Goal: Find specific fact: Find contact information

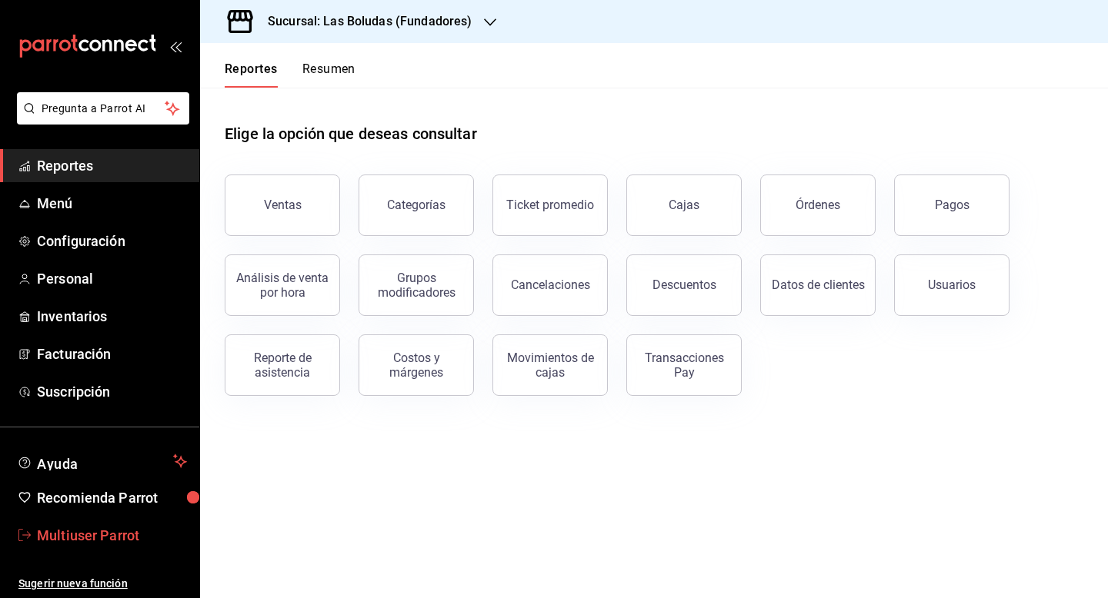
click at [118, 529] on span "Multiuser Parrot" at bounding box center [112, 535] width 150 height 21
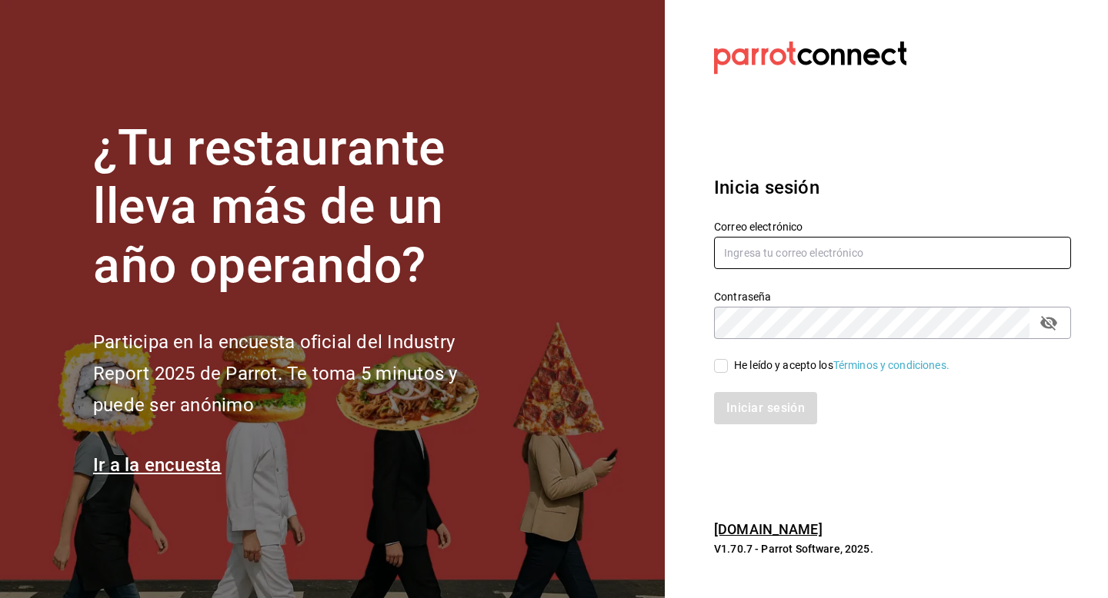
click at [757, 261] on input "text" at bounding box center [892, 253] width 357 height 32
type input "Multiuser@yazaki.com"
click at [728, 368] on span "He leído y acepto los Términos y condiciones." at bounding box center [839, 366] width 222 height 16
click at [728, 368] on input "He leído y acepto los Términos y condiciones." at bounding box center [721, 366] width 14 height 14
checkbox input "true"
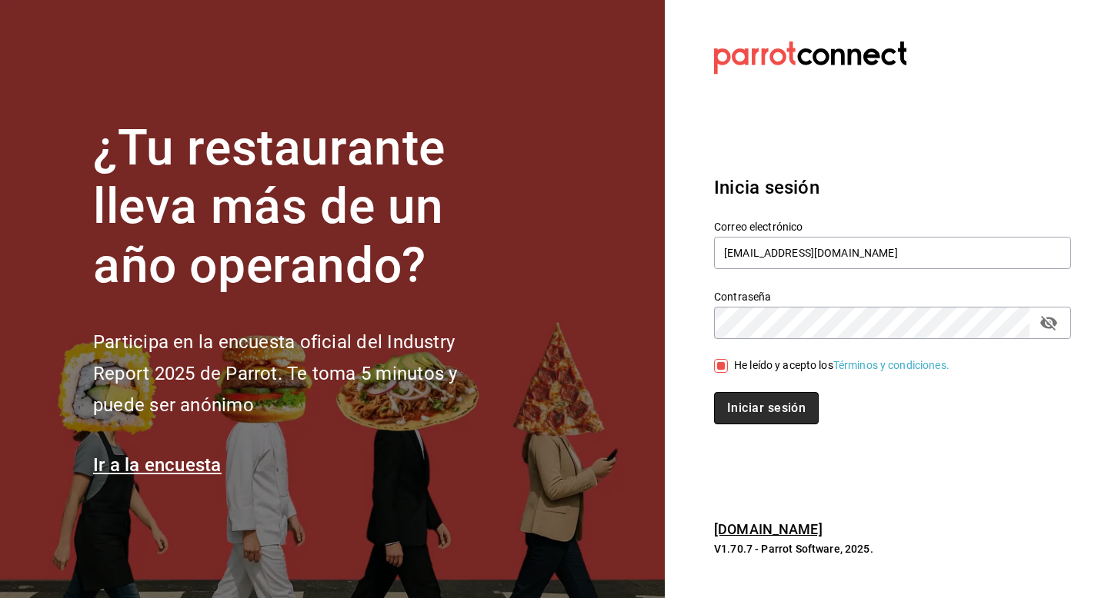
click at [735, 401] on button "Iniciar sesión" at bounding box center [766, 408] width 105 height 32
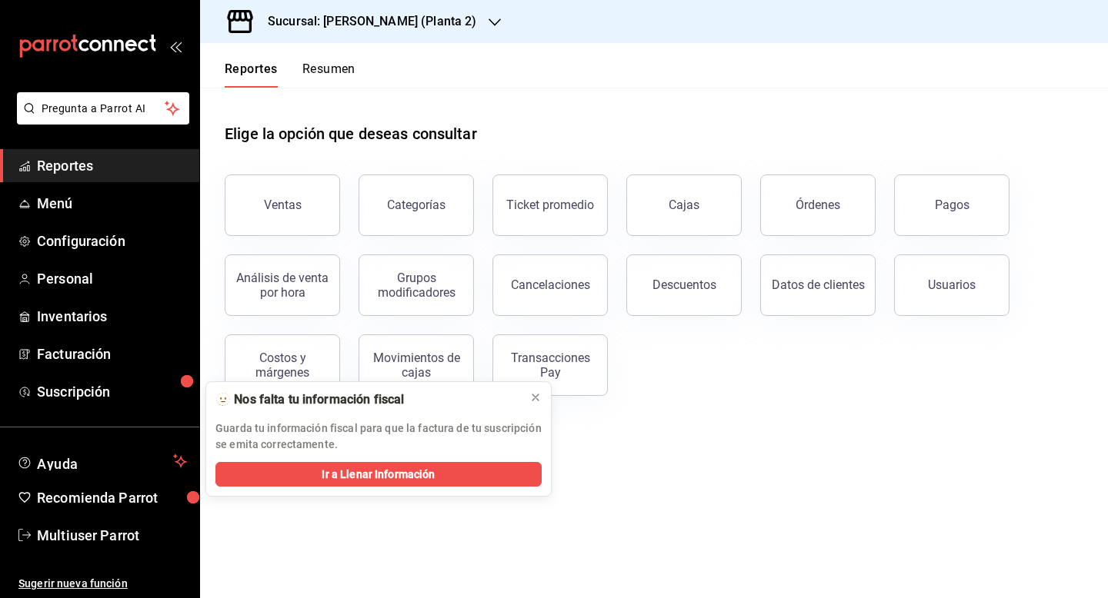
click at [372, 22] on h3 "Sucursal: Yazaki Obregon (Planta 2)" at bounding box center [365, 21] width 221 height 18
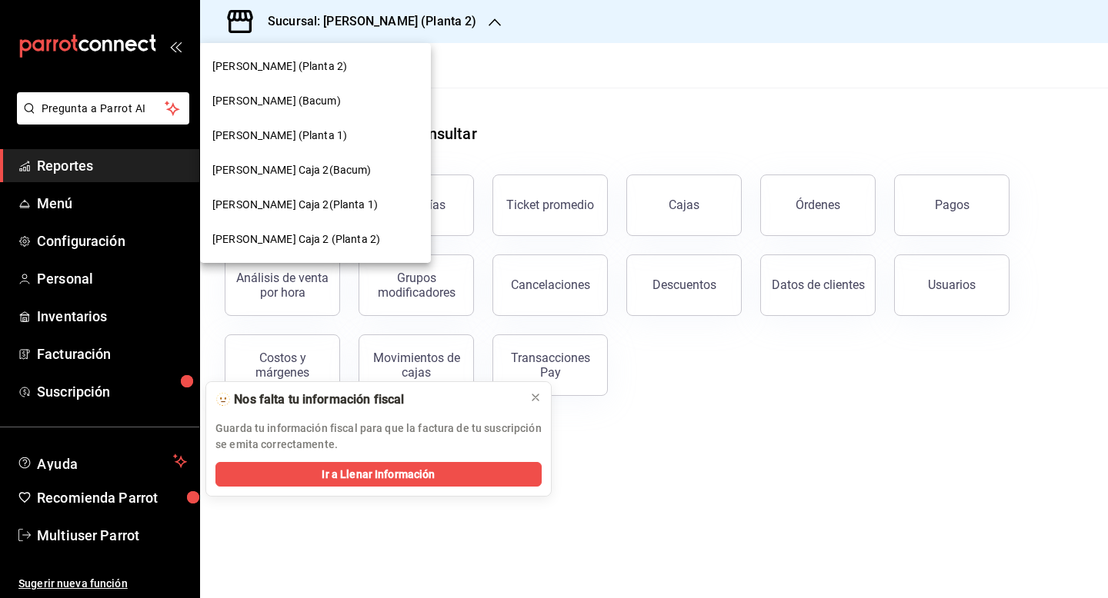
click at [341, 126] on div "Yazaki Obregon (Planta 1)" at bounding box center [315, 135] width 231 height 35
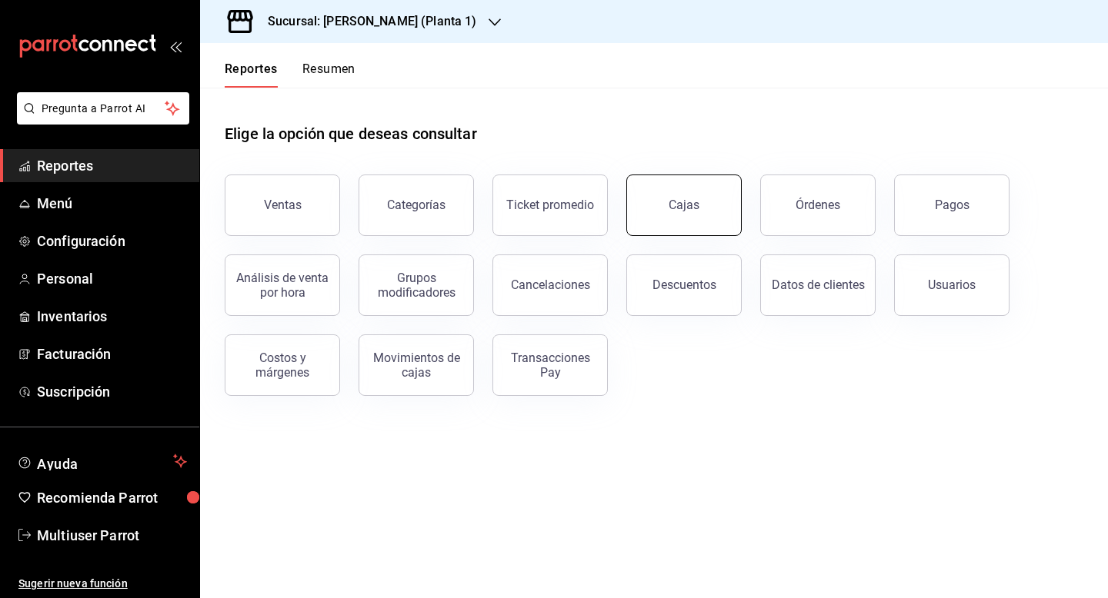
click at [690, 206] on div "Cajas" at bounding box center [684, 205] width 32 height 18
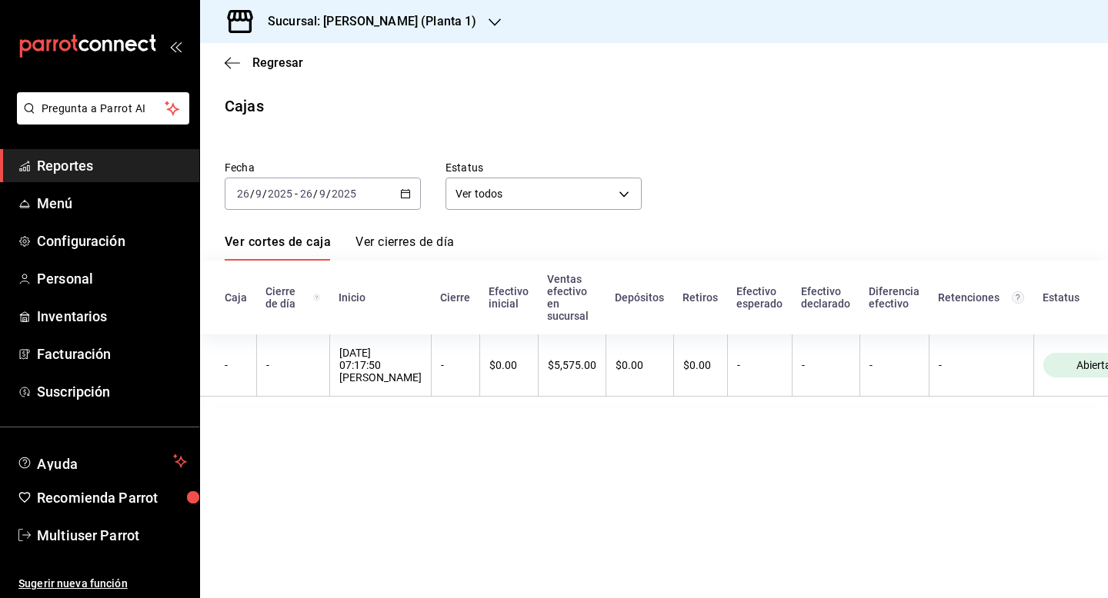
click at [408, 193] on icon "button" at bounding box center [405, 193] width 11 height 11
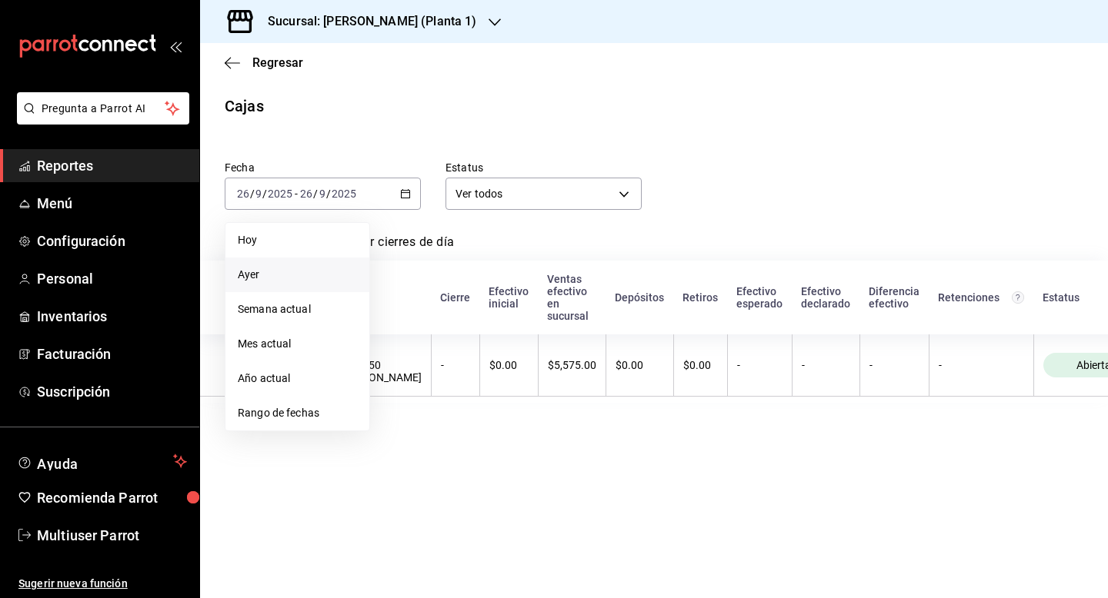
click at [340, 265] on li "Ayer" at bounding box center [297, 275] width 144 height 35
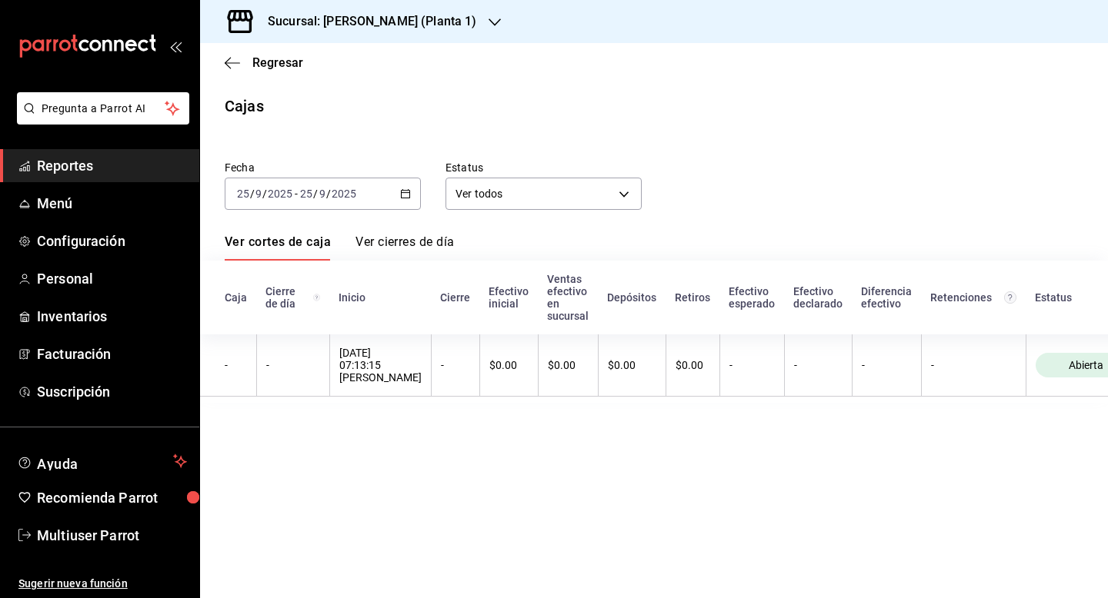
click at [402, 205] on div "2025-09-25 25 / 9 / 2025 - 2025-09-25 25 / 9 / 2025" at bounding box center [323, 194] width 196 height 32
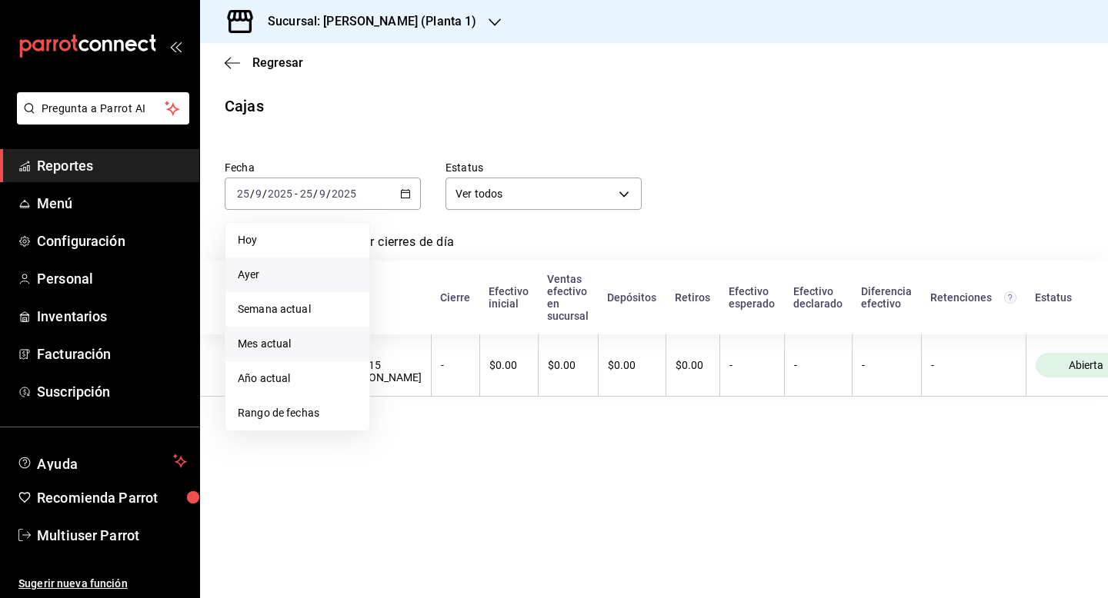
click at [317, 334] on li "Mes actual" at bounding box center [297, 344] width 144 height 35
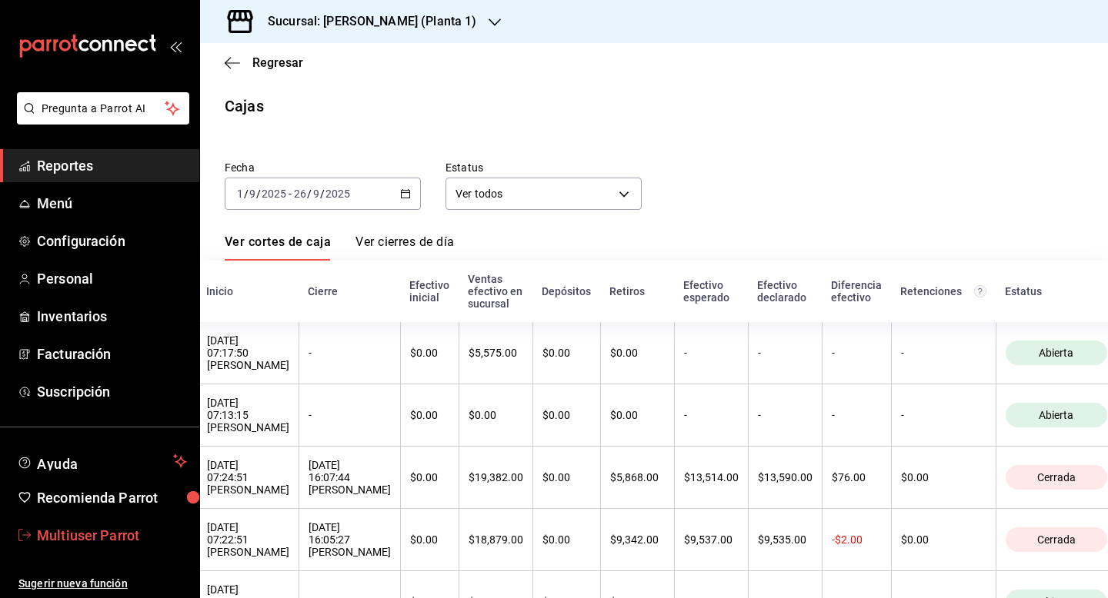
click at [94, 526] on span "Multiuser Parrot" at bounding box center [112, 535] width 150 height 21
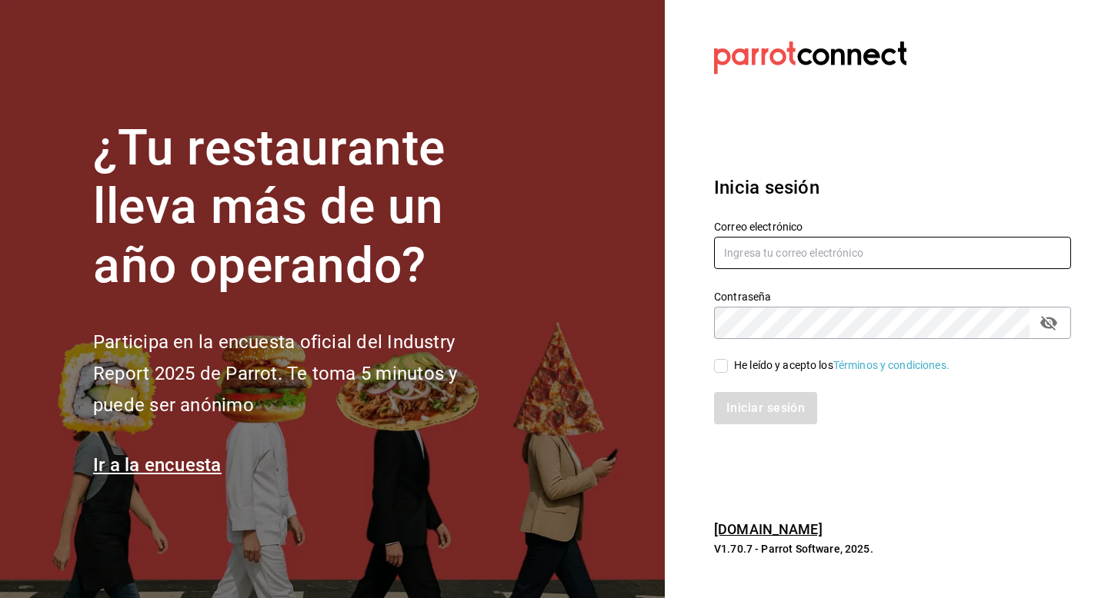
click at [808, 254] on input "text" at bounding box center [892, 253] width 357 height 32
type input "hotaruarcos@costeno.com"
click at [739, 364] on div "He leído y acepto los Términos y condiciones." at bounding box center [841, 366] width 215 height 16
click at [728, 364] on input "He leído y acepto los Términos y condiciones." at bounding box center [721, 366] width 14 height 14
checkbox input "true"
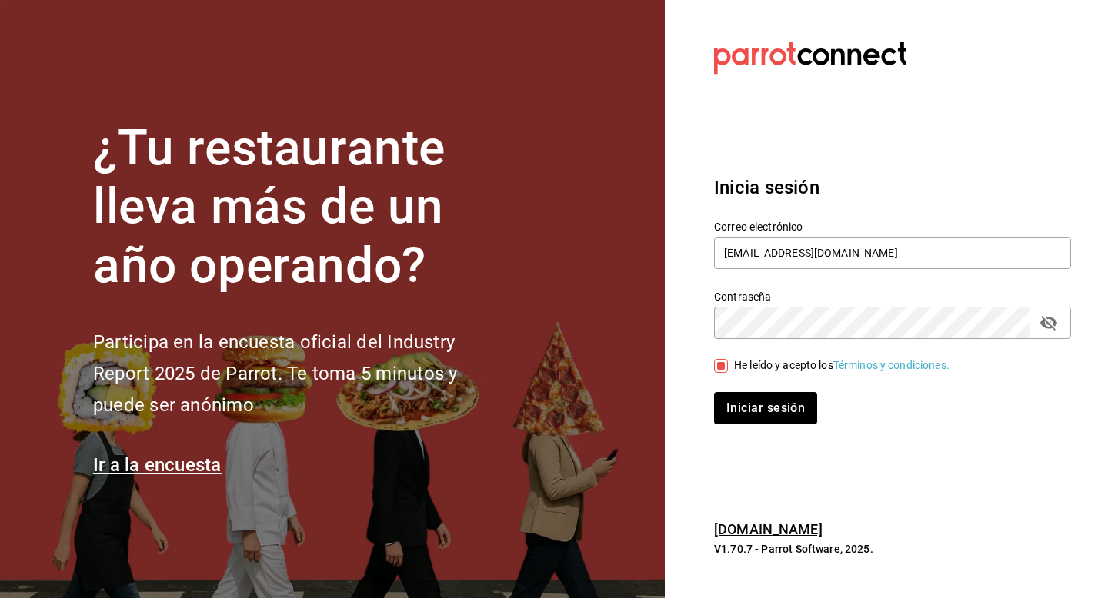
click at [739, 425] on div "Inicia sesión Correo electrónico hotaruarcos@costeno.com Contraseña Contraseña …" at bounding box center [892, 299] width 357 height 288
click at [741, 415] on button "Iniciar sesión" at bounding box center [766, 408] width 105 height 32
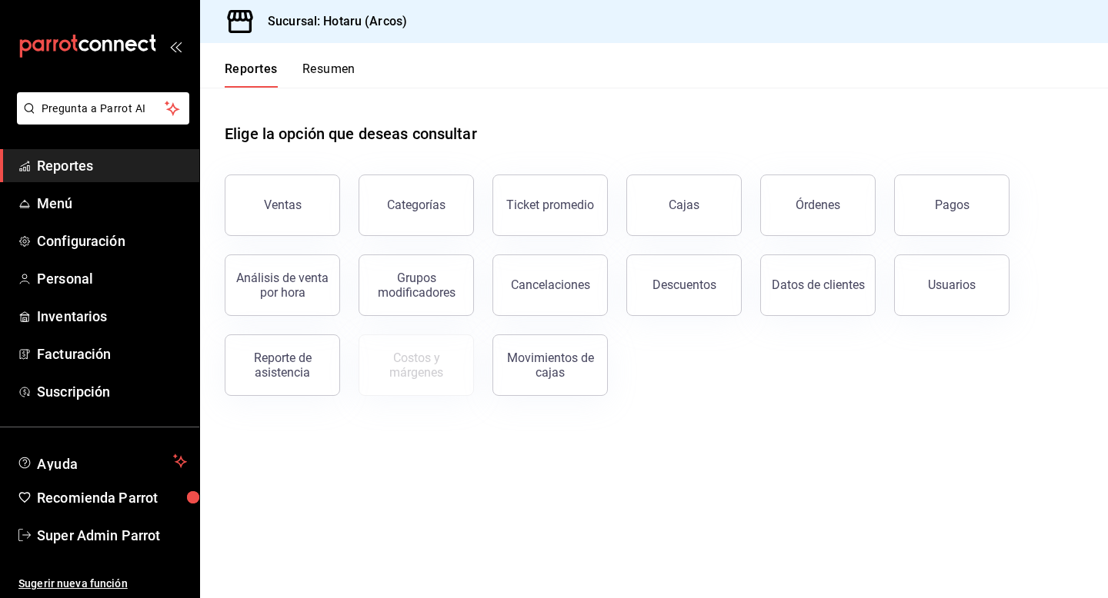
click at [831, 334] on div "Ventas Categorías Ticket promedio Cajas Órdenes Pagos Análisis de venta por hor…" at bounding box center [644, 276] width 877 height 240
click at [311, 371] on div "Reporte de asistencia" at bounding box center [282, 365] width 95 height 29
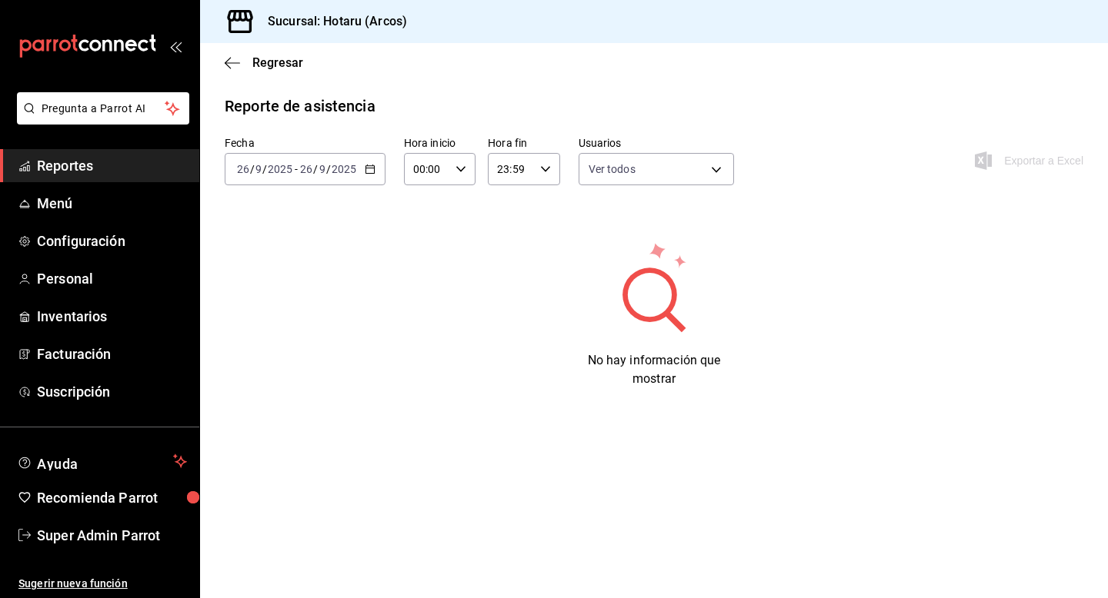
click at [374, 170] on div "[DATE] [DATE] - [DATE] [DATE]" at bounding box center [305, 169] width 161 height 32
click at [299, 320] on span "Mes actual" at bounding box center [297, 319] width 119 height 16
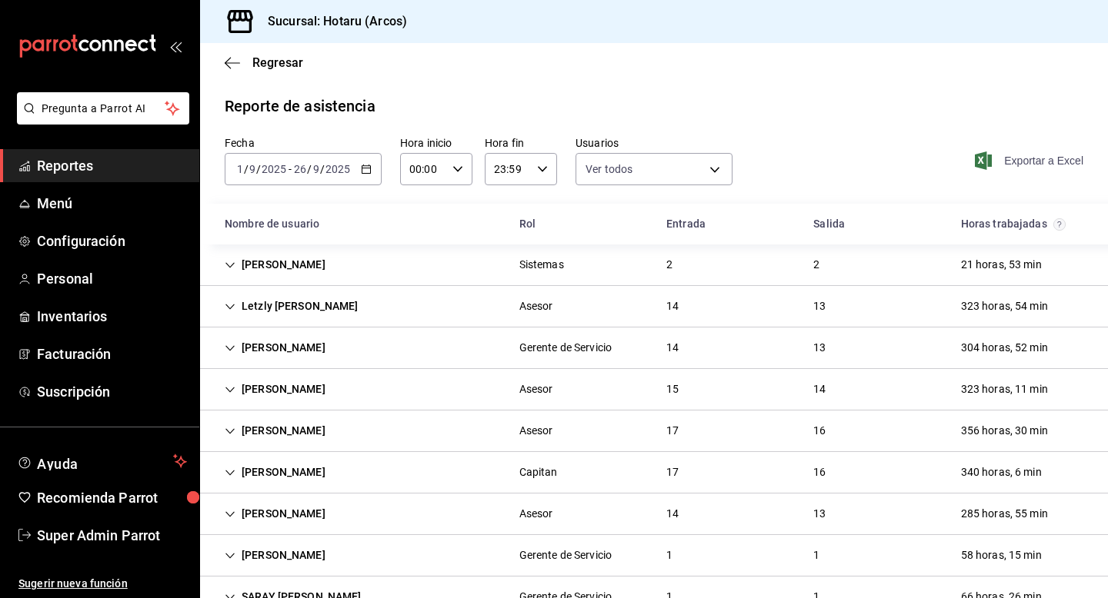
click at [1017, 164] on span "Exportar a Excel" at bounding box center [1030, 161] width 105 height 18
click at [643, 169] on body "Pregunta a Parrot AI Reportes Menú Configuración Personal Inventarios Facturaci…" at bounding box center [554, 299] width 1108 height 598
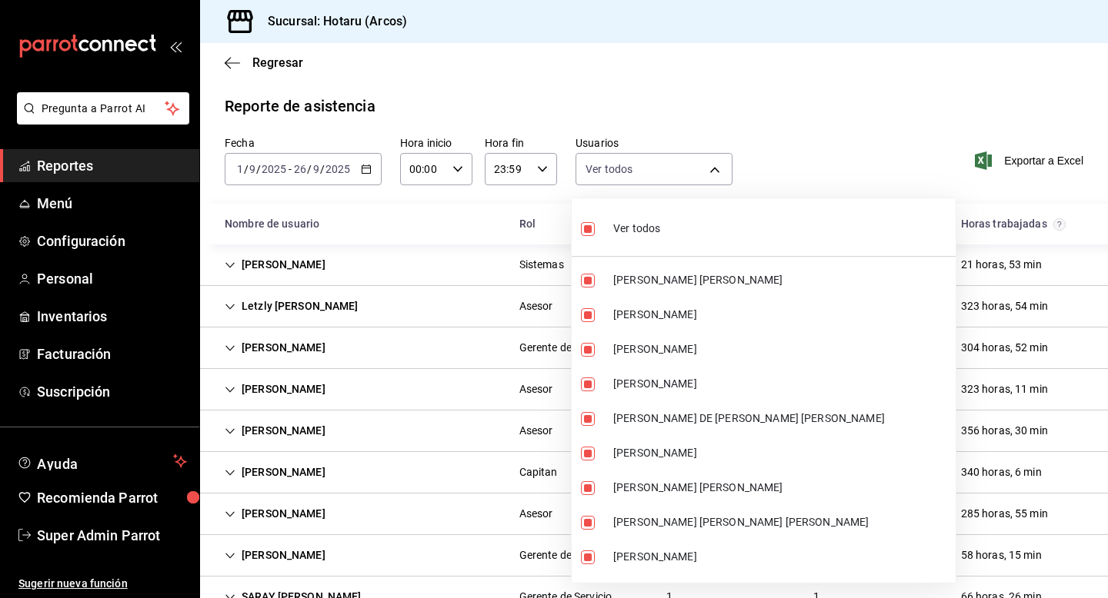
click at [657, 169] on div at bounding box center [554, 299] width 1108 height 598
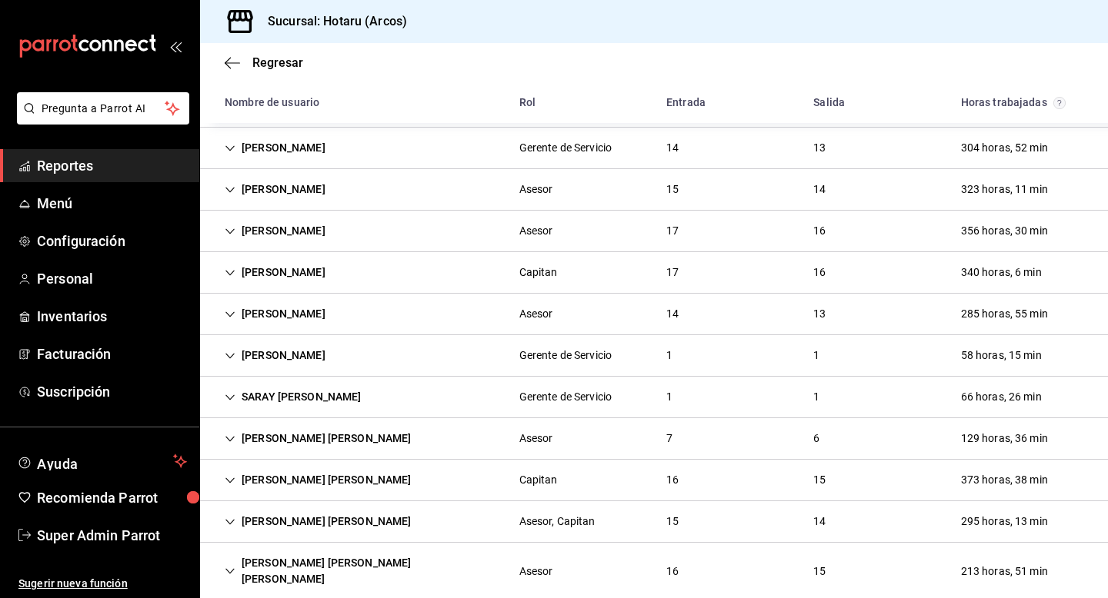
scroll to position [200, 0]
click at [232, 188] on icon "Cell" at bounding box center [229, 189] width 9 height 5
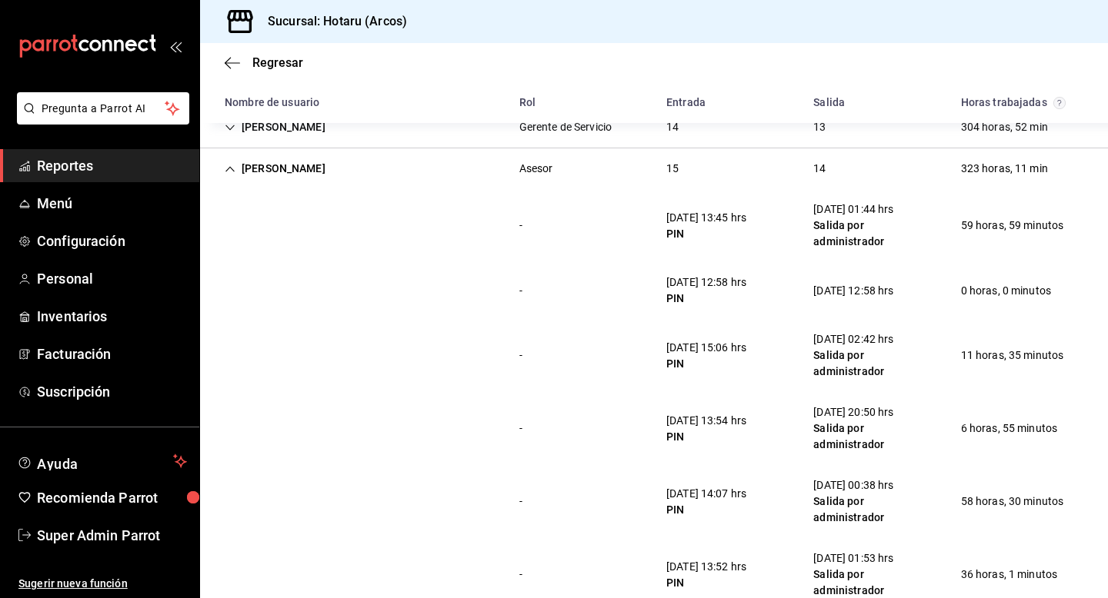
scroll to position [192, 0]
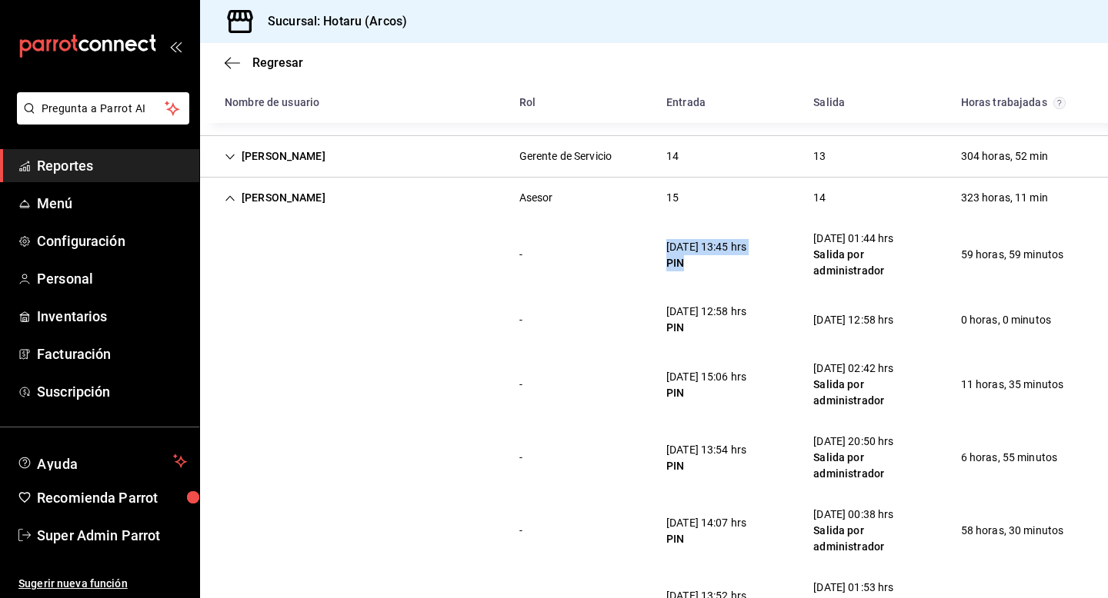
drag, startPoint x: 661, startPoint y: 242, endPoint x: 768, endPoint y: 260, distance: 108.4
click at [768, 260] on div "- 1/09/25 13:45 hrs PIN 4/09/25 01:44 hrs Salida por administrador 59 horas, 59…" at bounding box center [654, 254] width 908 height 73
click at [768, 280] on div "- 1/09/25 13:45 hrs PIN 4/09/25 01:44 hrs Salida por administrador 59 horas, 59…" at bounding box center [654, 254] width 908 height 73
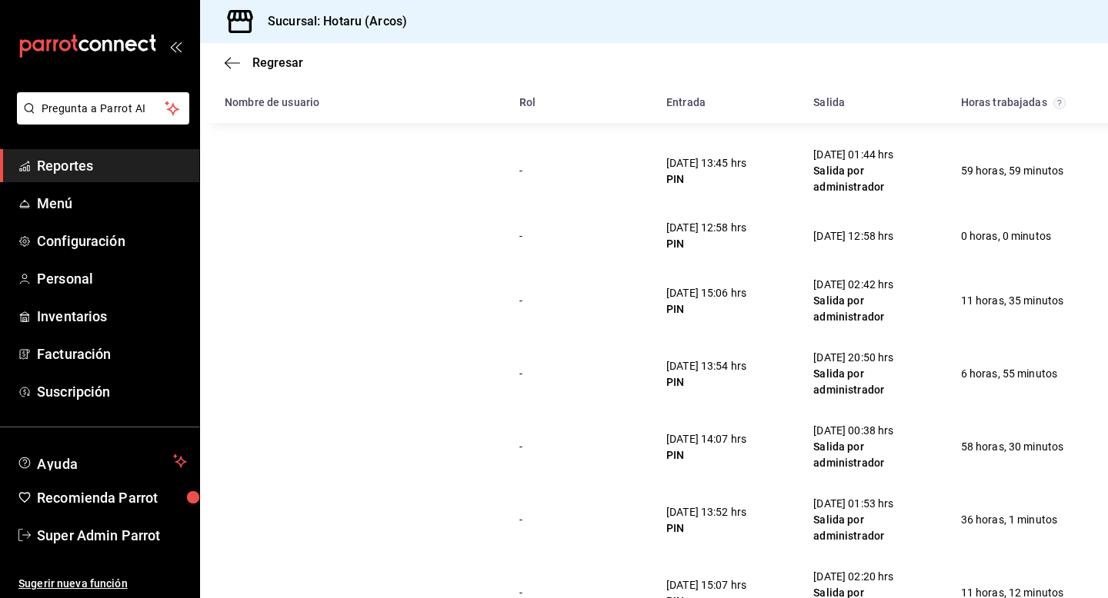
scroll to position [0, 0]
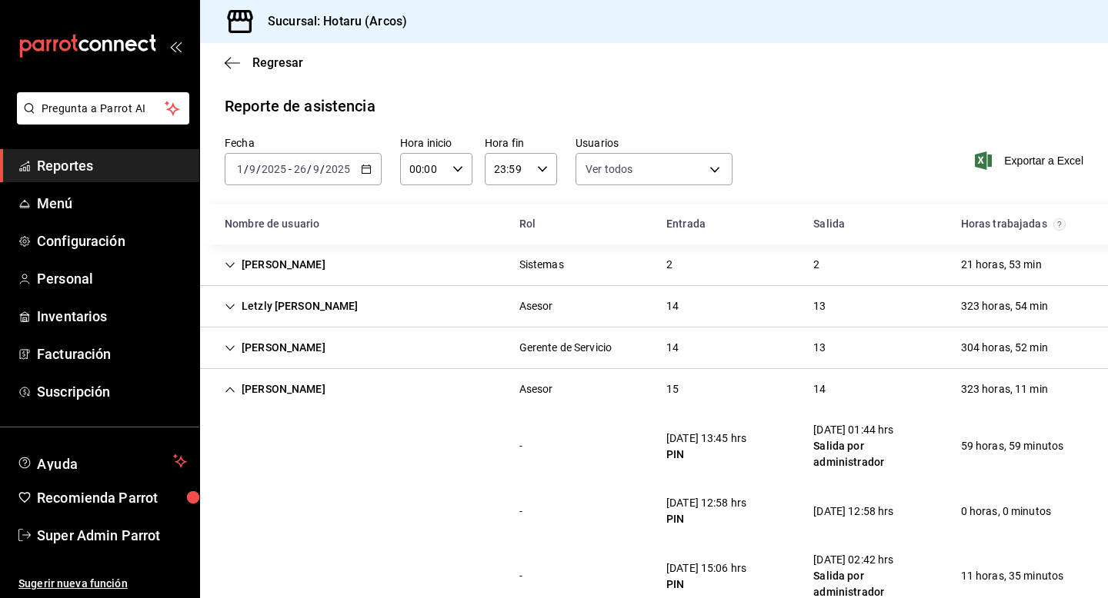
click at [361, 166] on icon "button" at bounding box center [366, 169] width 11 height 11
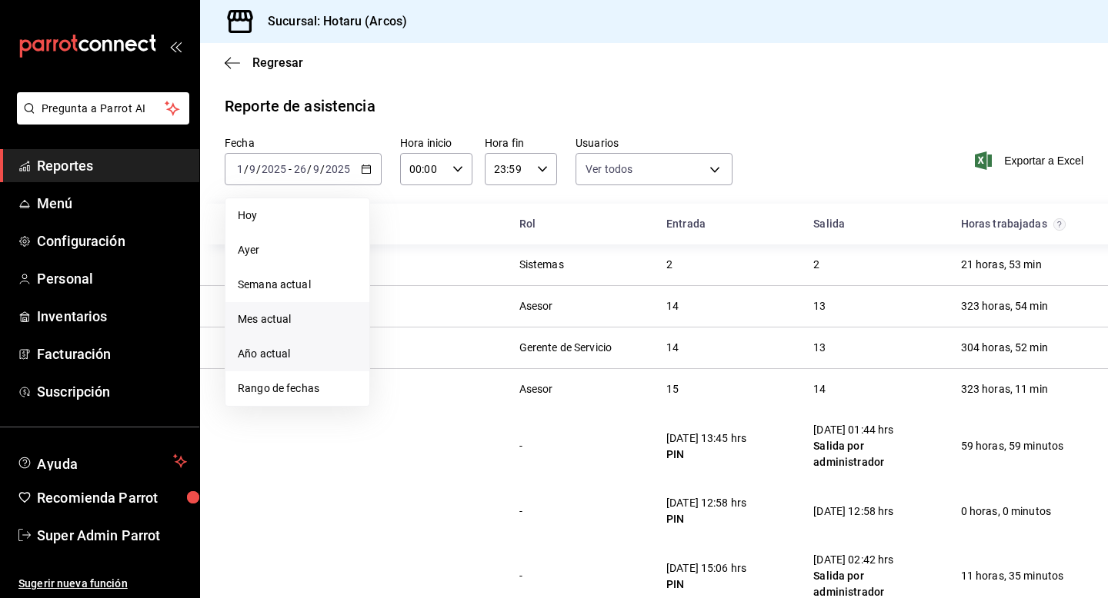
click at [316, 368] on li "Año actual" at bounding box center [297, 354] width 144 height 35
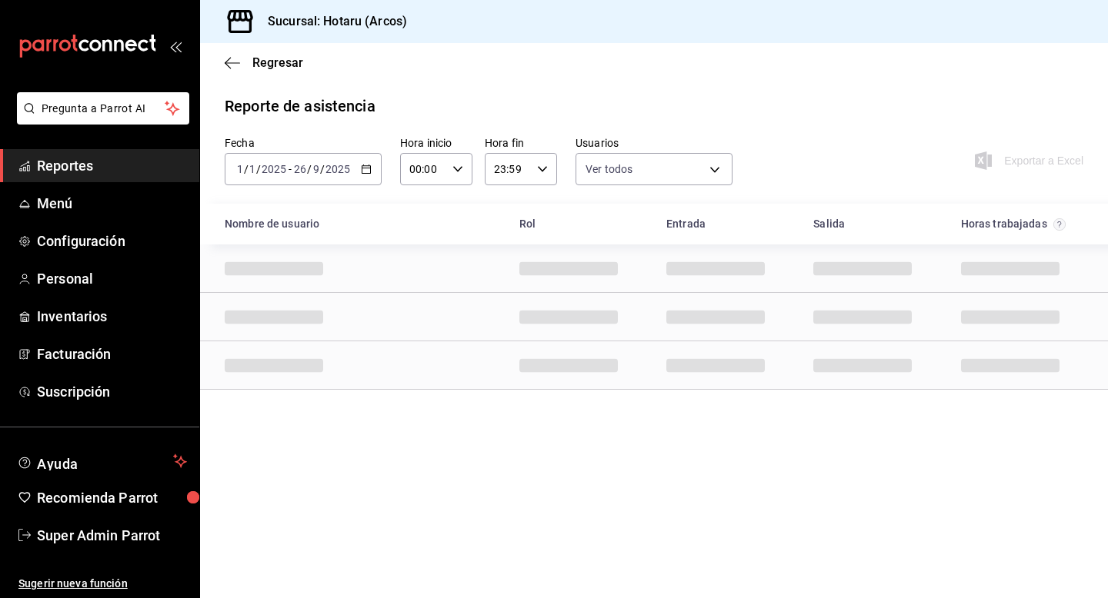
click at [374, 181] on div "2025-01-01 1 / 1 / 2025 - 2025-09-26 26 / 9 / 2025" at bounding box center [303, 169] width 157 height 32
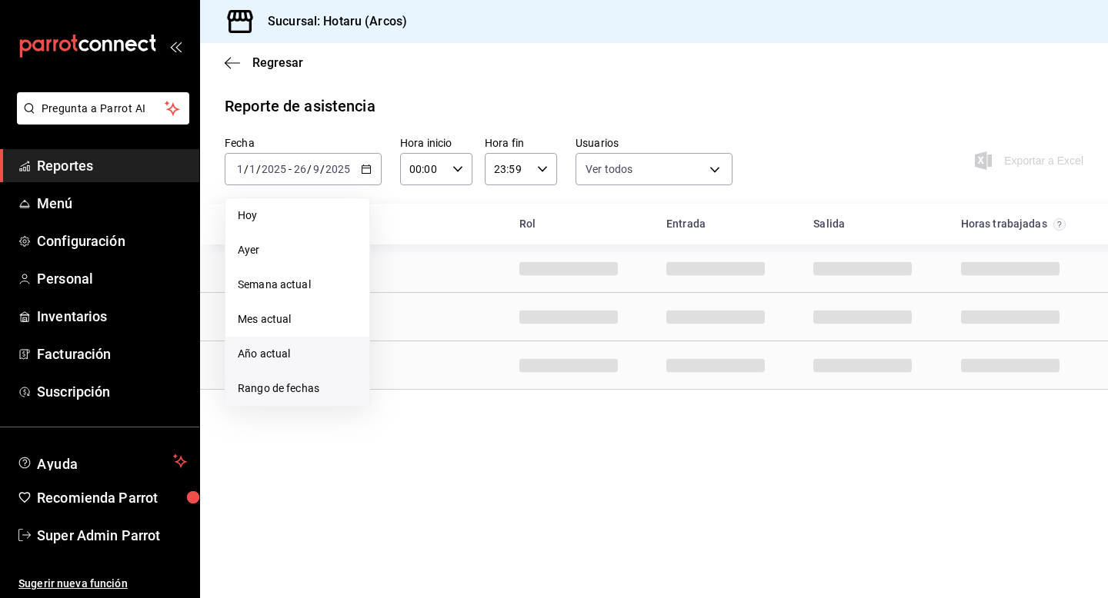
click at [275, 388] on span "Rango de fechas" at bounding box center [297, 389] width 119 height 16
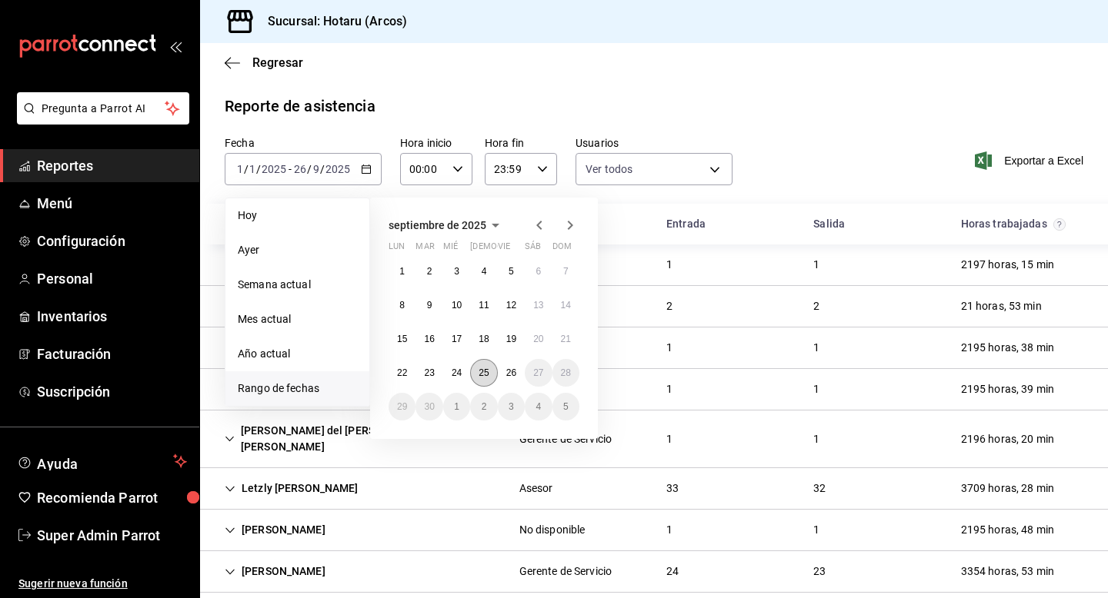
click at [487, 368] on abbr "25" at bounding box center [483, 373] width 10 height 11
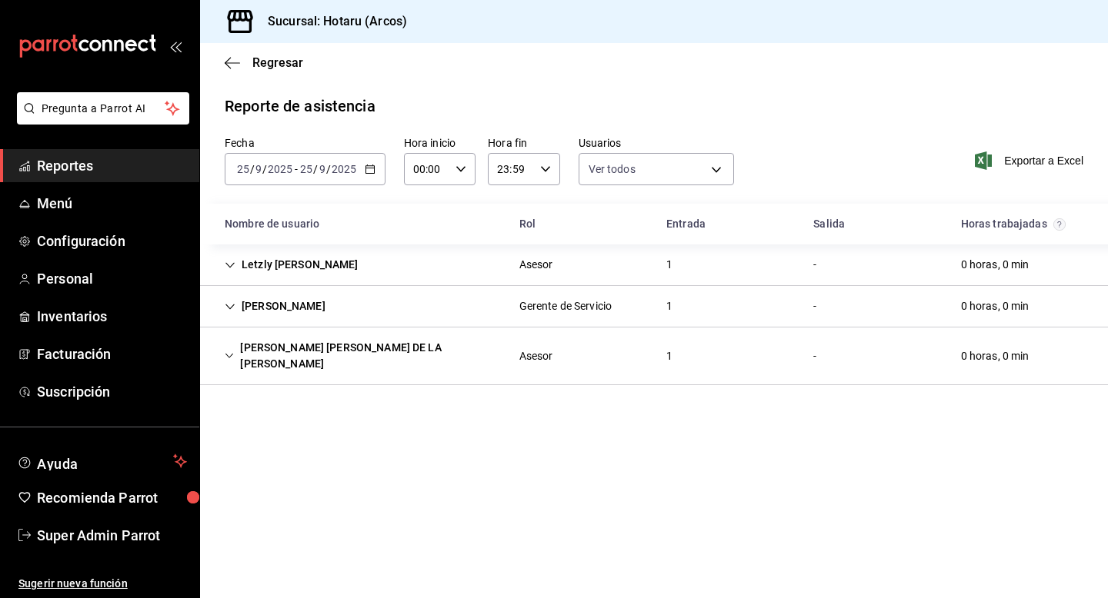
click at [241, 268] on div "Letzly Mondragon" at bounding box center [291, 265] width 158 height 28
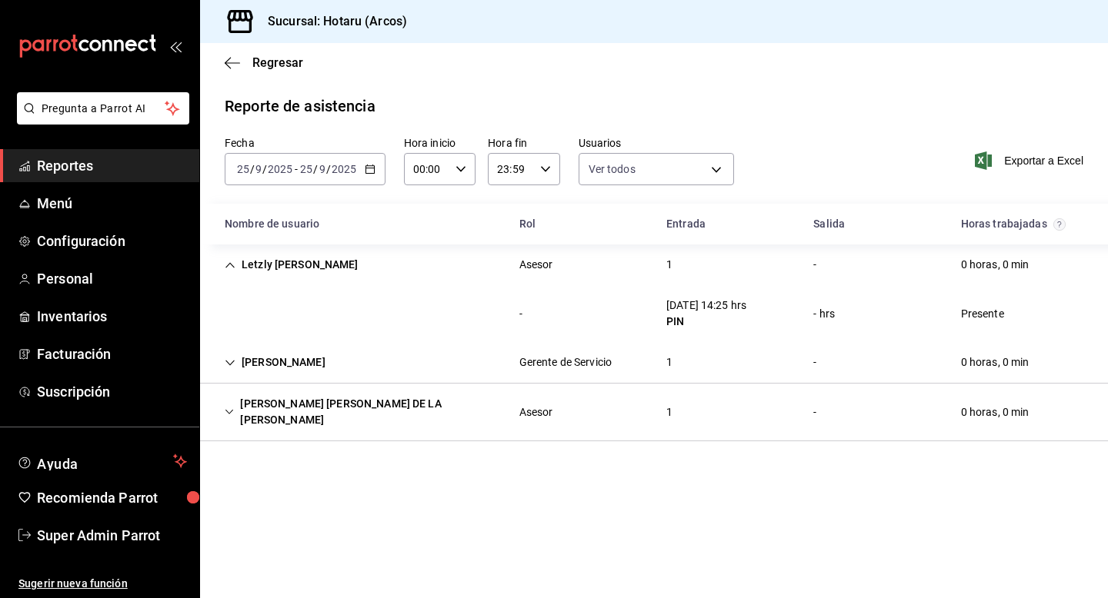
click at [225, 354] on div "Paula Torres" at bounding box center [274, 362] width 125 height 28
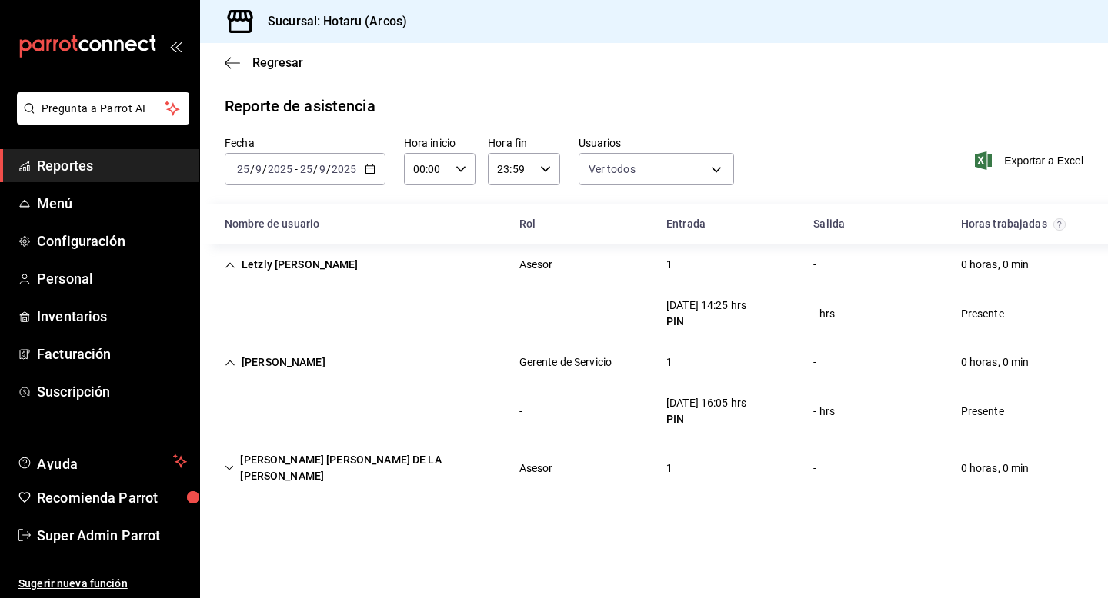
click at [232, 463] on icon "Cell" at bounding box center [229, 468] width 9 height 11
click at [371, 173] on \(Stroke\) "button" at bounding box center [369, 169] width 9 height 8
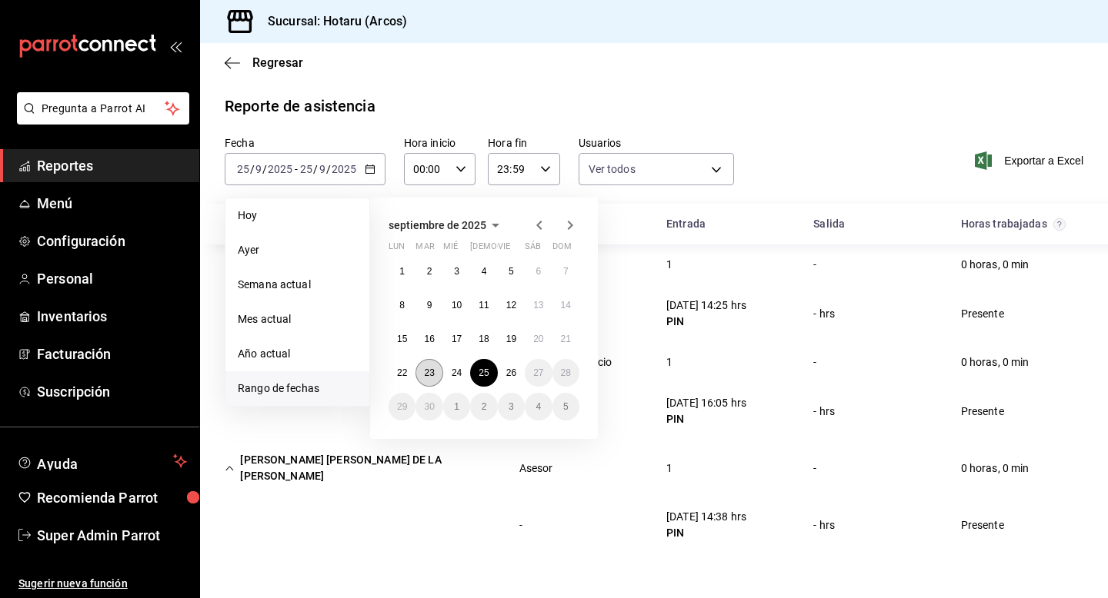
click at [425, 365] on button "23" at bounding box center [428, 373] width 27 height 28
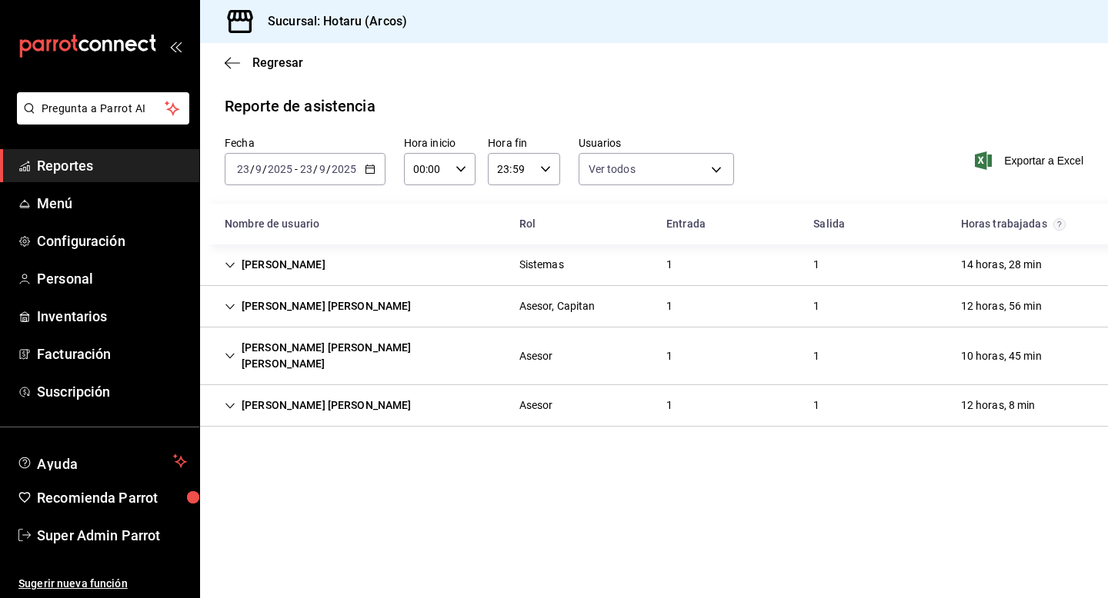
click at [233, 310] on icon "Cell" at bounding box center [230, 306] width 11 height 11
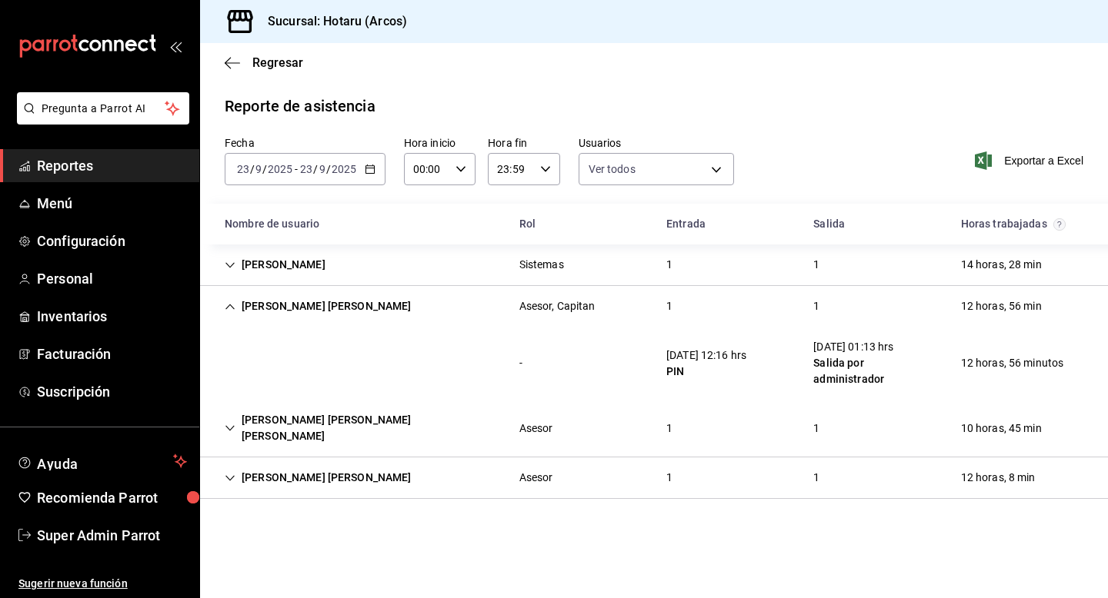
drag, startPoint x: 722, startPoint y: 347, endPoint x: 737, endPoint y: 352, distance: 15.6
click at [737, 351] on div "23/09/25 12:16 hrs" at bounding box center [706, 356] width 80 height 16
click at [736, 364] on div "PIN" at bounding box center [706, 372] width 80 height 16
drag, startPoint x: 680, startPoint y: 362, endPoint x: 695, endPoint y: 362, distance: 14.6
click at [695, 364] on div "PIN" at bounding box center [706, 372] width 80 height 16
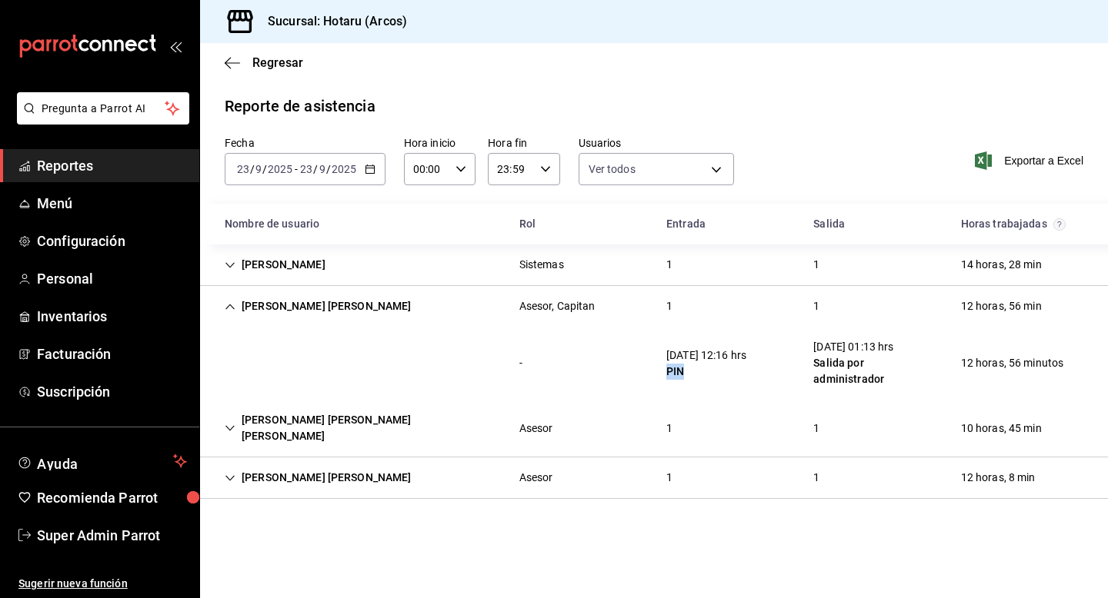
click at [758, 364] on div "23/09/25 12:16 hrs PIN" at bounding box center [706, 363] width 105 height 45
drag, startPoint x: 818, startPoint y: 351, endPoint x: 848, endPoint y: 354, distance: 29.3
click at [848, 354] on div "24/09/25 01:13 hrs" at bounding box center [874, 347] width 122 height 16
click at [885, 356] on div "Salida por administrador" at bounding box center [874, 371] width 122 height 32
click at [858, 361] on div "Salida por administrador" at bounding box center [874, 371] width 122 height 32
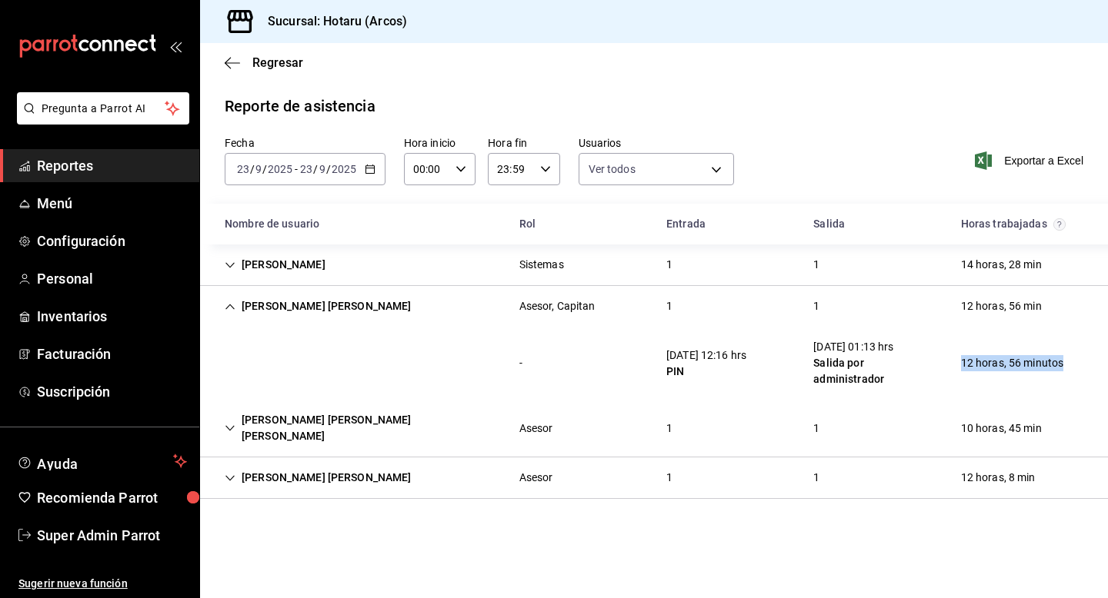
drag, startPoint x: 961, startPoint y: 358, endPoint x: 1061, endPoint y: 364, distance: 99.4
click at [1061, 364] on div "12 horas, 56 minutos" at bounding box center [1012, 363] width 128 height 28
click at [1013, 375] on div "- 23/09/25 12:16 hrs PIN 24/09/25 01:13 hrs Salida por administrador 12 horas, …" at bounding box center [654, 363] width 908 height 73
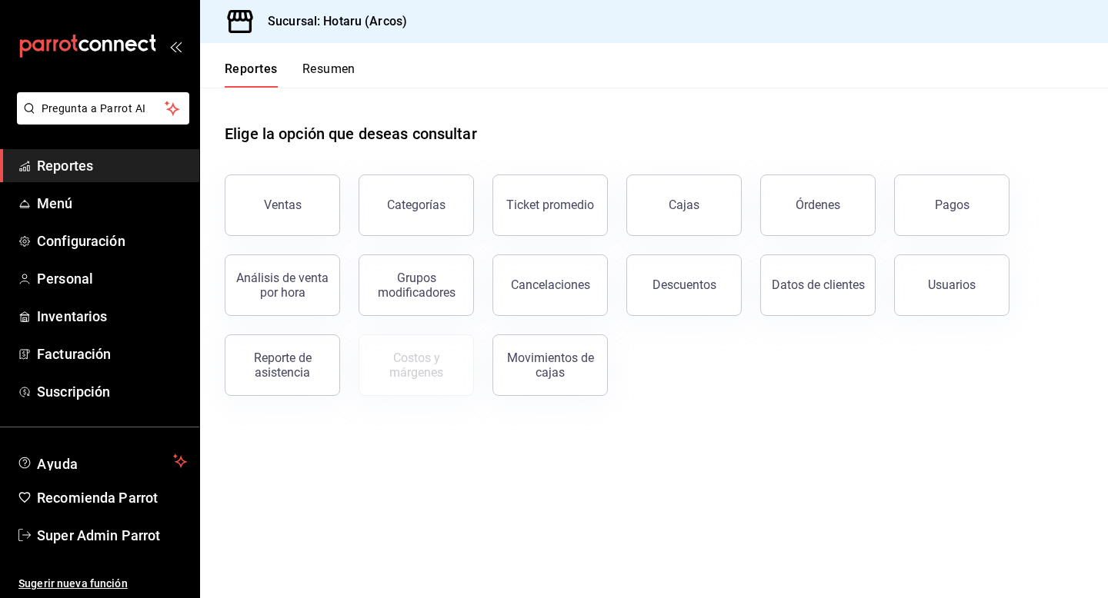
click at [145, 532] on span "Super Admin Parrot" at bounding box center [112, 535] width 150 height 21
click at [137, 546] on html "Pregunta a Parrot AI Reportes Menú Configuración Personal Inventarios Facturaci…" at bounding box center [554, 299] width 1108 height 598
click at [130, 538] on html "Pregunta a Parrot AI Reportes Menú Configuración Personal Inventarios Facturaci…" at bounding box center [554, 299] width 1108 height 598
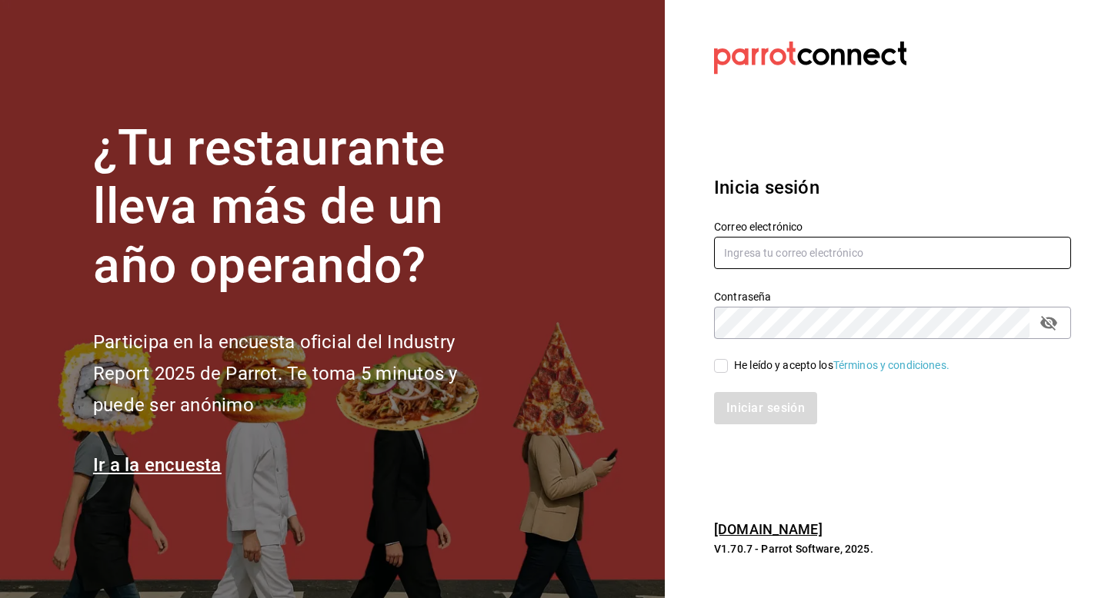
click at [726, 249] on input "text" at bounding box center [892, 253] width 357 height 32
type input "multiuser@tacosdonpedro.com"
click at [720, 364] on input "He leído y acepto los Términos y condiciones." at bounding box center [721, 366] width 14 height 14
checkbox input "true"
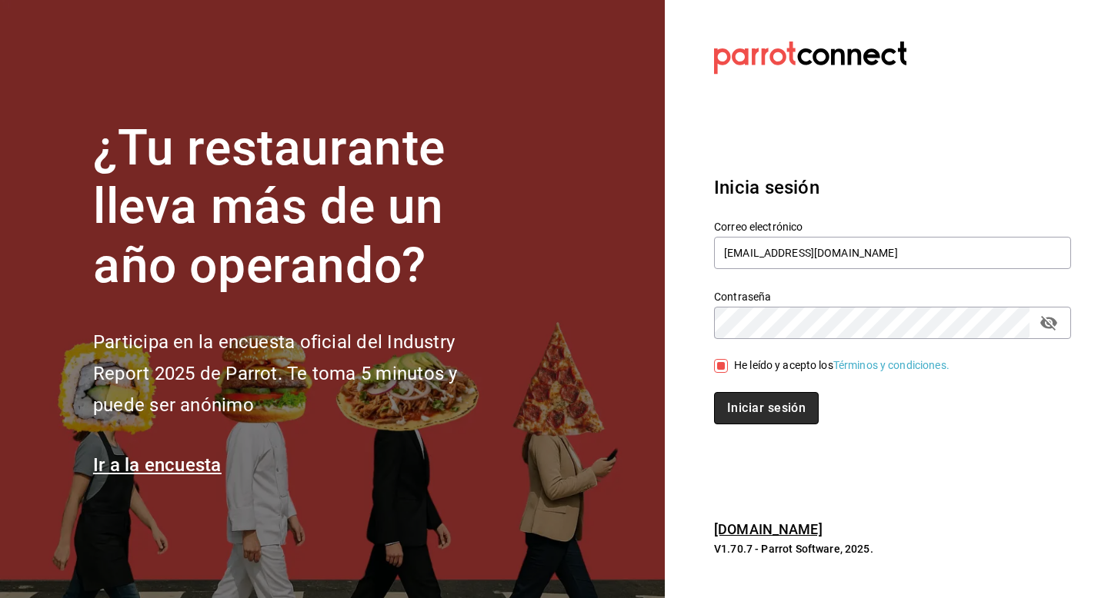
click at [720, 403] on button "Iniciar sesión" at bounding box center [766, 408] width 105 height 32
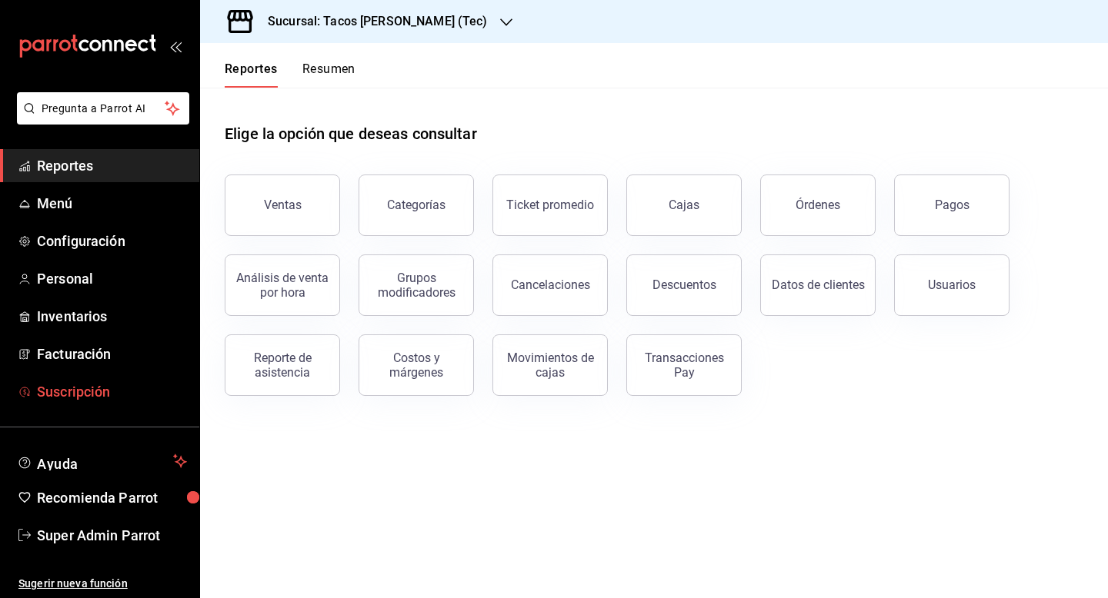
click at [124, 396] on span "Suscripción" at bounding box center [112, 391] width 150 height 21
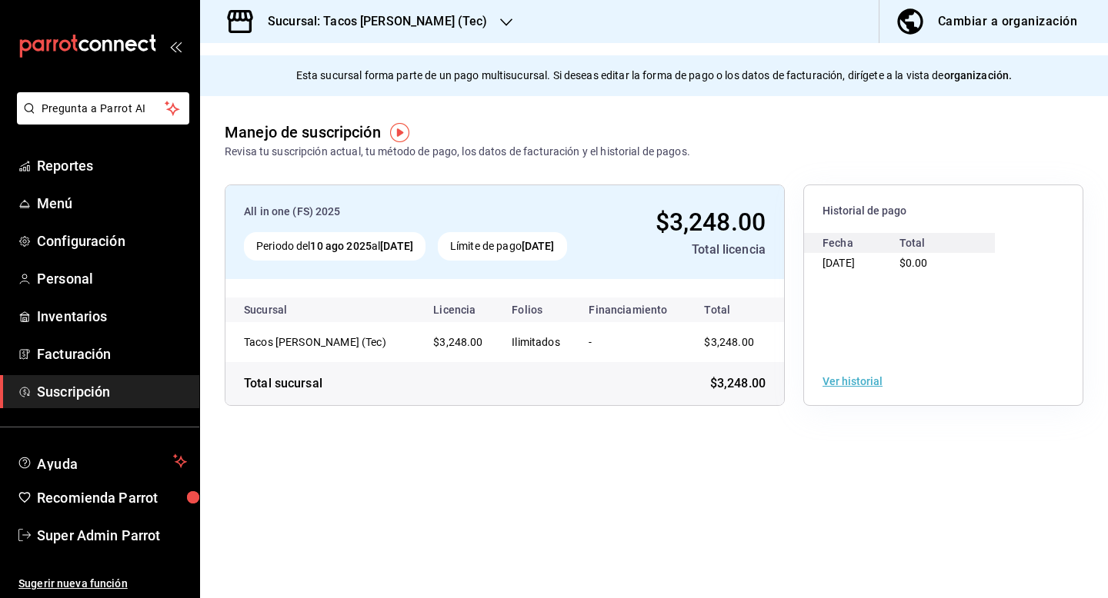
click at [951, 35] on button "Cambiar a organización" at bounding box center [987, 21] width 216 height 43
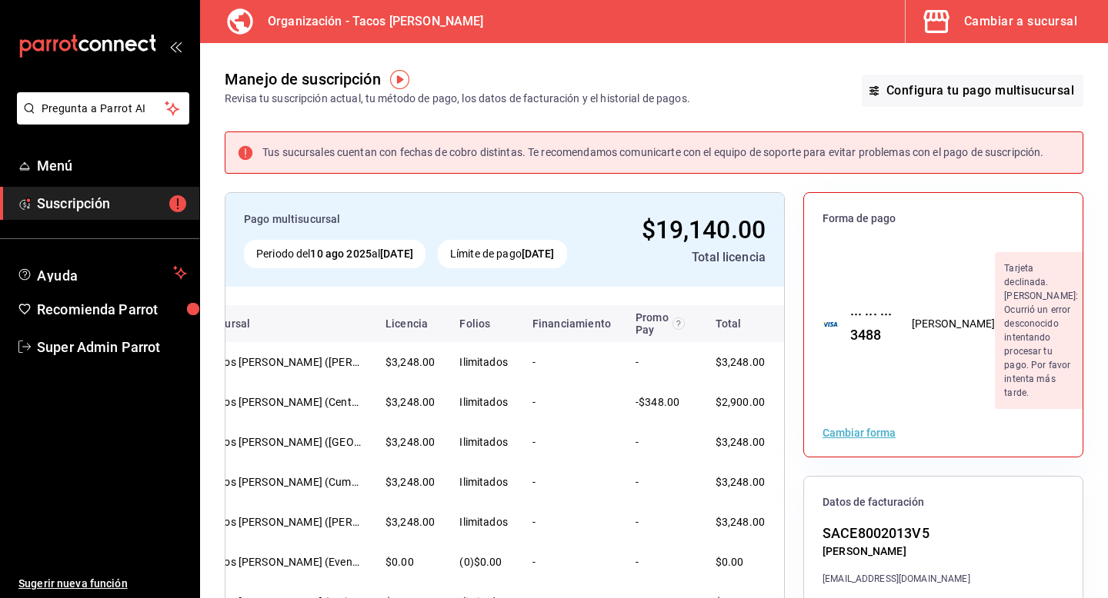
click at [994, 22] on div "Cambiar a sucursal" at bounding box center [1020, 22] width 113 height 22
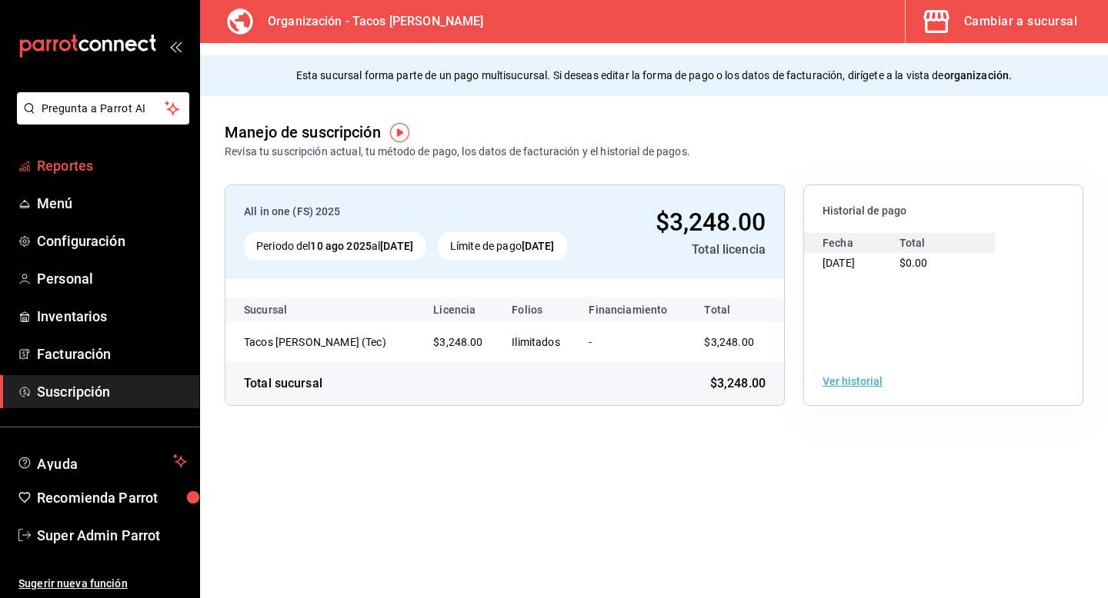
click at [114, 174] on span "Reportes" at bounding box center [112, 165] width 150 height 21
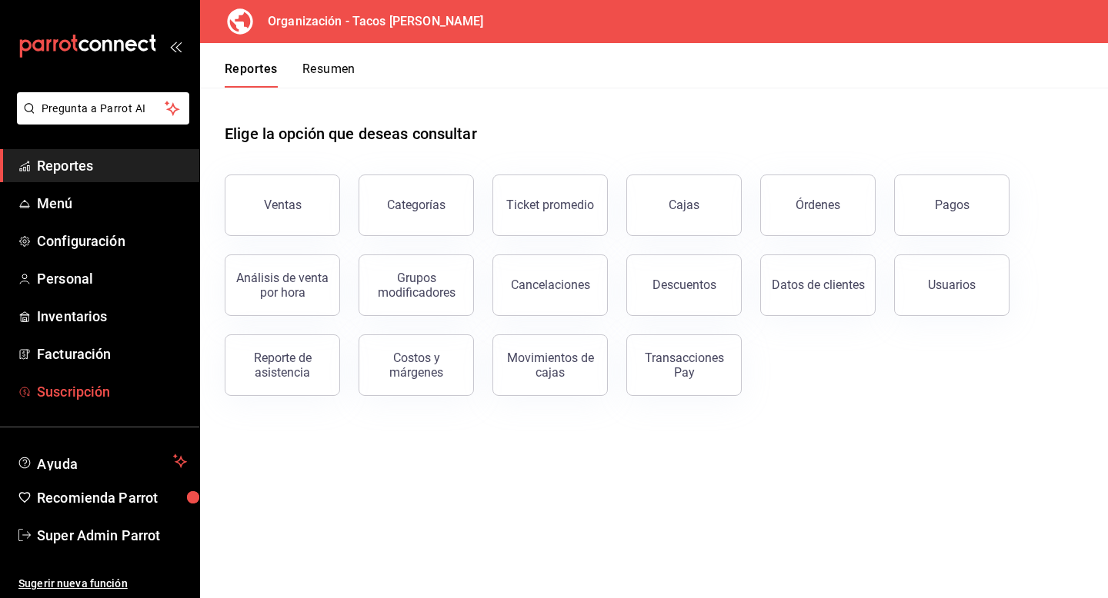
click at [83, 386] on span "Suscripción" at bounding box center [112, 391] width 150 height 21
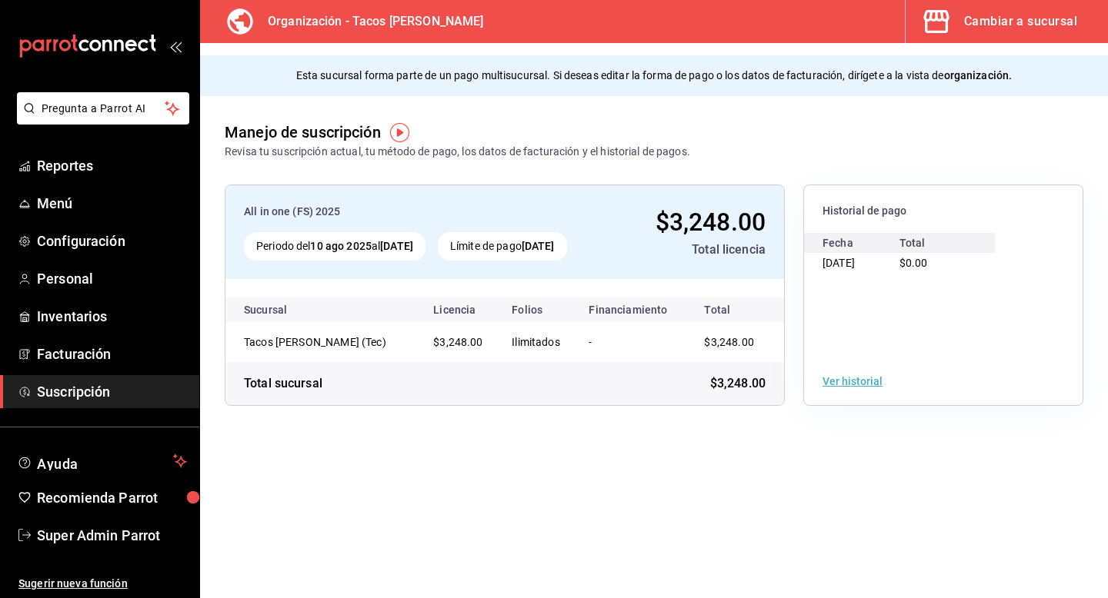
click at [977, 13] on div "Cambiar a sucursal" at bounding box center [1020, 22] width 113 height 22
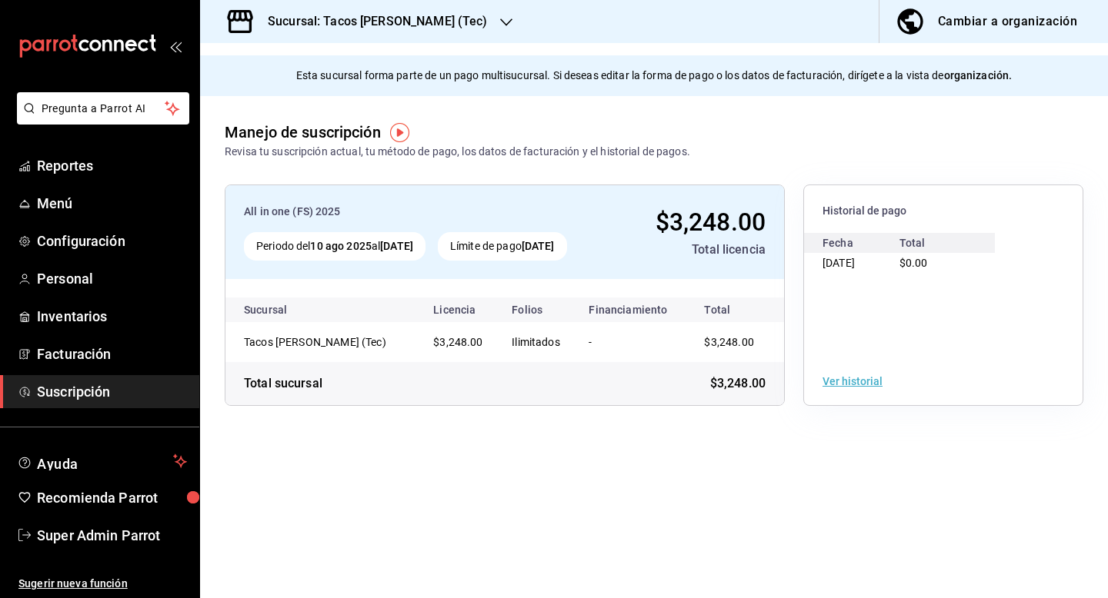
click at [448, 35] on div "Sucursal: Tacos don Pedro (Tec)" at bounding box center [365, 21] width 306 height 43
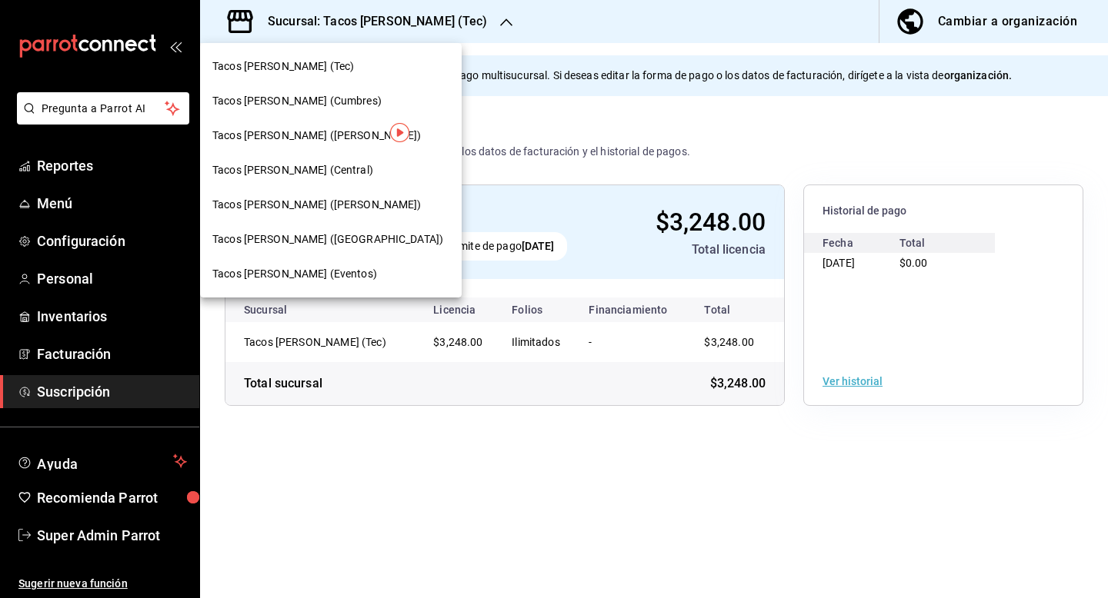
click at [345, 214] on div "Tacos don Pedro (Escobedo)" at bounding box center [330, 205] width 261 height 35
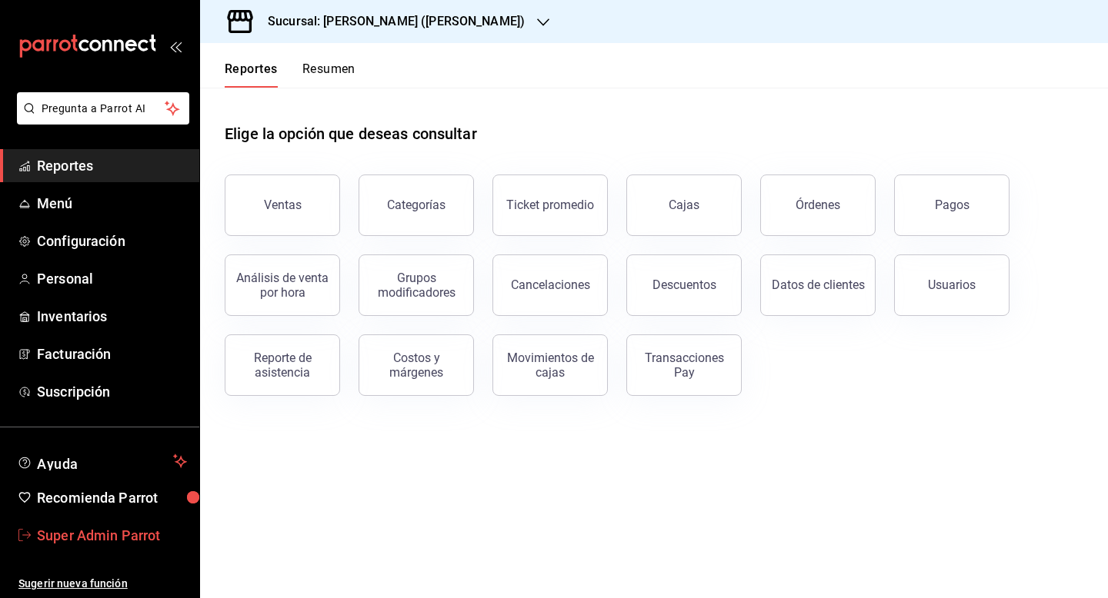
click at [104, 537] on span "Super Admin Parrot" at bounding box center [112, 535] width 150 height 21
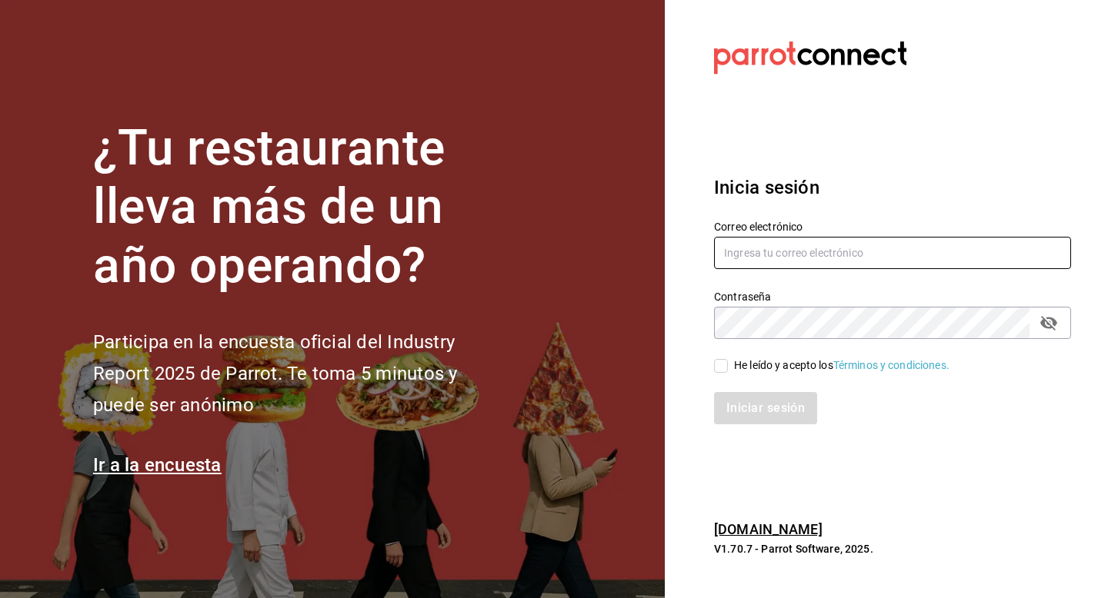
click at [735, 250] on input "text" at bounding box center [892, 253] width 357 height 32
type input "multiuser@sultana.com"
click at [730, 360] on span "He leído y acepto los Términos y condiciones." at bounding box center [839, 366] width 222 height 16
click at [728, 360] on input "He leído y acepto los Términos y condiciones." at bounding box center [721, 366] width 14 height 14
checkbox input "true"
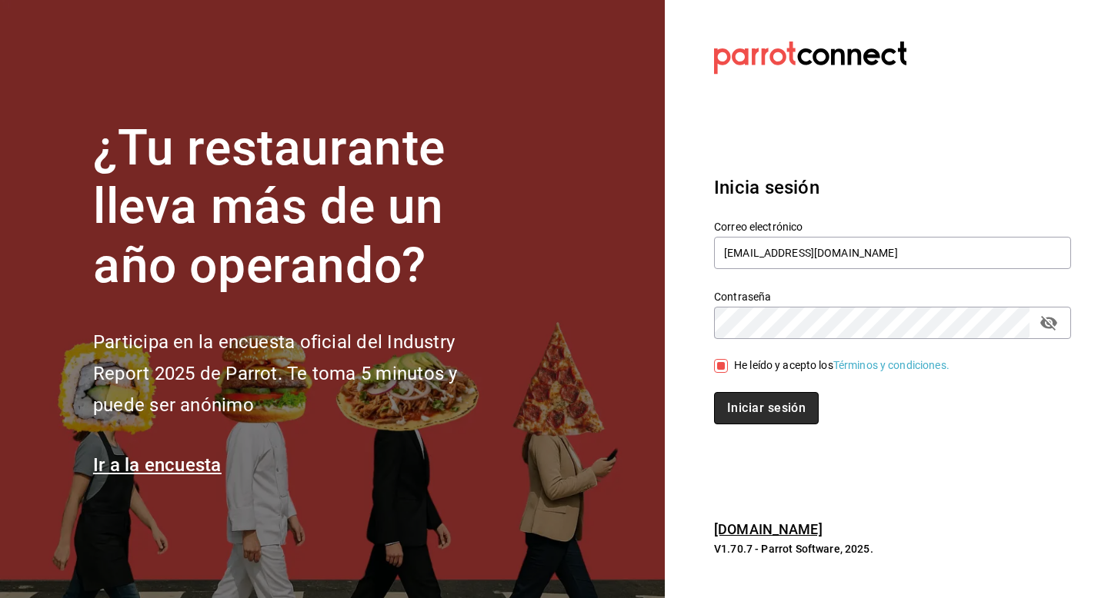
click at [730, 409] on button "Iniciar sesión" at bounding box center [766, 408] width 105 height 32
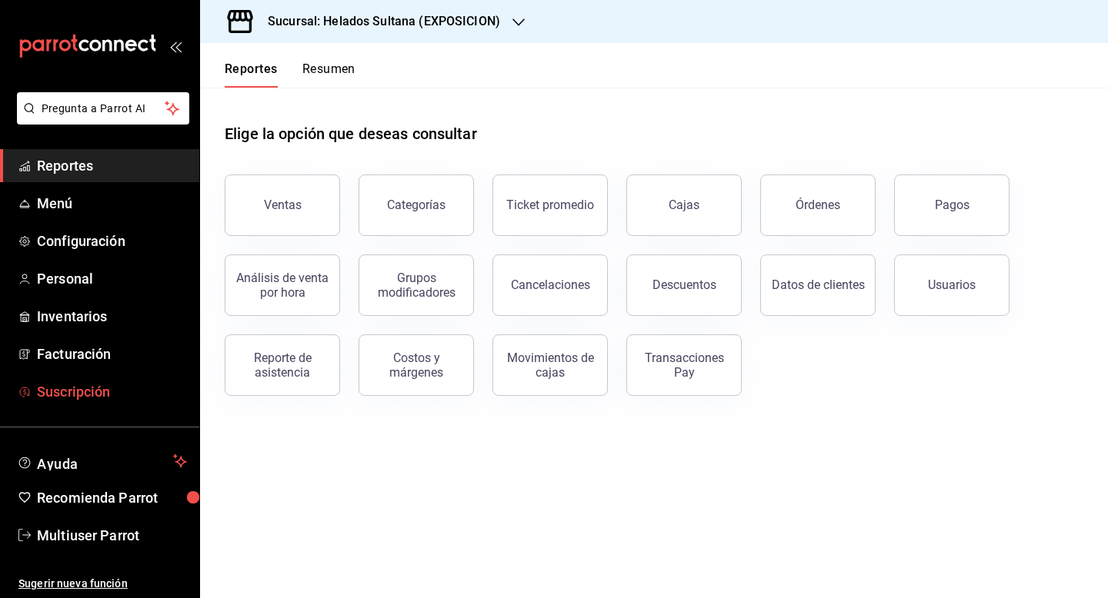
click at [85, 395] on span "Suscripción" at bounding box center [112, 391] width 150 height 21
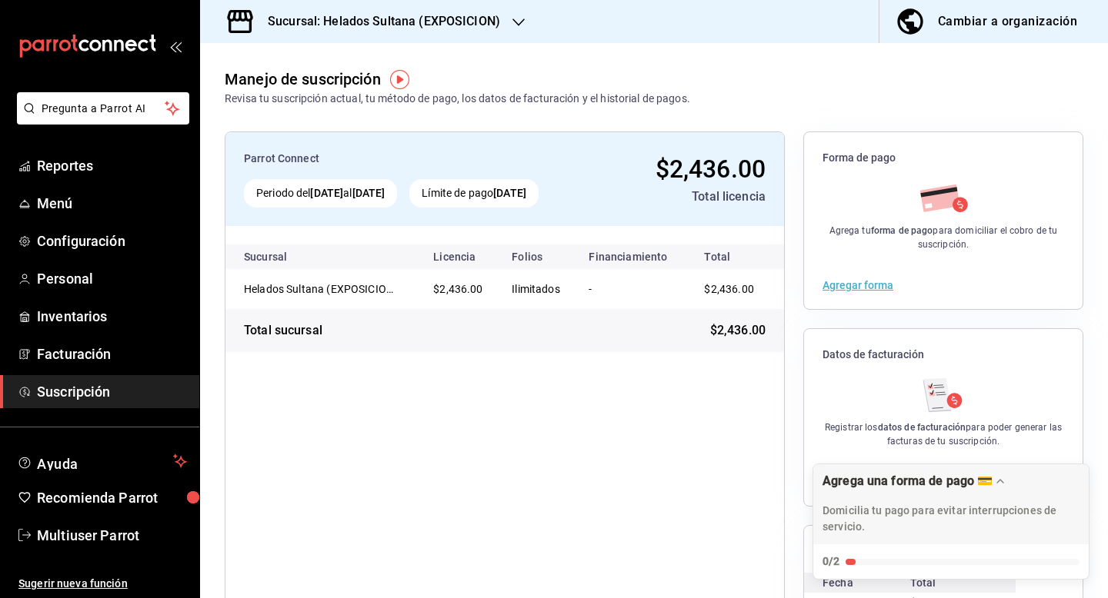
click at [361, 25] on h3 "Sucursal: Helados Sultana (EXPOSICION)" at bounding box center [377, 21] width 245 height 18
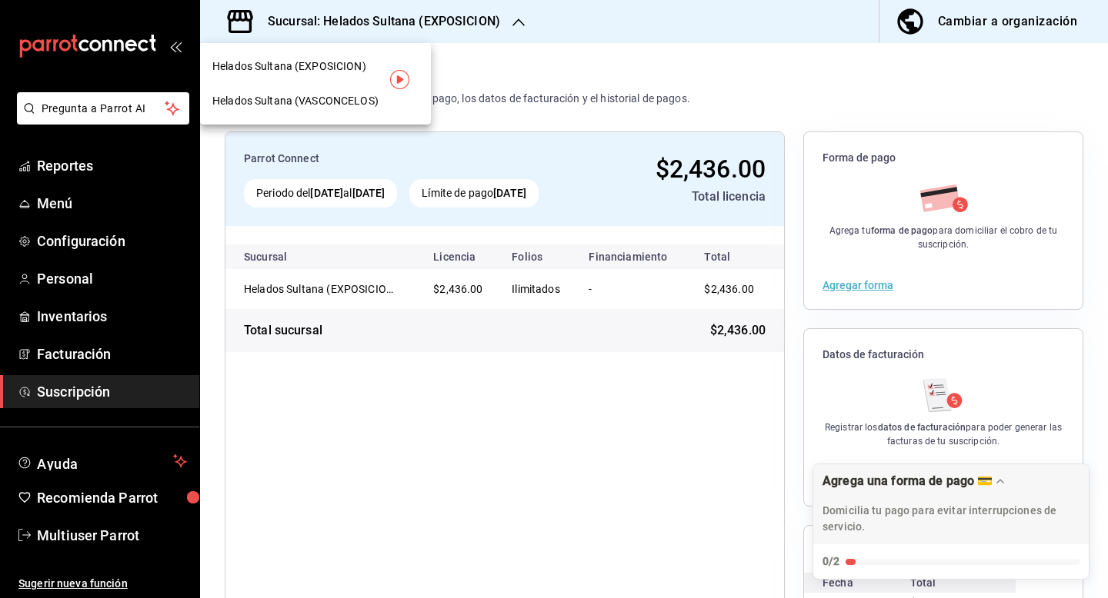
click at [353, 108] on span "Helados Sultana (VASCONCELOS)" at bounding box center [295, 101] width 166 height 16
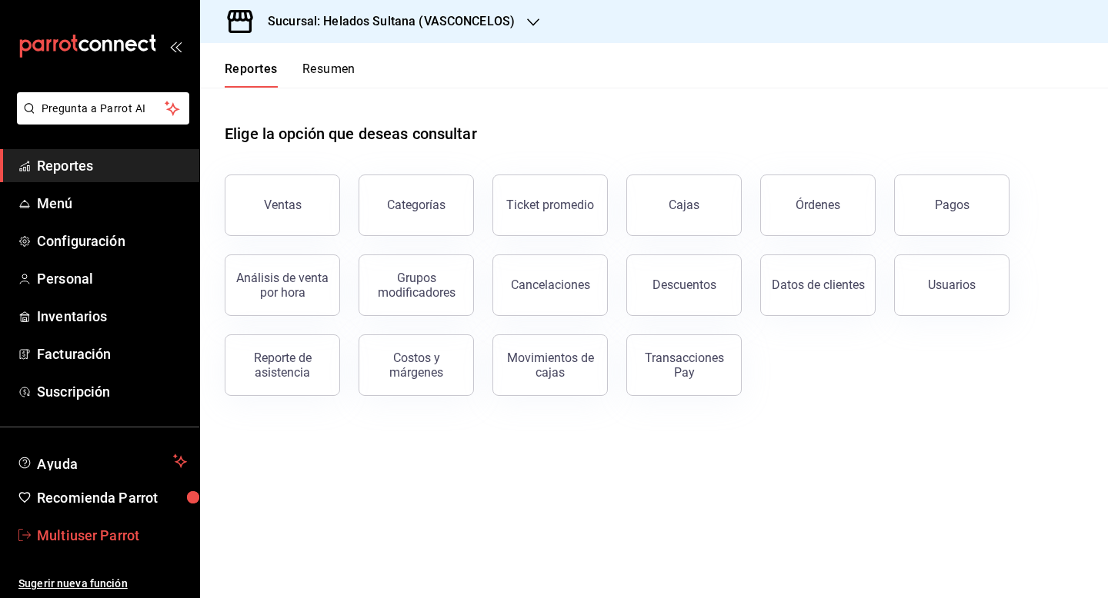
click at [100, 524] on link "Multiuser Parrot" at bounding box center [99, 535] width 199 height 33
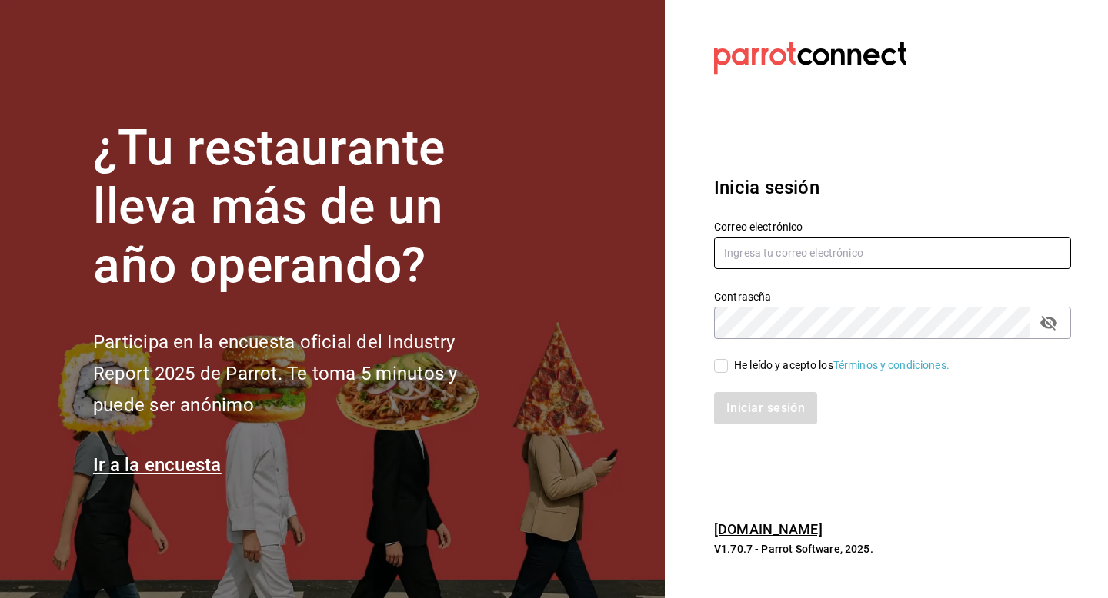
click at [852, 253] on input "text" at bounding box center [892, 253] width 357 height 32
paste input "apapachohostal@cdmx.com"
type input "apapachohostal@cdmx.com"
click at [770, 363] on div "He leído y acepto los Términos y condiciones." at bounding box center [841, 366] width 215 height 16
click at [728, 363] on input "He leído y acepto los Términos y condiciones." at bounding box center [721, 366] width 14 height 14
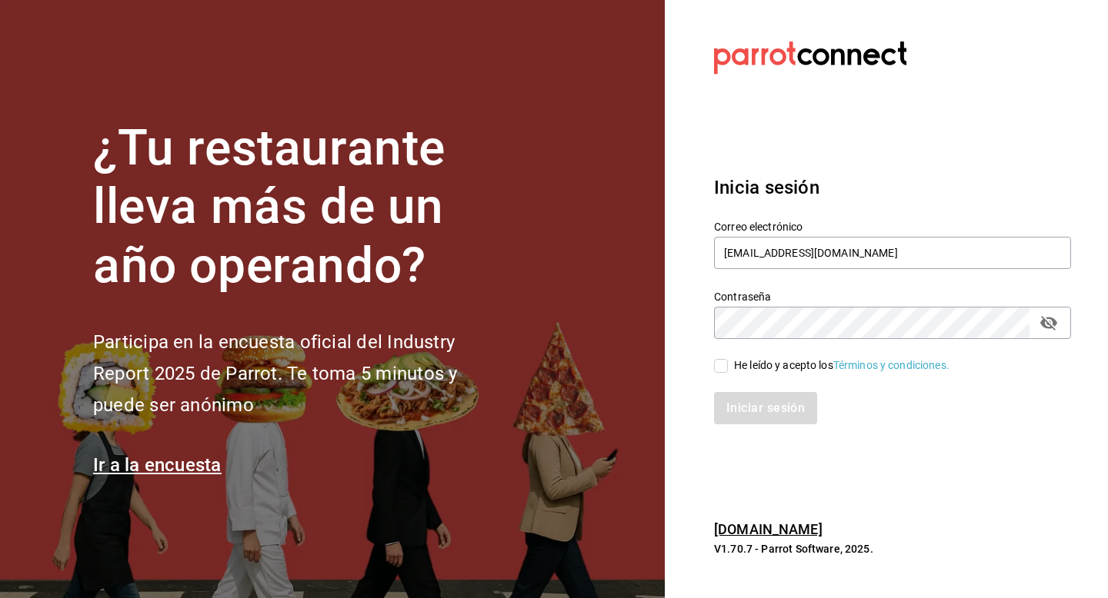
checkbox input "true"
click at [770, 404] on button "Iniciar sesión" at bounding box center [766, 408] width 105 height 32
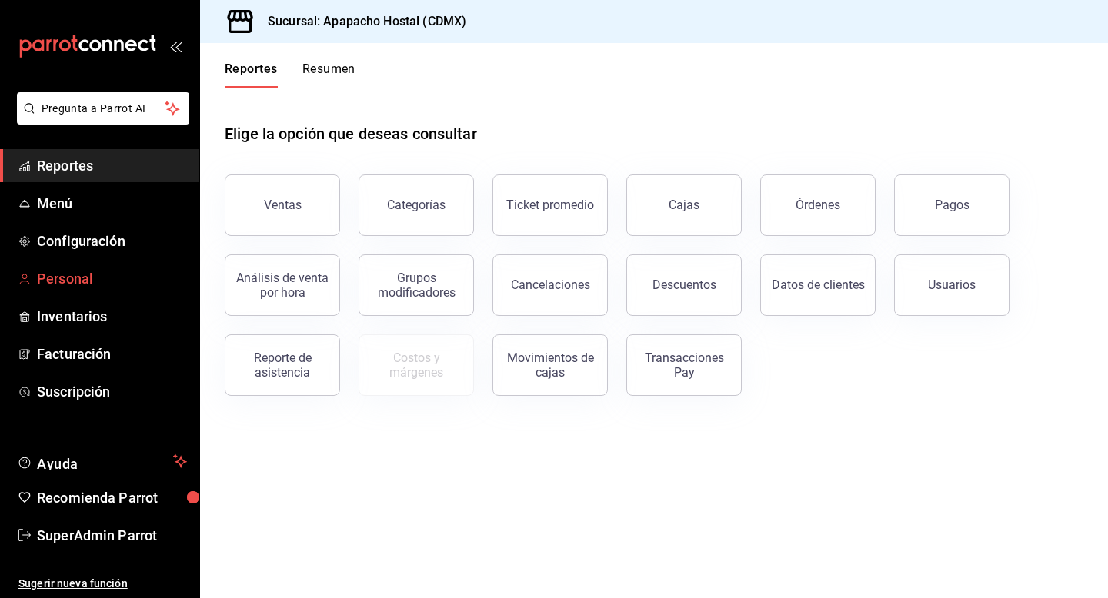
click at [75, 272] on span "Personal" at bounding box center [112, 278] width 150 height 21
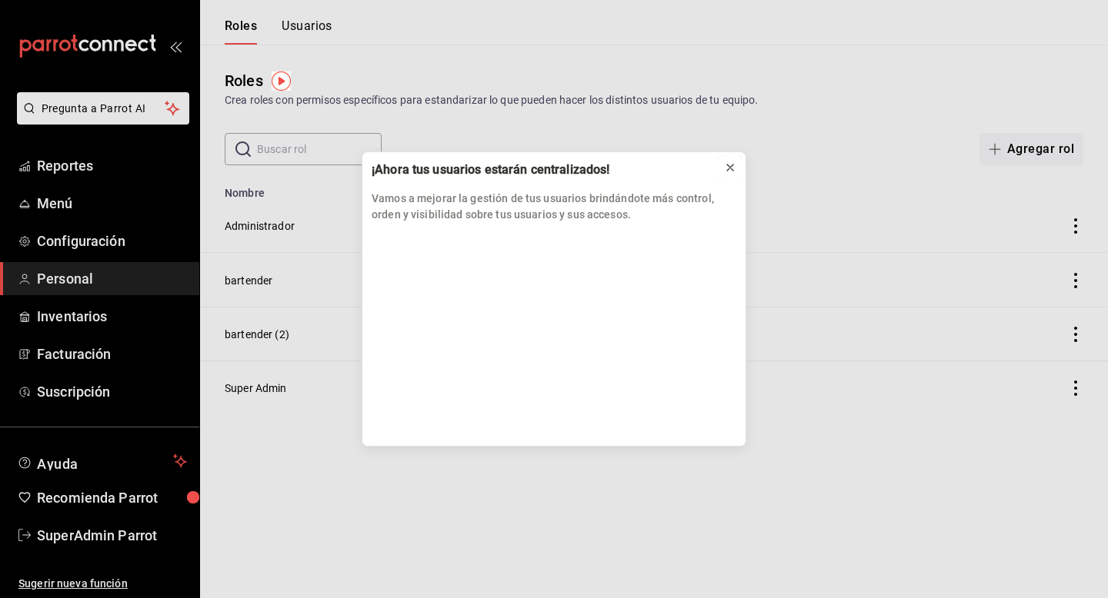
click at [730, 160] on div at bounding box center [730, 167] width 12 height 15
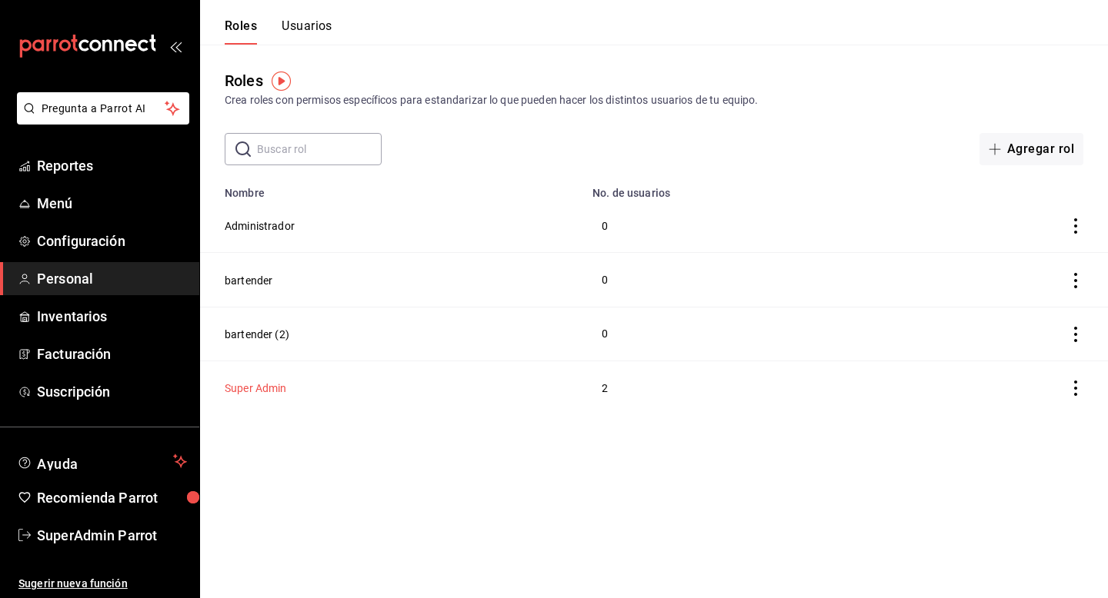
click at [251, 386] on button "Super Admin" at bounding box center [256, 388] width 62 height 15
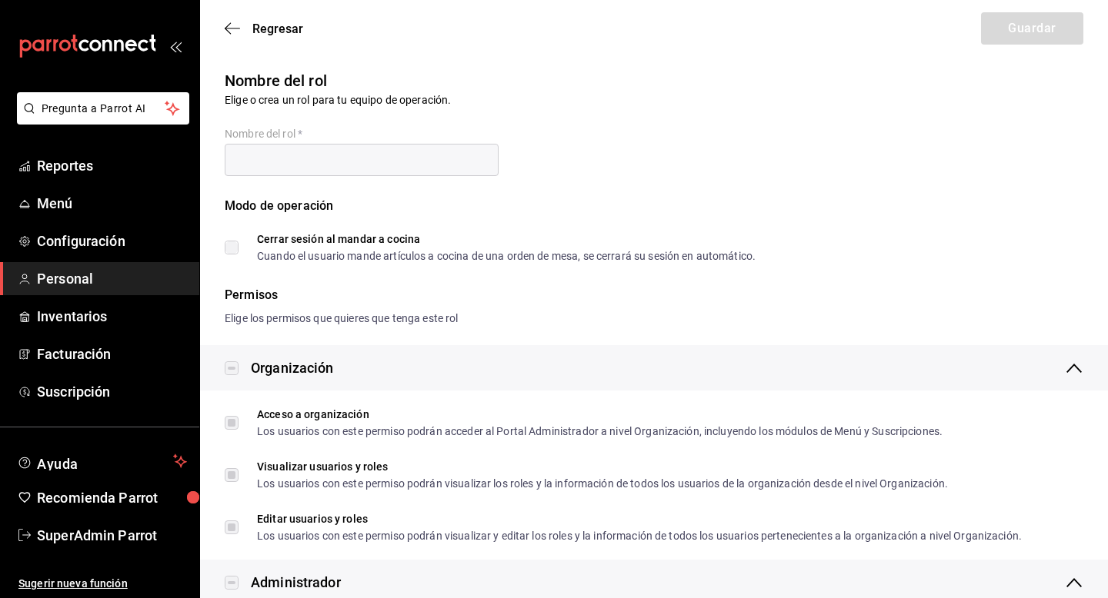
type input "Super Admin"
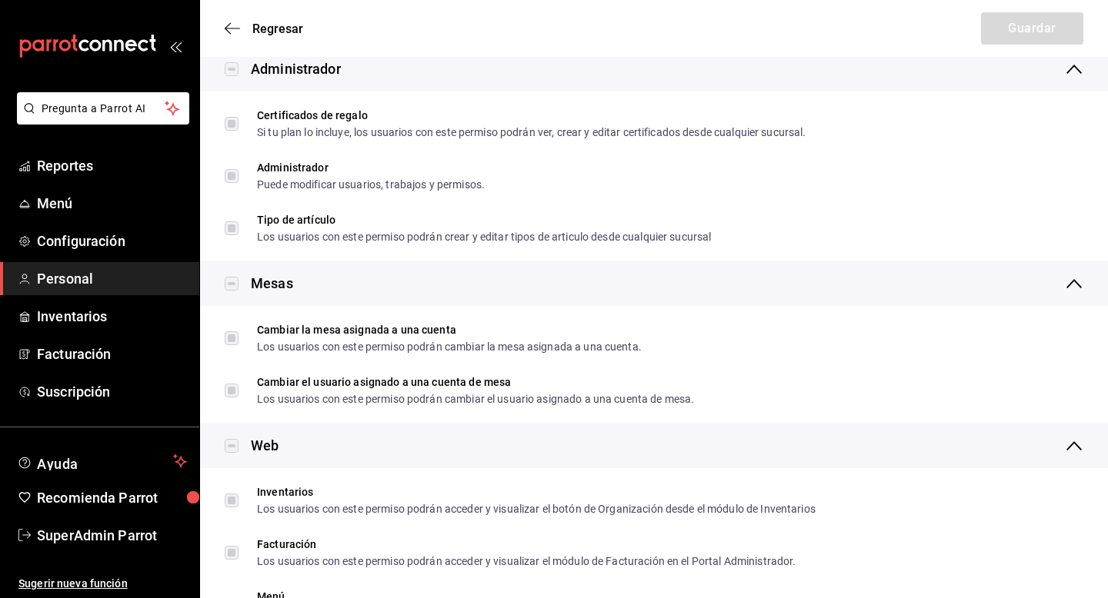
scroll to position [212, 0]
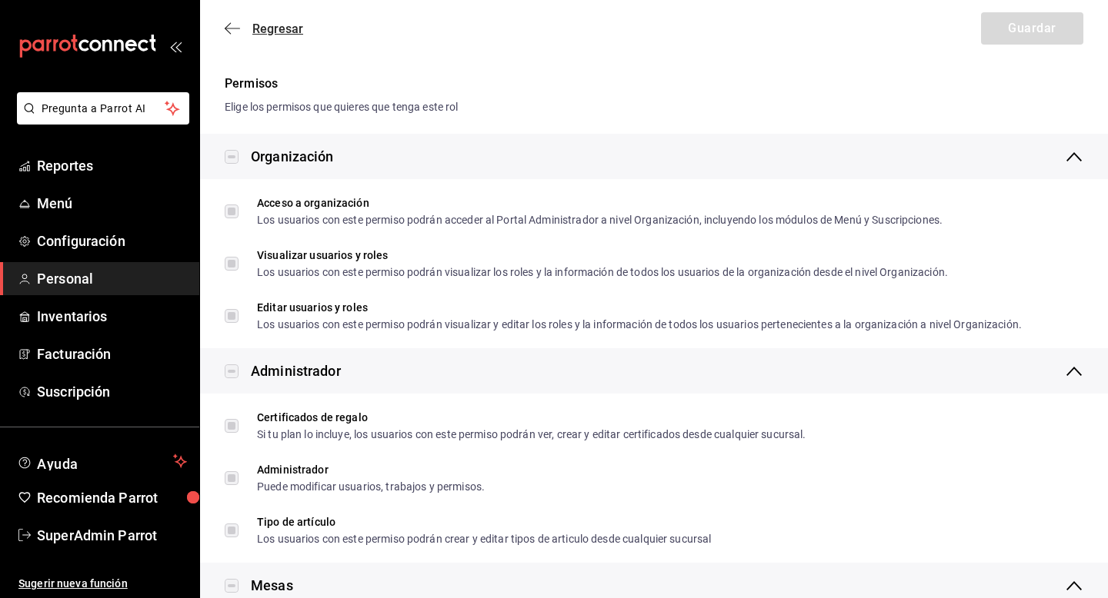
click at [272, 35] on span "Regresar" at bounding box center [277, 29] width 51 height 15
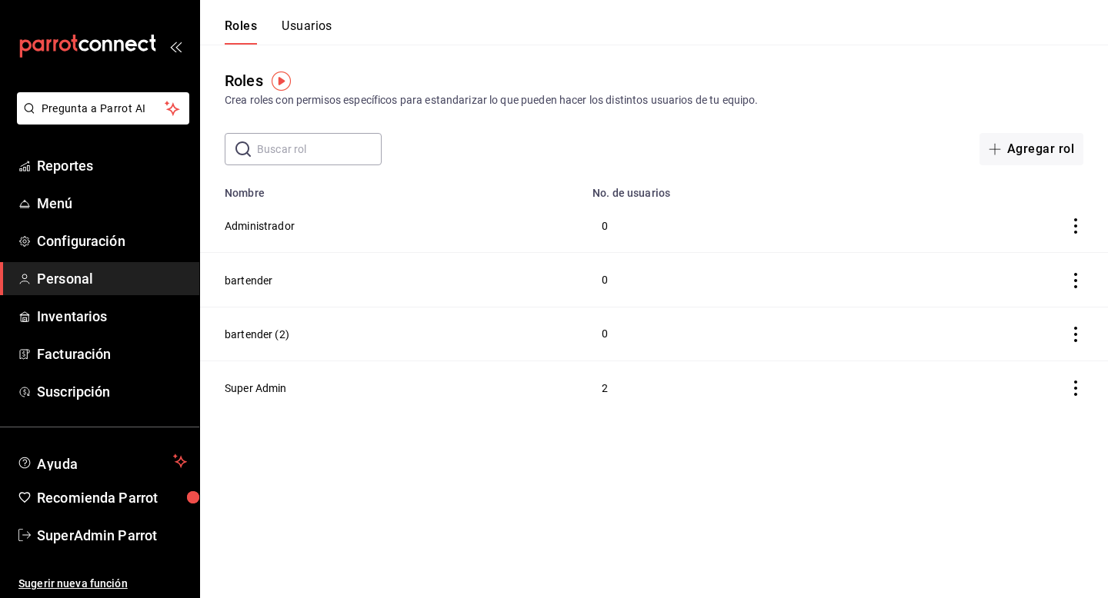
click at [308, 34] on button "Usuarios" at bounding box center [306, 31] width 51 height 26
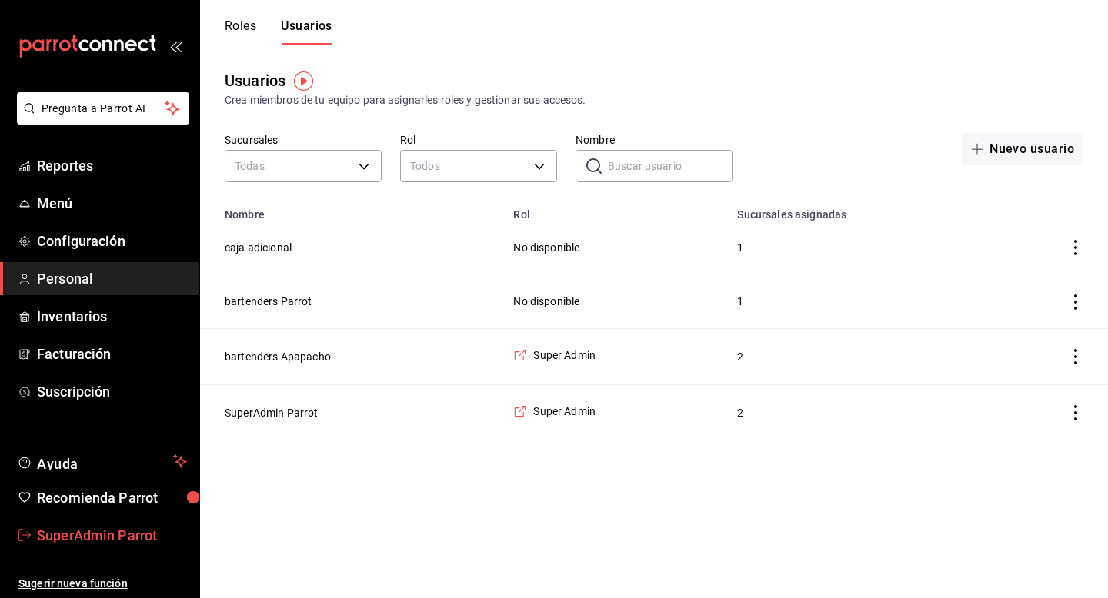
click at [120, 538] on span "SuperAdmin Parrot" at bounding box center [112, 535] width 150 height 21
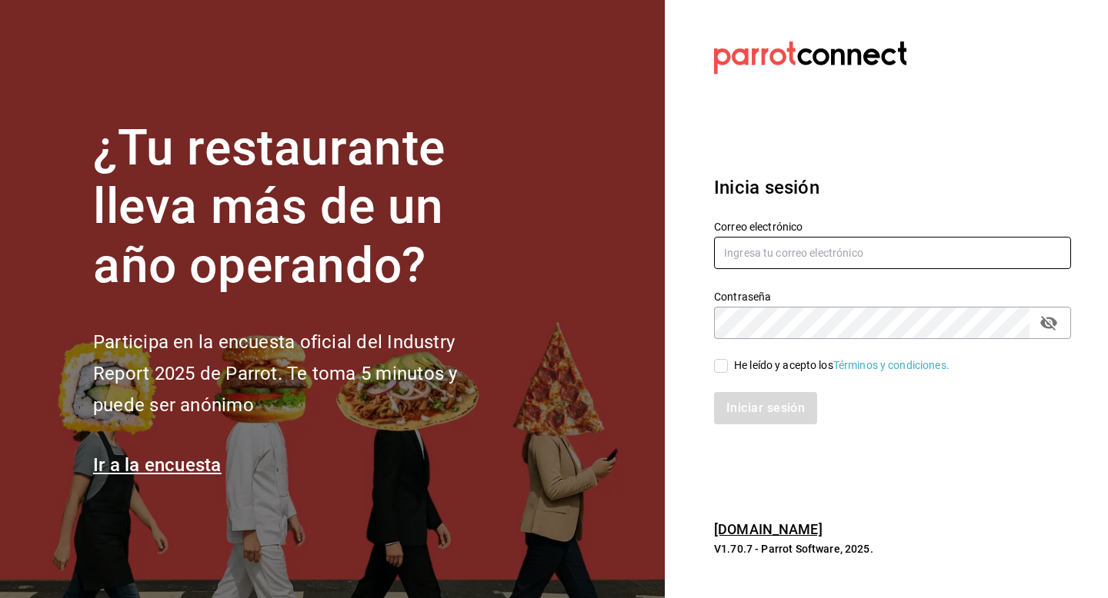
click at [835, 258] on input "text" at bounding box center [892, 253] width 357 height 32
paste input "restauranteapapacho@bona.com"
type input "restauranteapapacho@bona.com"
click at [737, 367] on div "He leído y acepto los Términos y condiciones." at bounding box center [841, 366] width 215 height 16
click at [728, 367] on input "He leído y acepto los Términos y condiciones." at bounding box center [721, 366] width 14 height 14
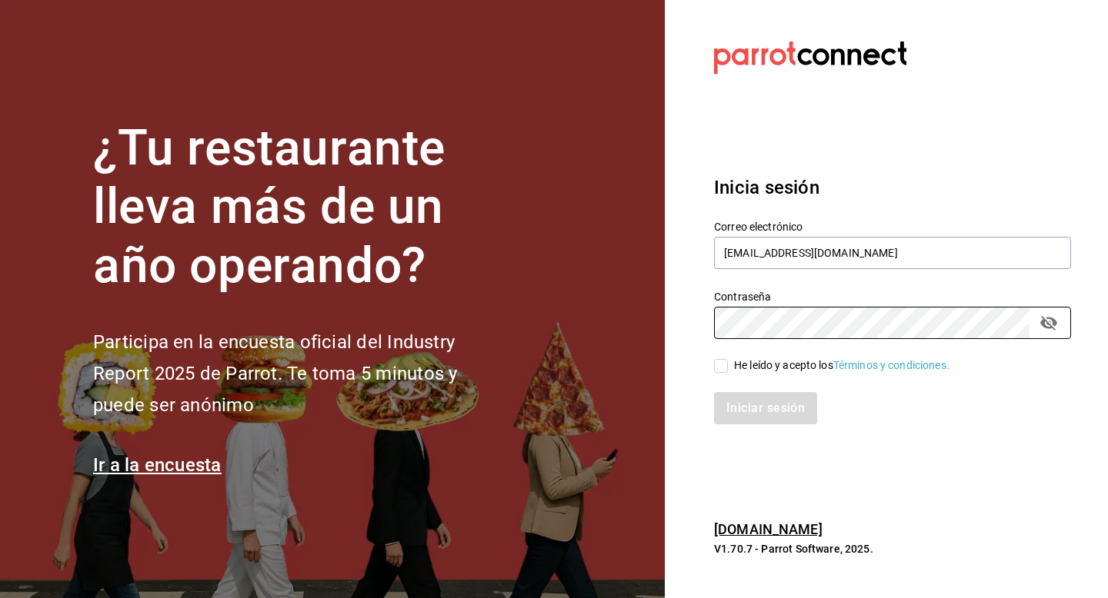
checkbox input "true"
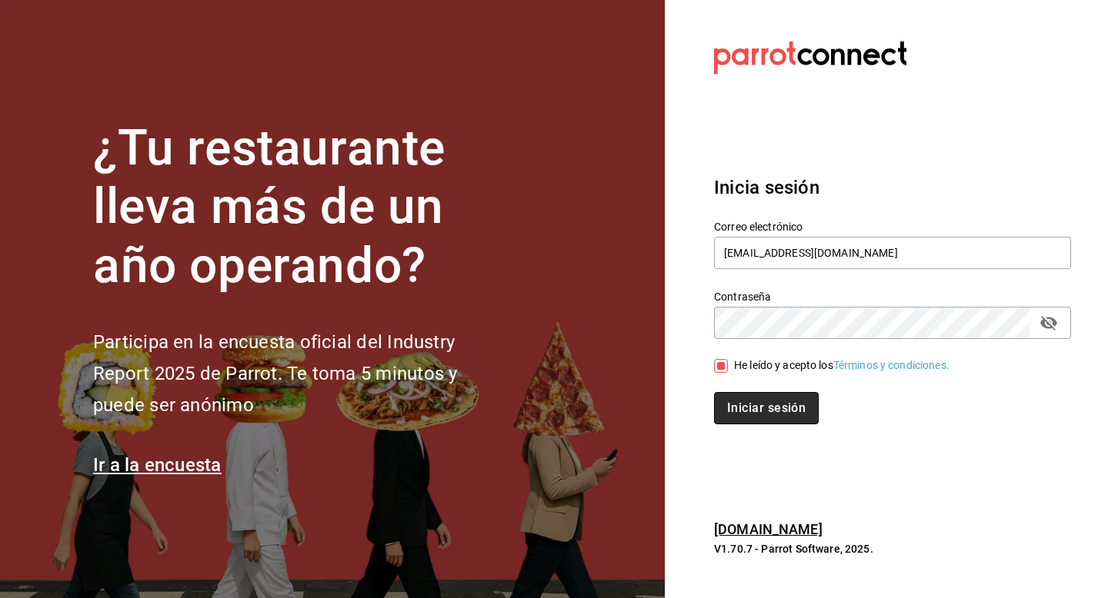
click at [737, 401] on button "Iniciar sesión" at bounding box center [766, 408] width 105 height 32
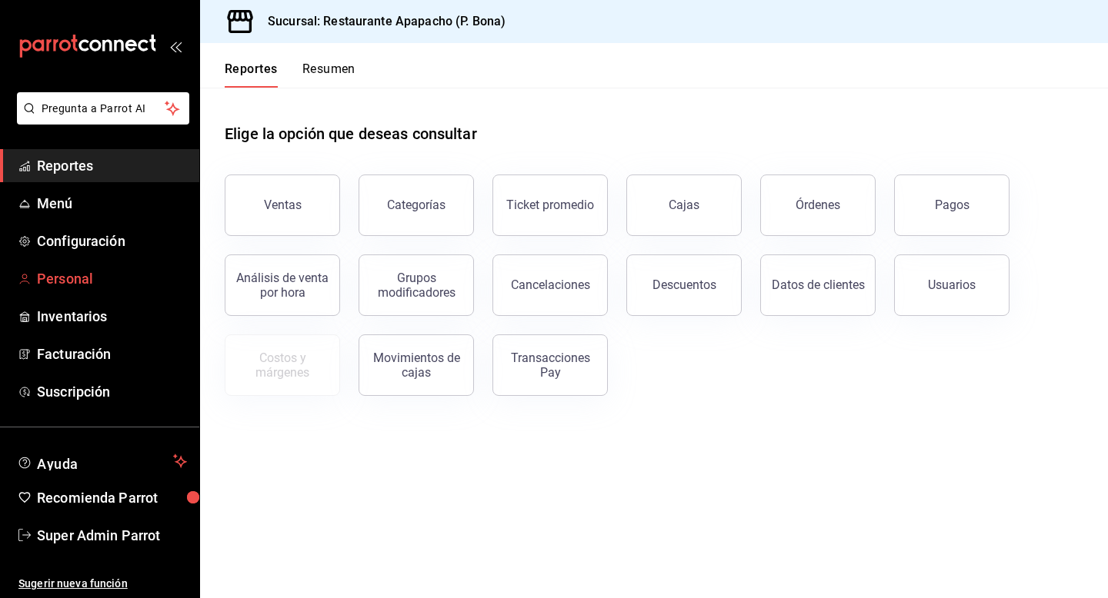
click at [63, 275] on span "Personal" at bounding box center [112, 278] width 150 height 21
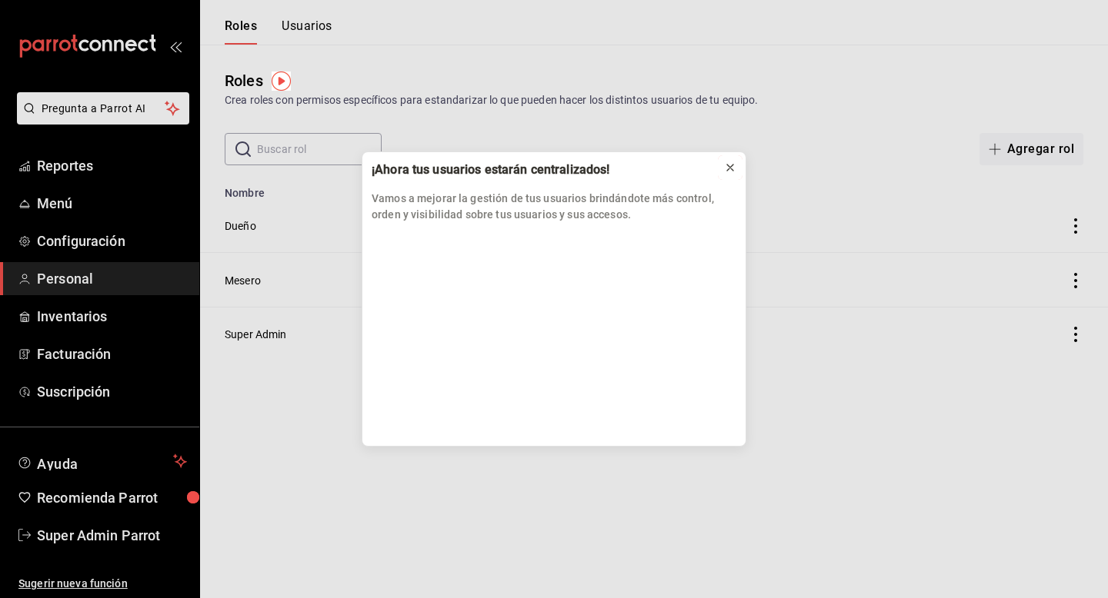
click at [727, 167] on icon at bounding box center [730, 168] width 12 height 12
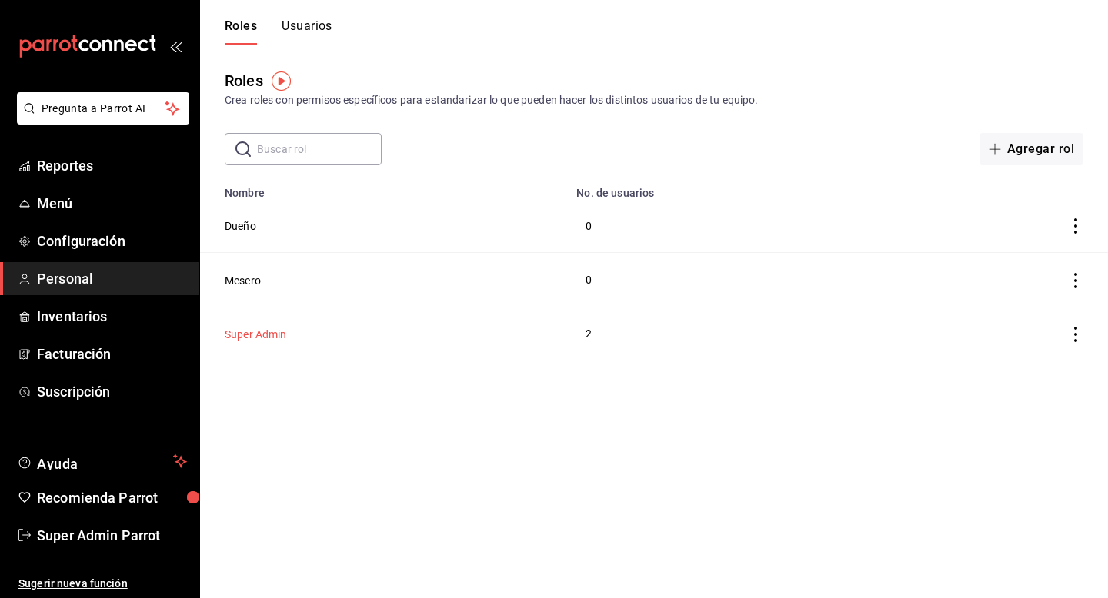
click at [253, 335] on button "Super Admin" at bounding box center [256, 334] width 62 height 15
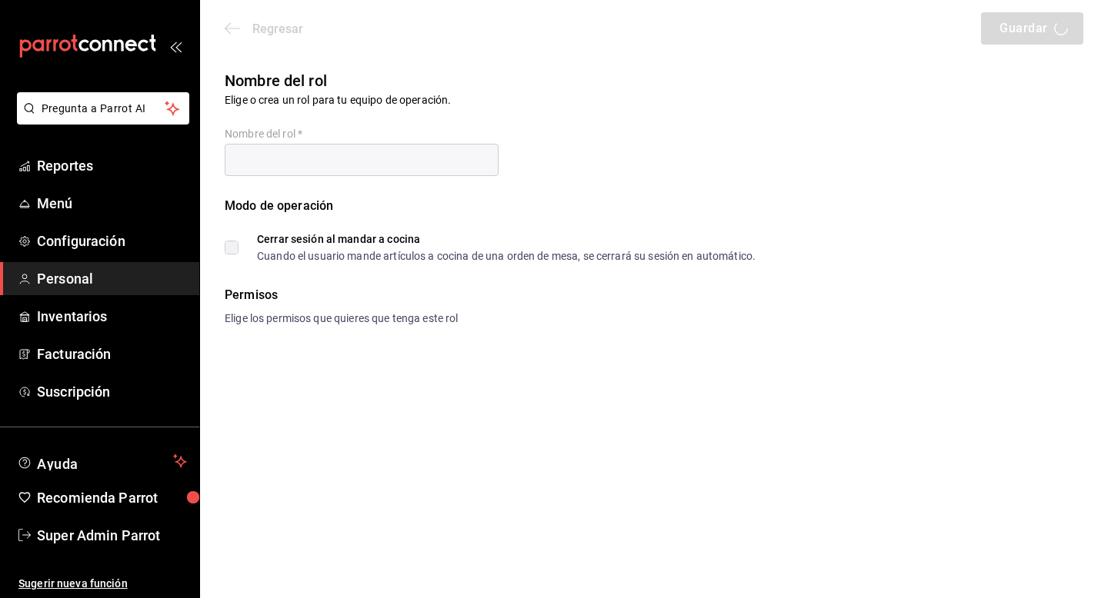
type input "Super Admin"
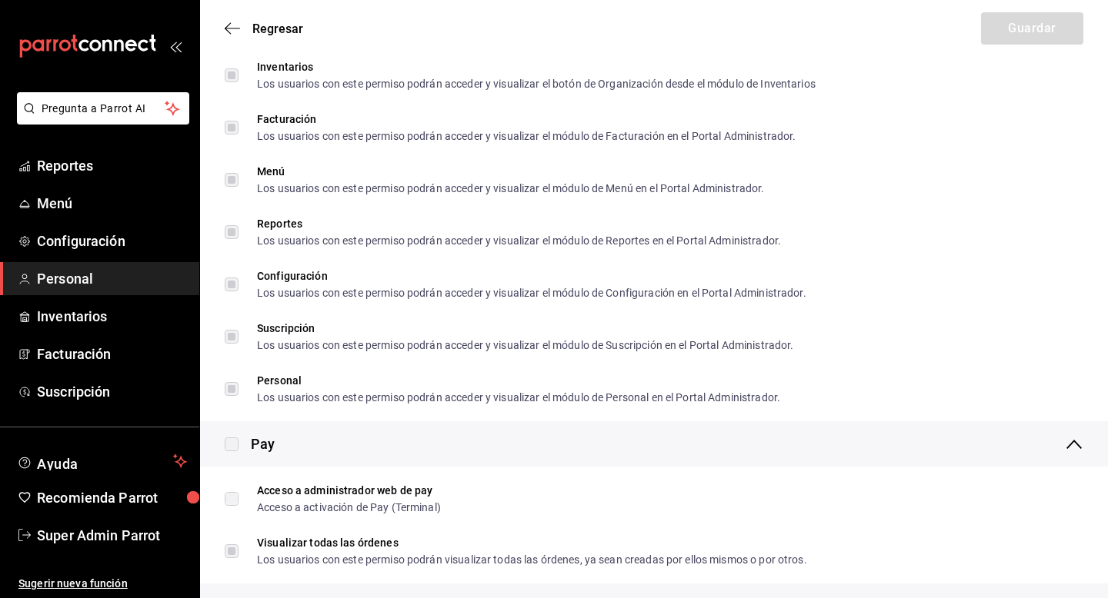
scroll to position [516, 0]
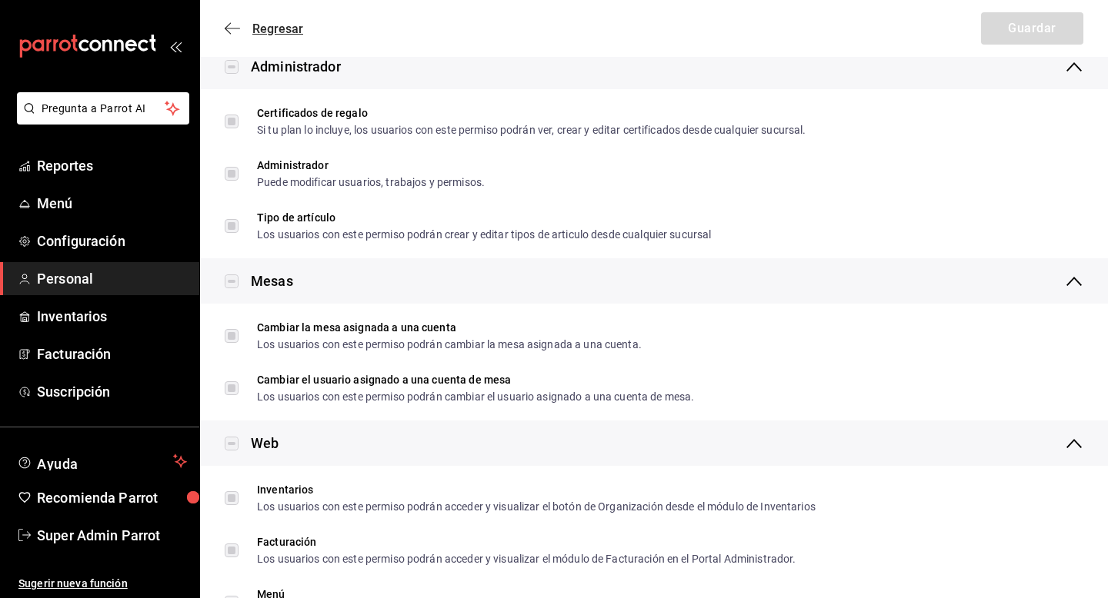
click at [271, 27] on span "Regresar" at bounding box center [277, 29] width 51 height 15
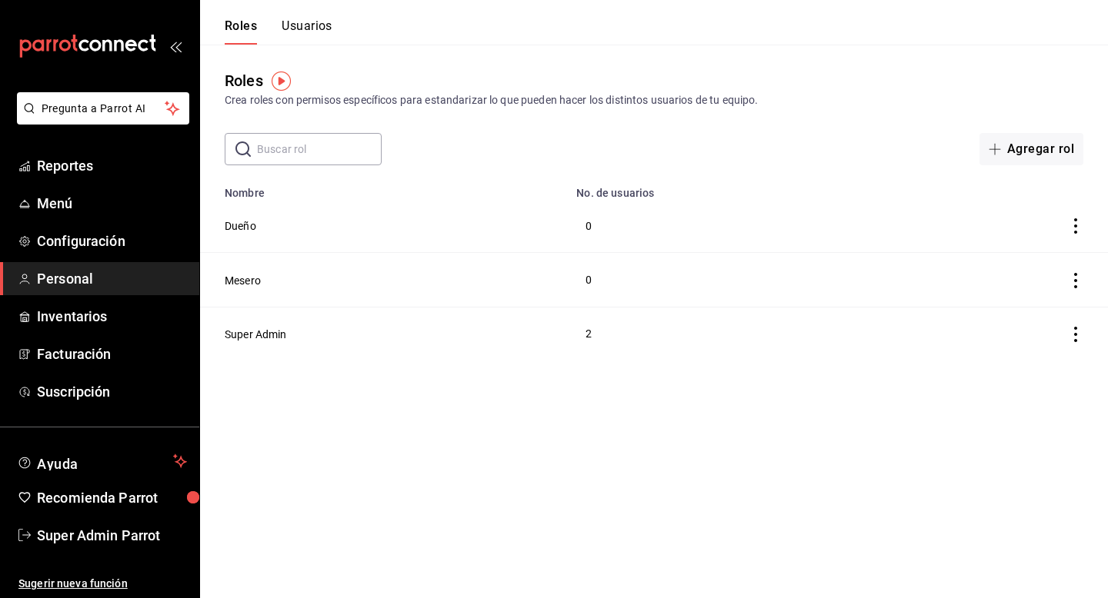
click at [319, 32] on button "Usuarios" at bounding box center [306, 31] width 51 height 26
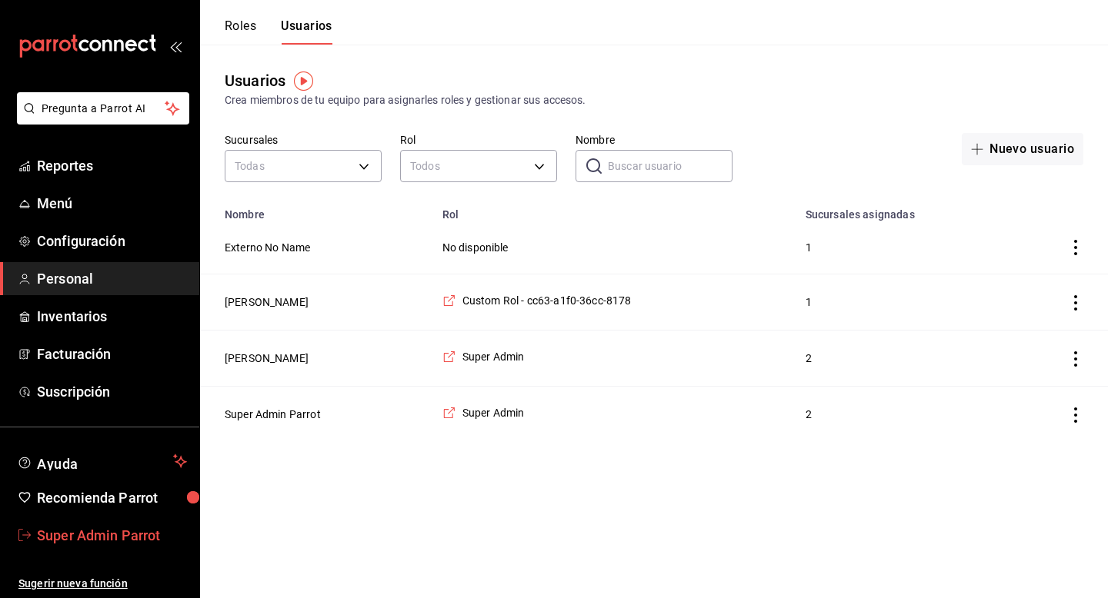
click at [113, 538] on span "Super Admin Parrot" at bounding box center [112, 535] width 150 height 21
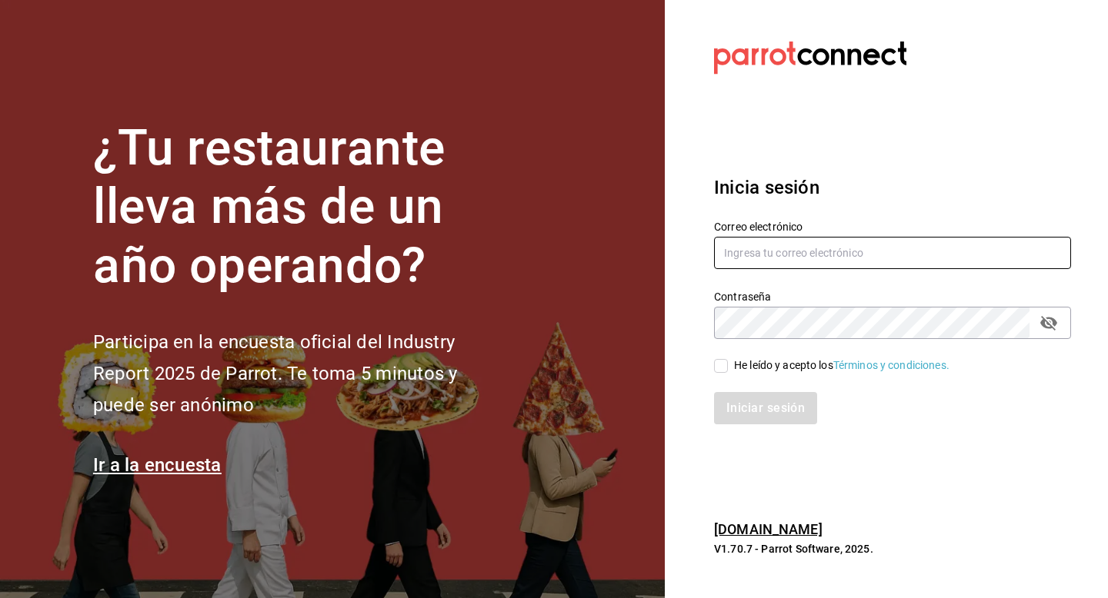
drag, startPoint x: 838, startPoint y: 258, endPoint x: 836, endPoint y: 235, distance: 23.1
click at [838, 258] on input "text" at bounding box center [892, 253] width 357 height 32
paste input "apapachohostal@cdmx.com"
type input "apapachohostal@cdmx.com"
click at [772, 366] on div "He leído y acepto los Términos y condiciones." at bounding box center [841, 366] width 215 height 16
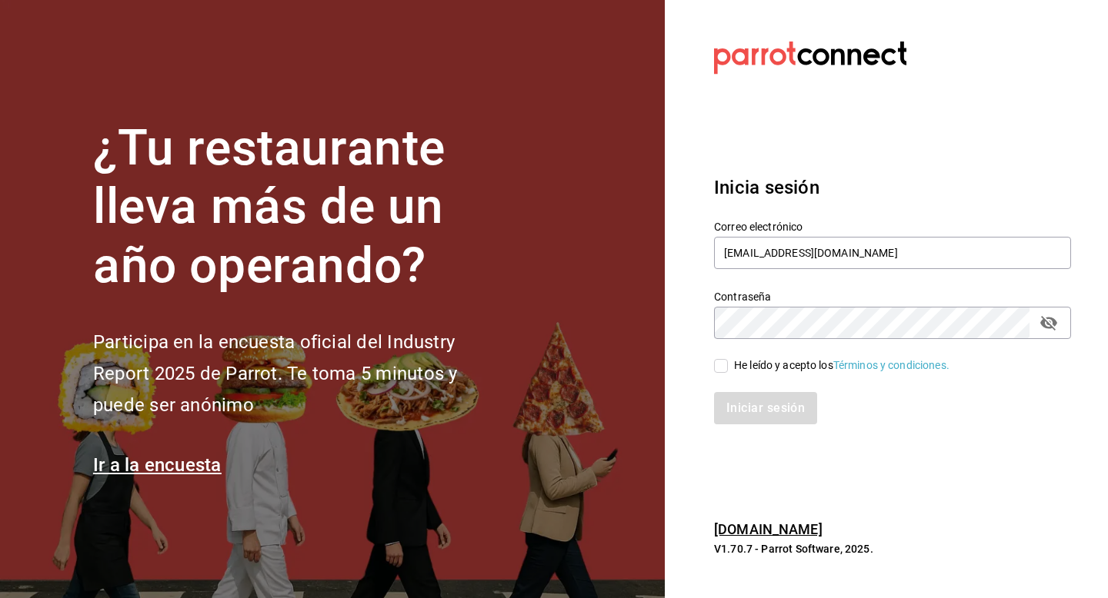
click at [728, 366] on input "He leído y acepto los Términos y condiciones." at bounding box center [721, 366] width 14 height 14
checkbox input "true"
click at [772, 410] on button "Iniciar sesión" at bounding box center [766, 408] width 105 height 32
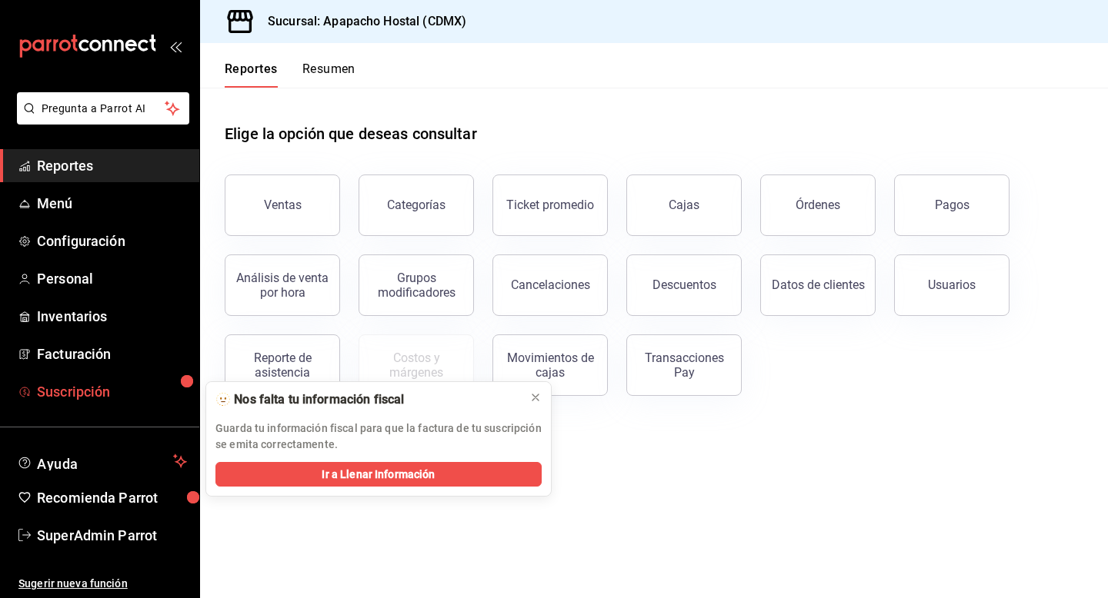
click at [110, 397] on span "Suscripción" at bounding box center [112, 391] width 150 height 21
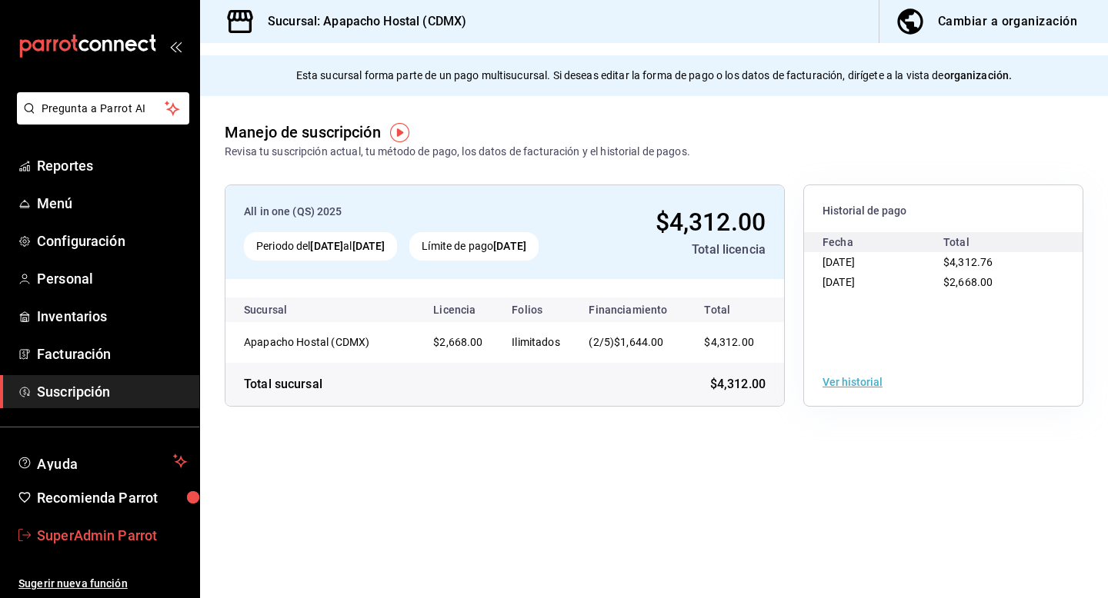
click at [94, 542] on span "SuperAdmin Parrot" at bounding box center [112, 535] width 150 height 21
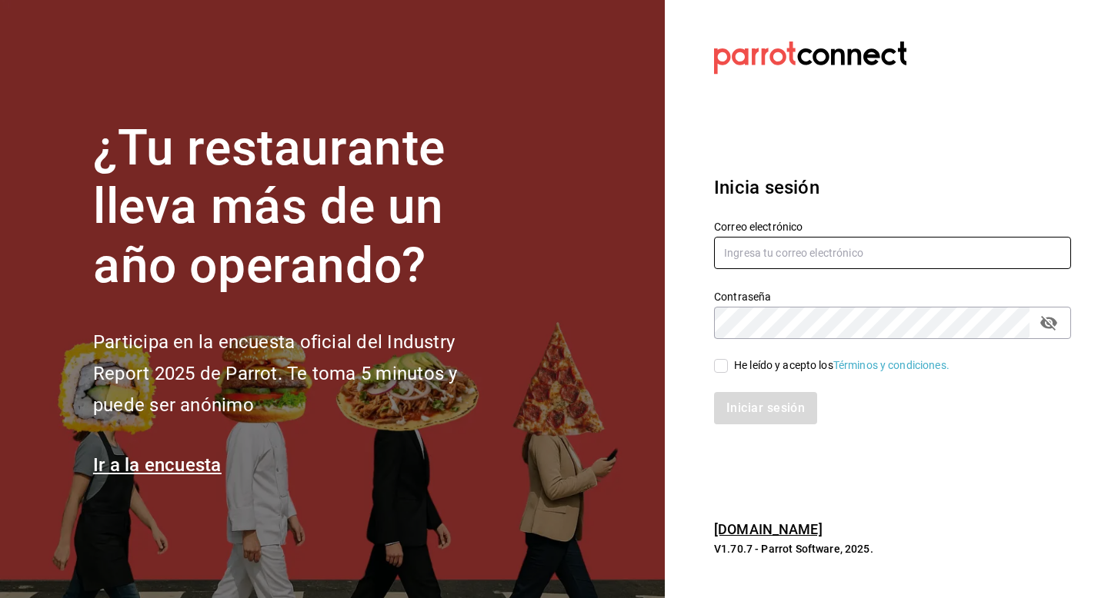
click at [768, 254] on input "text" at bounding box center [892, 253] width 357 height 32
type input "[EMAIL_ADDRESS][DOMAIN_NAME]"
click at [740, 369] on div "He leído y acepto los Términos y condiciones." at bounding box center [841, 366] width 215 height 16
click at [728, 369] on input "He leído y acepto los Términos y condiciones." at bounding box center [721, 366] width 14 height 14
checkbox input "true"
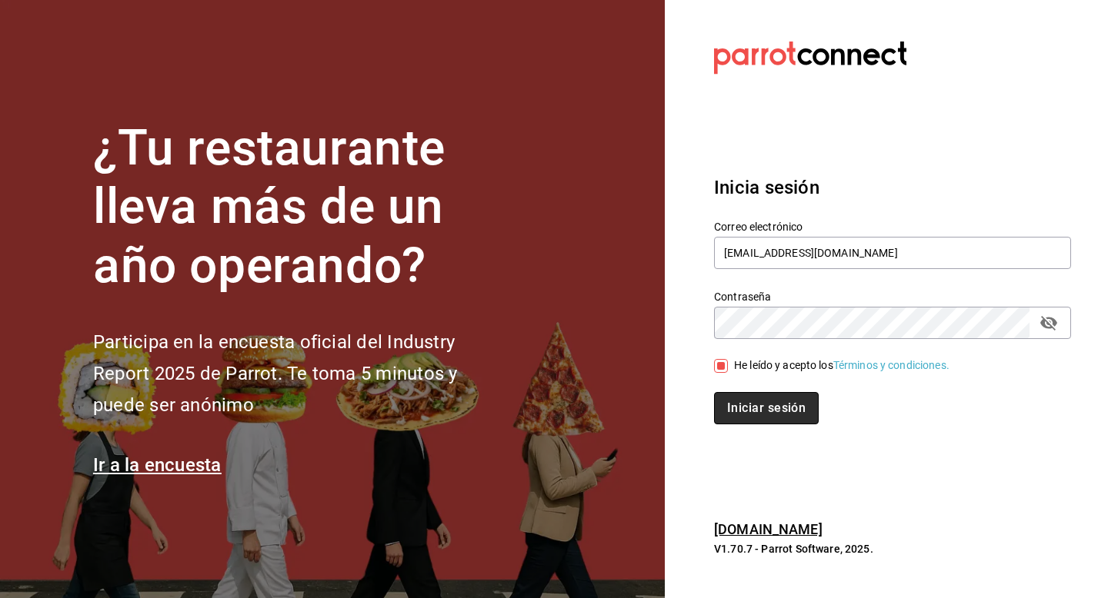
click at [740, 406] on button "Iniciar sesión" at bounding box center [766, 408] width 105 height 32
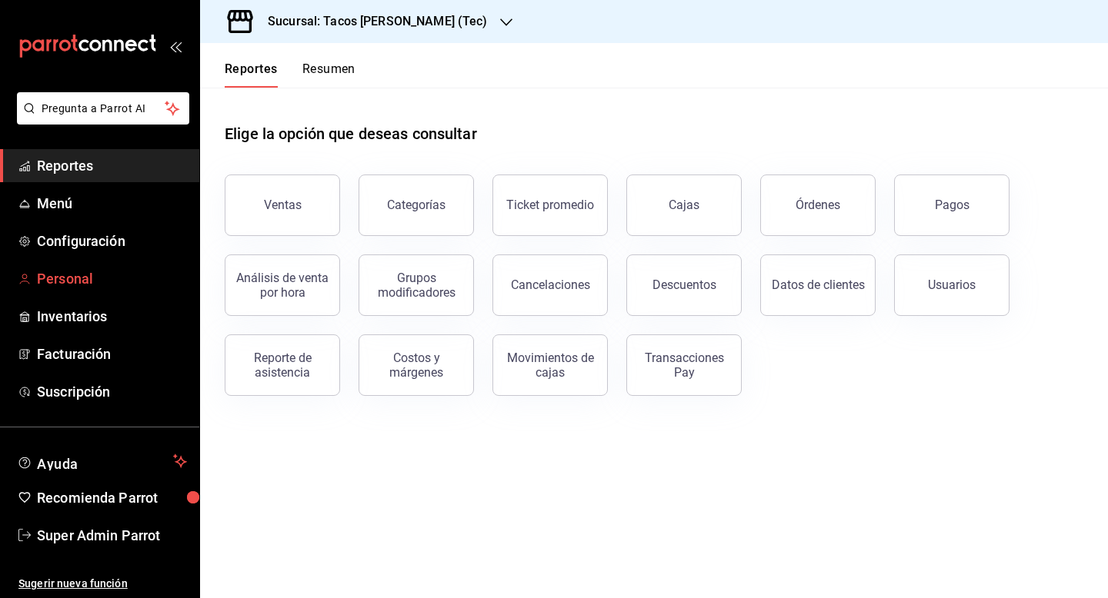
click at [75, 278] on span "Personal" at bounding box center [112, 278] width 150 height 21
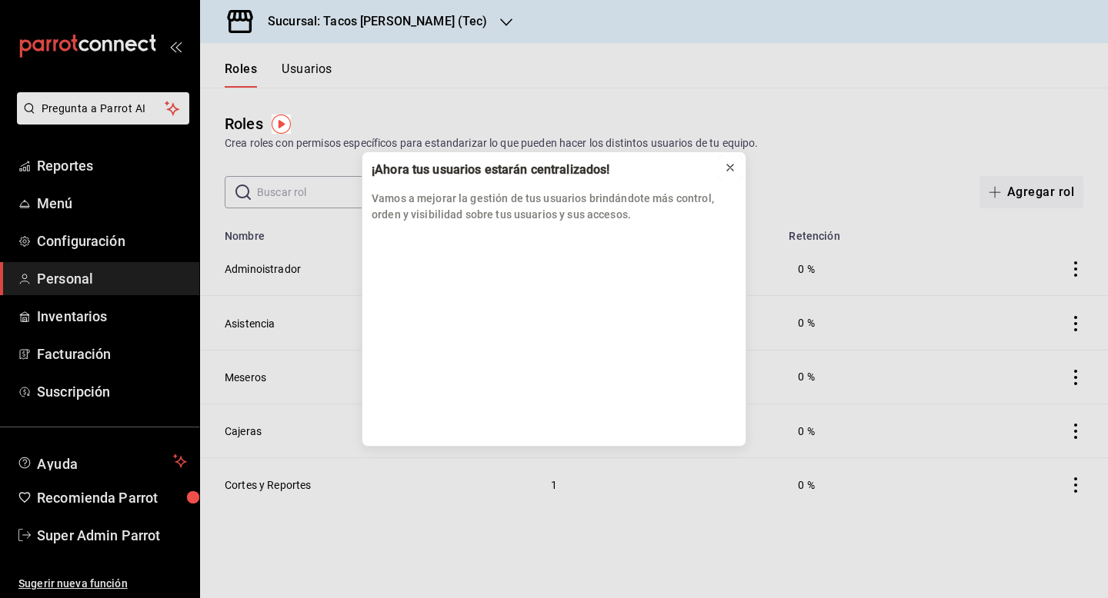
click at [731, 168] on icon at bounding box center [730, 168] width 6 height 6
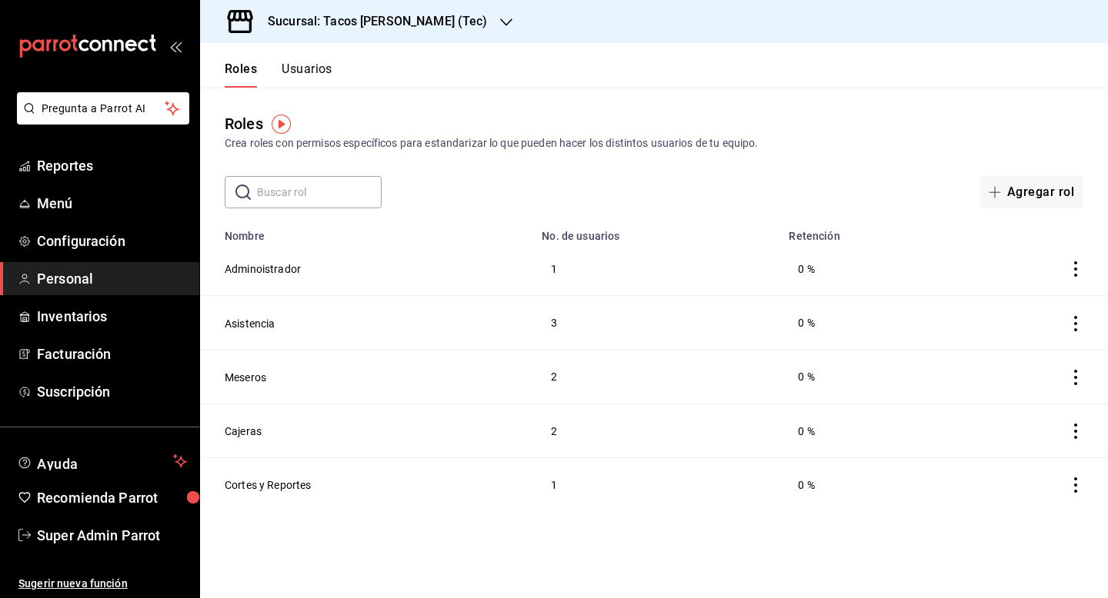
click at [398, 28] on h3 "Sucursal: Tacos don Pedro (Tec)" at bounding box center [371, 21] width 232 height 18
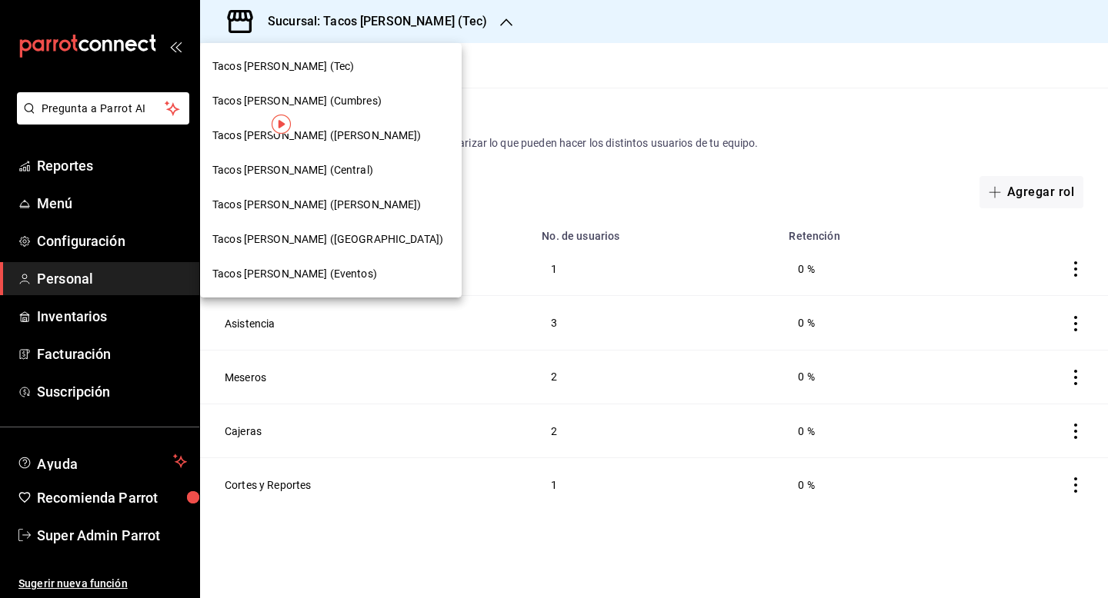
click at [337, 276] on span "Tacos Don Pedro (Eventos)" at bounding box center [294, 274] width 165 height 16
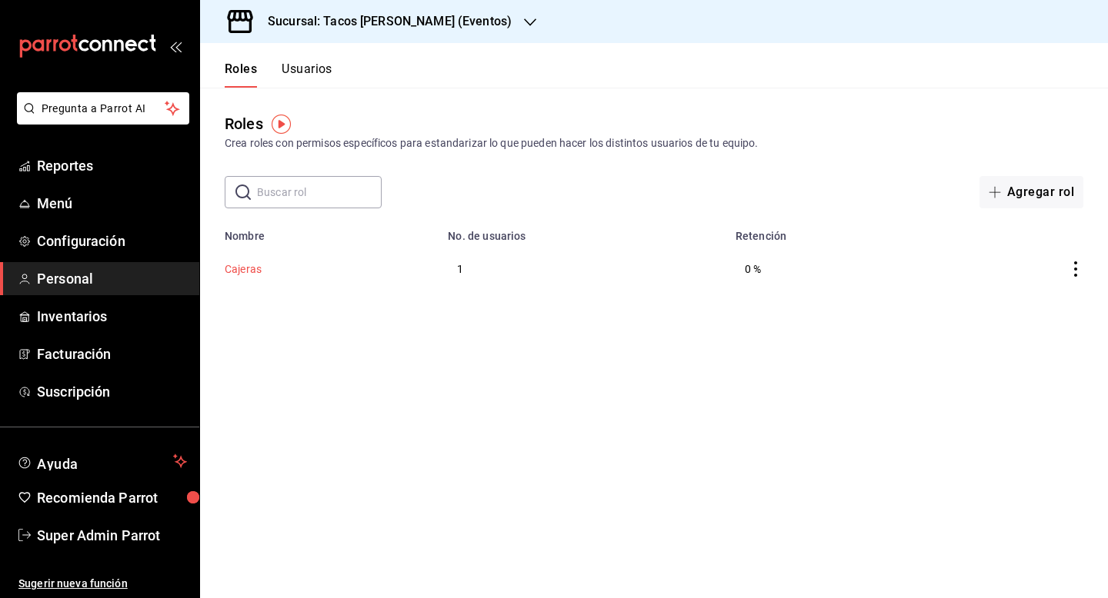
click at [249, 271] on button "Cajeras" at bounding box center [243, 268] width 37 height 15
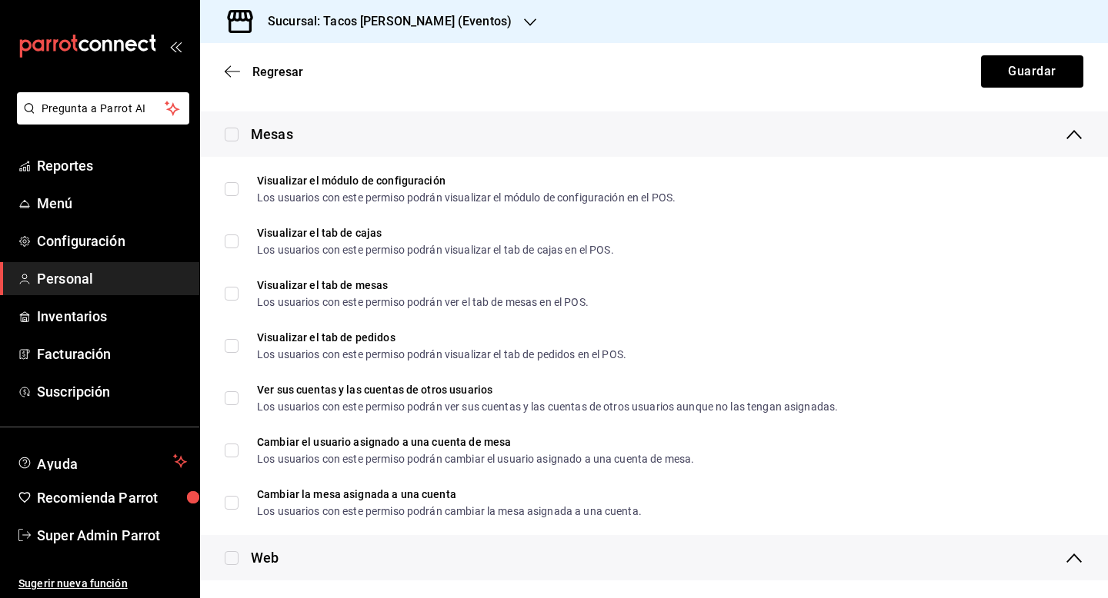
scroll to position [1997, 0]
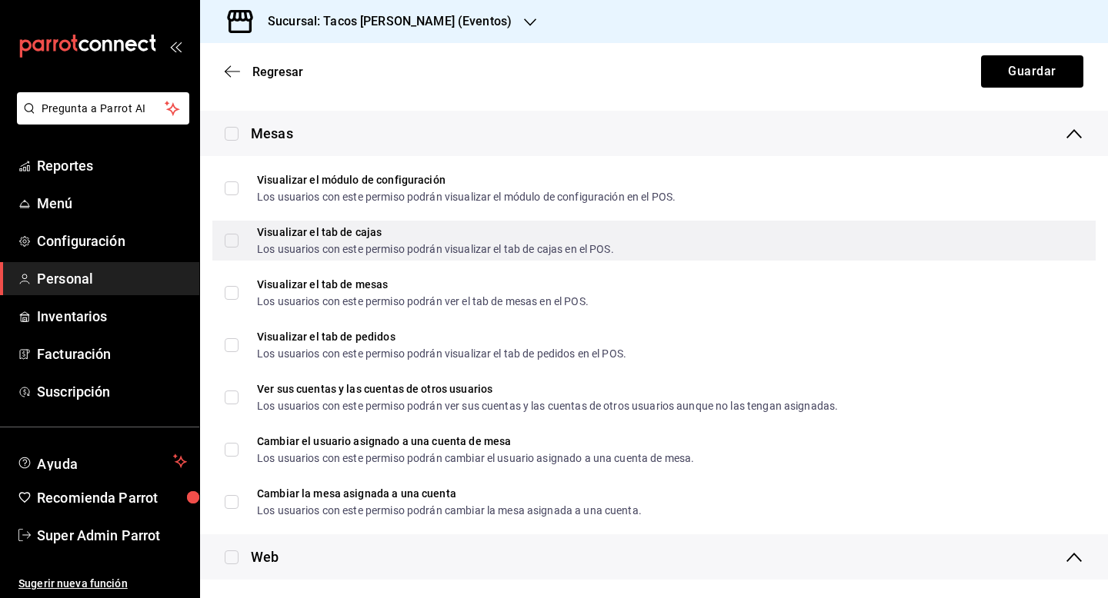
click at [233, 239] on input "Visualizar el tab de cajas Los usuarios con este permiso podrán visualizar el t…" at bounding box center [232, 241] width 14 height 14
checkbox input "true"
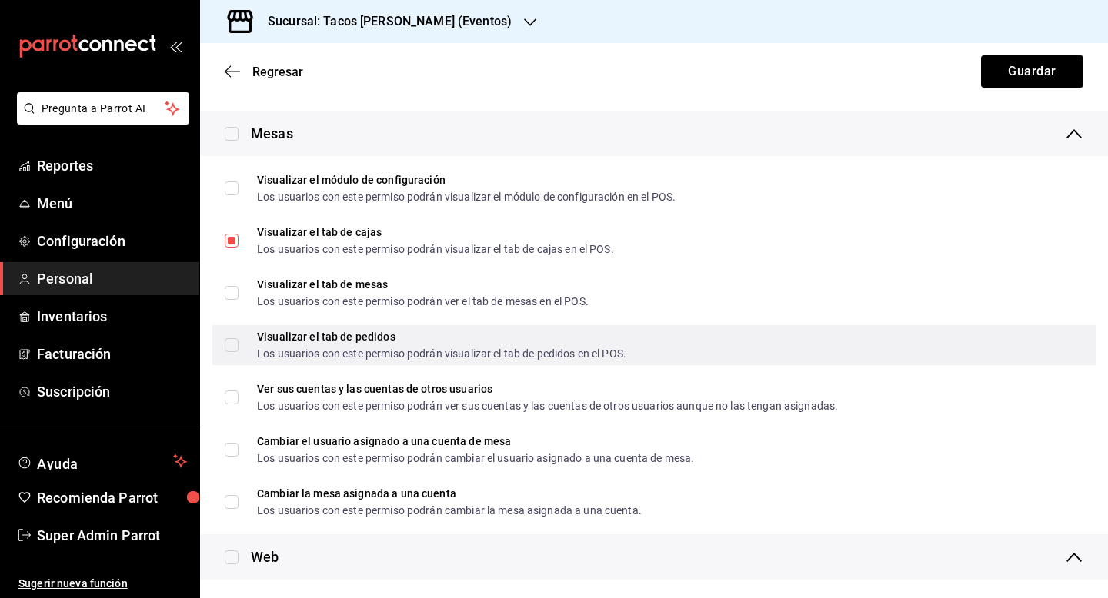
click at [230, 345] on input "Visualizar el tab de pedidos Los usuarios con este permiso podrán visualizar el…" at bounding box center [232, 345] width 14 height 14
checkbox input "true"
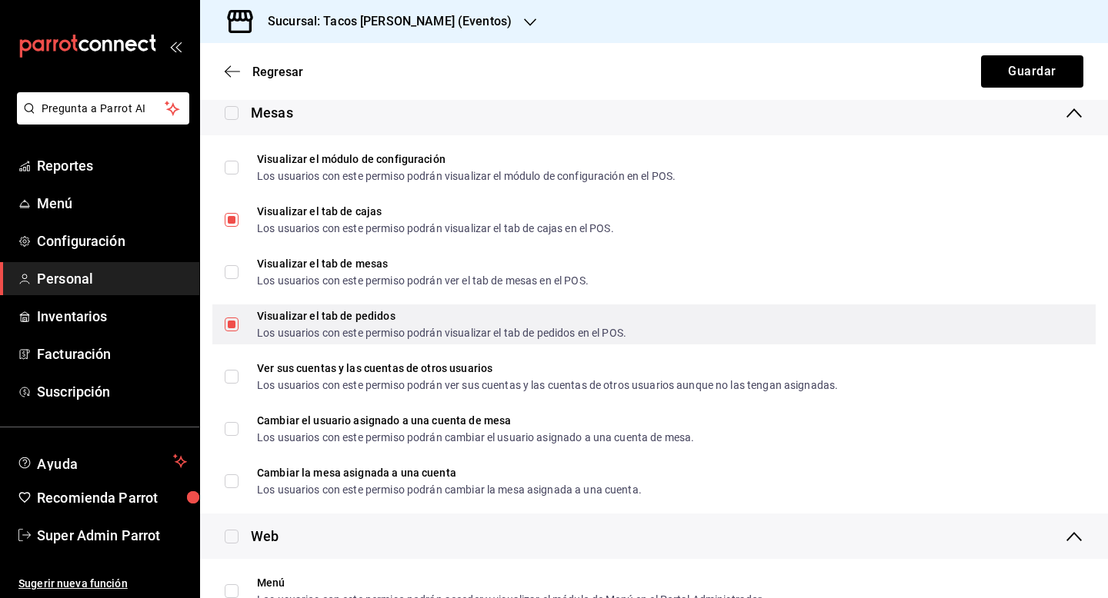
scroll to position [2018, 0]
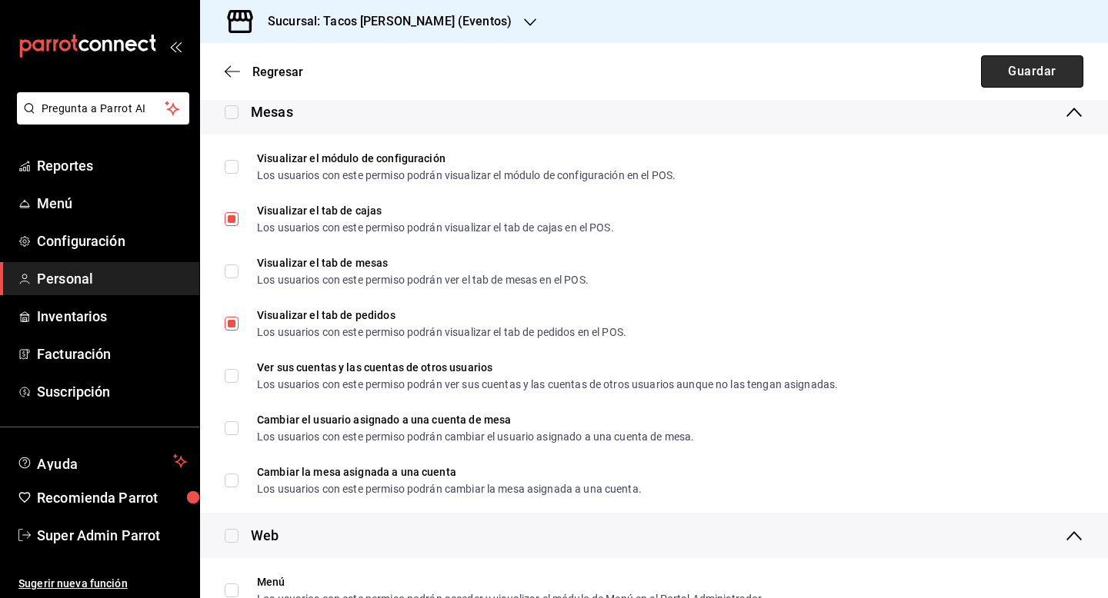
click at [1004, 69] on button "Guardar" at bounding box center [1032, 71] width 102 height 32
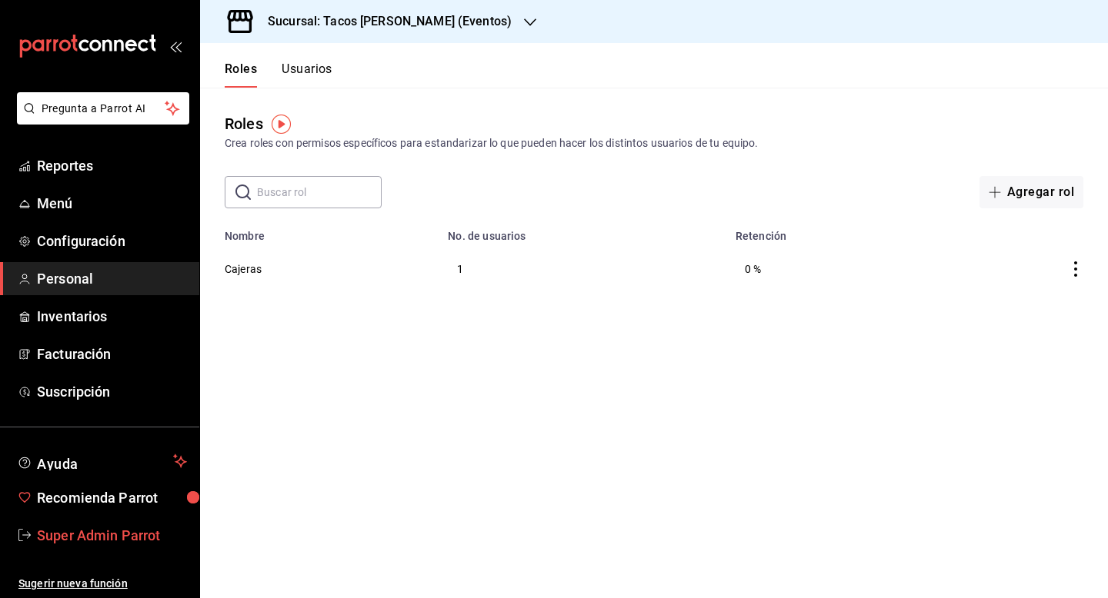
click at [103, 537] on span "Super Admin Parrot" at bounding box center [112, 535] width 150 height 21
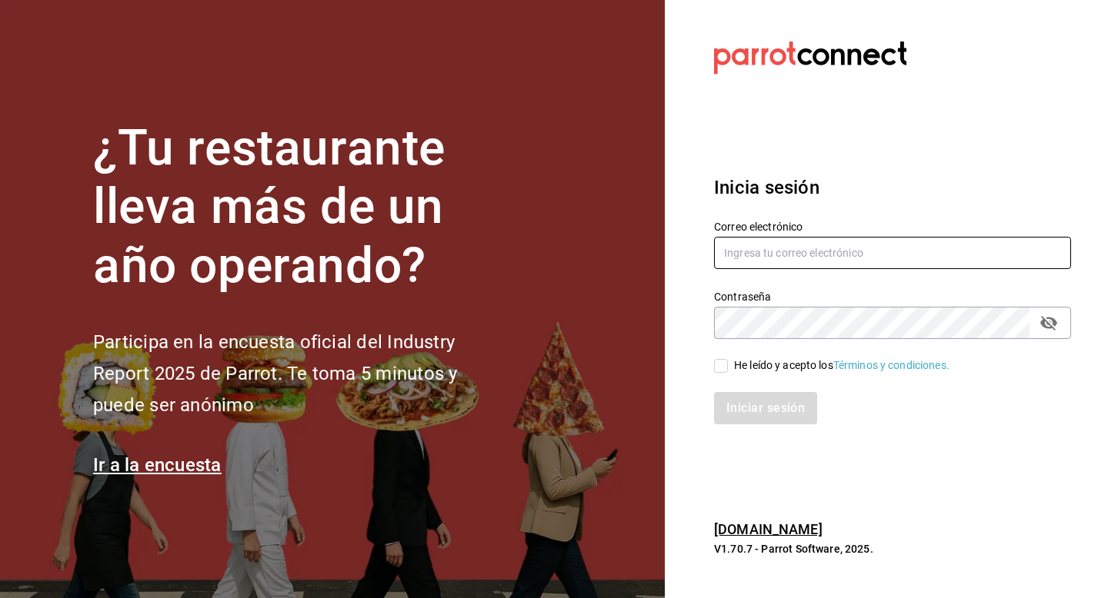
click at [806, 266] on input "text" at bounding box center [892, 253] width 357 height 32
type input "multiuser@napolipizza.com"
click at [748, 364] on div "He leído y acepto los Términos y condiciones." at bounding box center [841, 366] width 215 height 16
click at [728, 364] on input "He leído y acepto los Términos y condiciones." at bounding box center [721, 366] width 14 height 14
checkbox input "true"
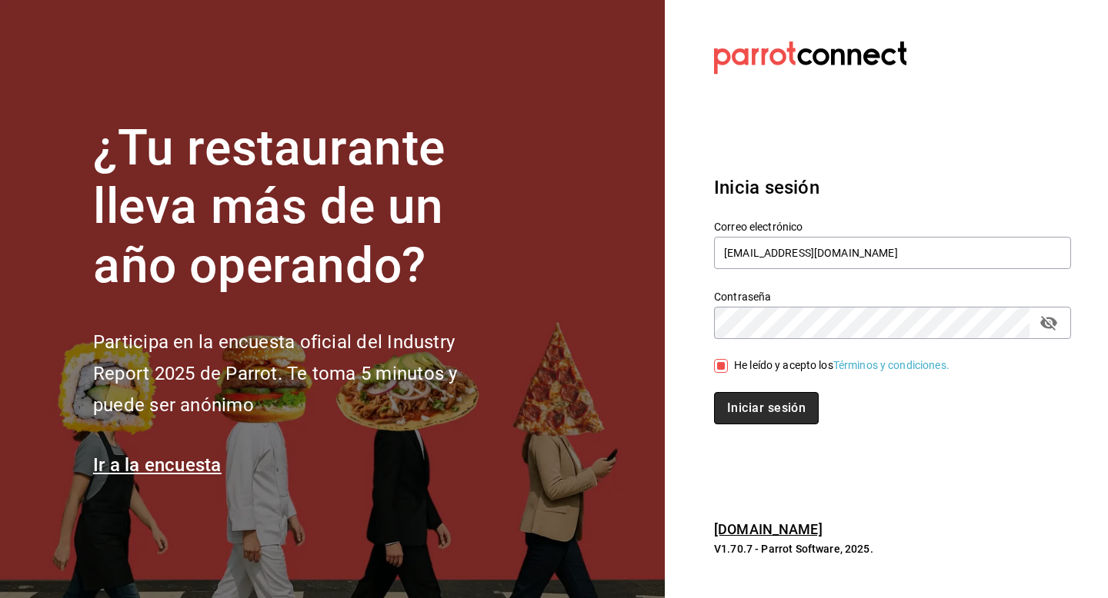
click at [748, 405] on button "Iniciar sesión" at bounding box center [766, 408] width 105 height 32
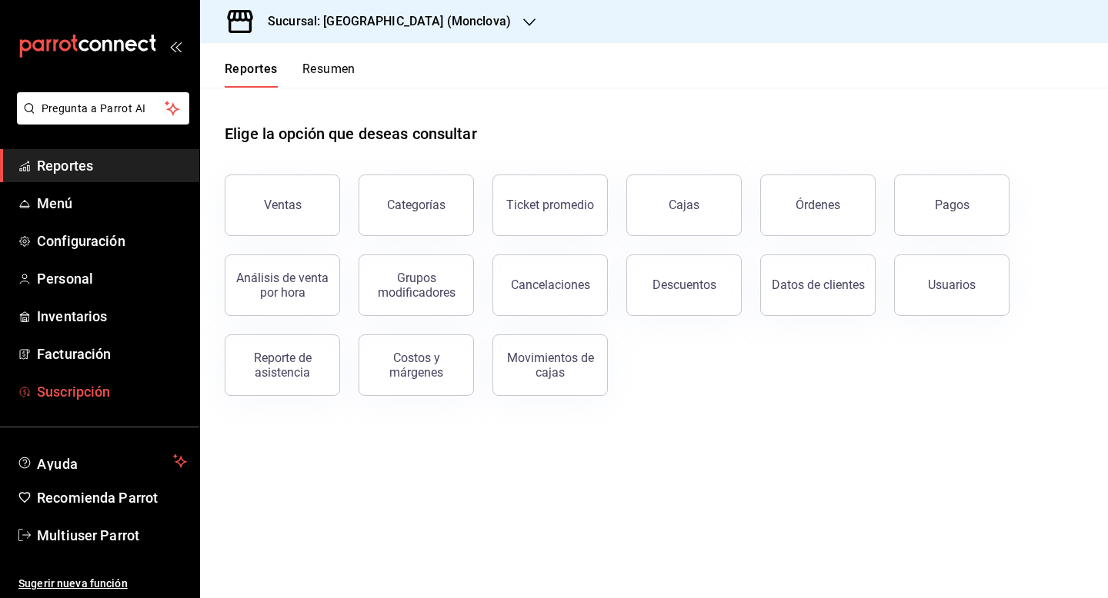
click at [95, 392] on span "Suscripción" at bounding box center [112, 391] width 150 height 21
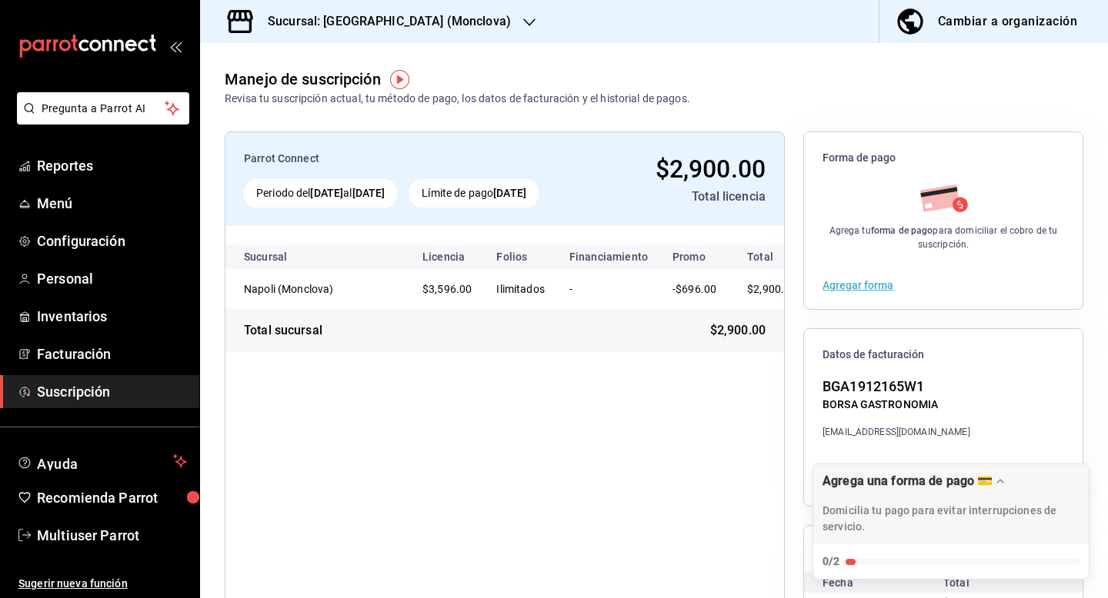
click at [386, 18] on h3 "Sucursal: [GEOGRAPHIC_DATA] (Monclova)" at bounding box center [382, 21] width 255 height 18
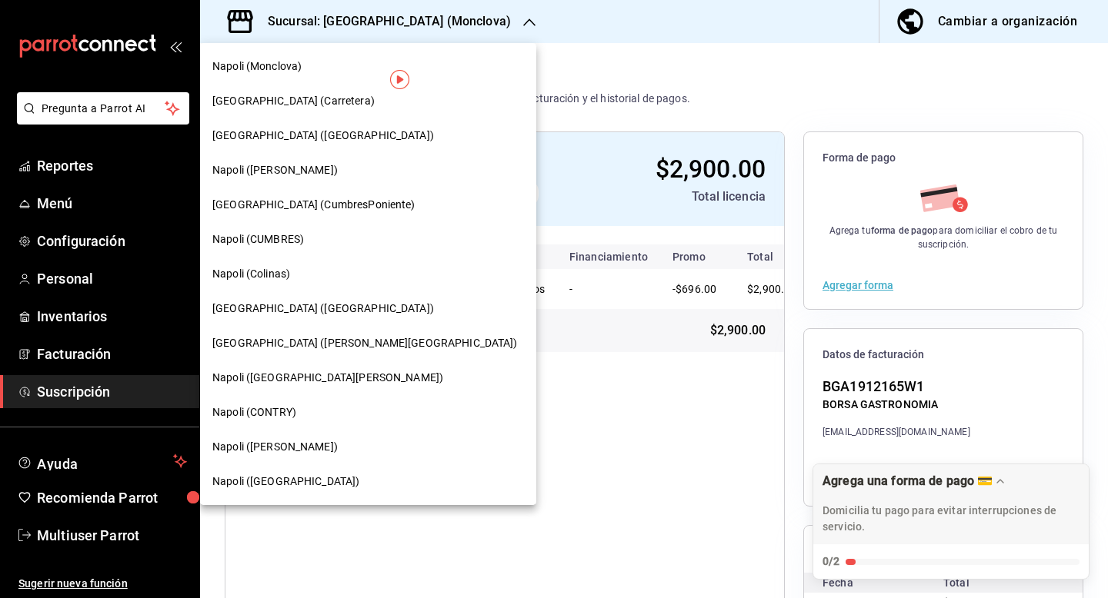
click at [344, 485] on div "Napoli ([GEOGRAPHIC_DATA])" at bounding box center [367, 482] width 311 height 16
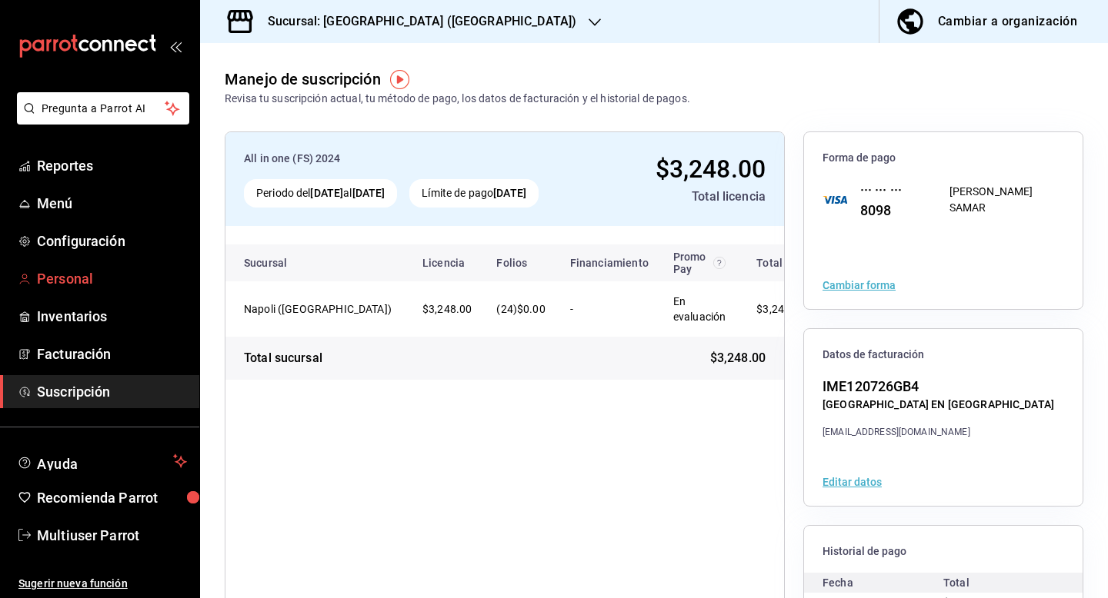
click at [70, 278] on span "Personal" at bounding box center [112, 278] width 150 height 21
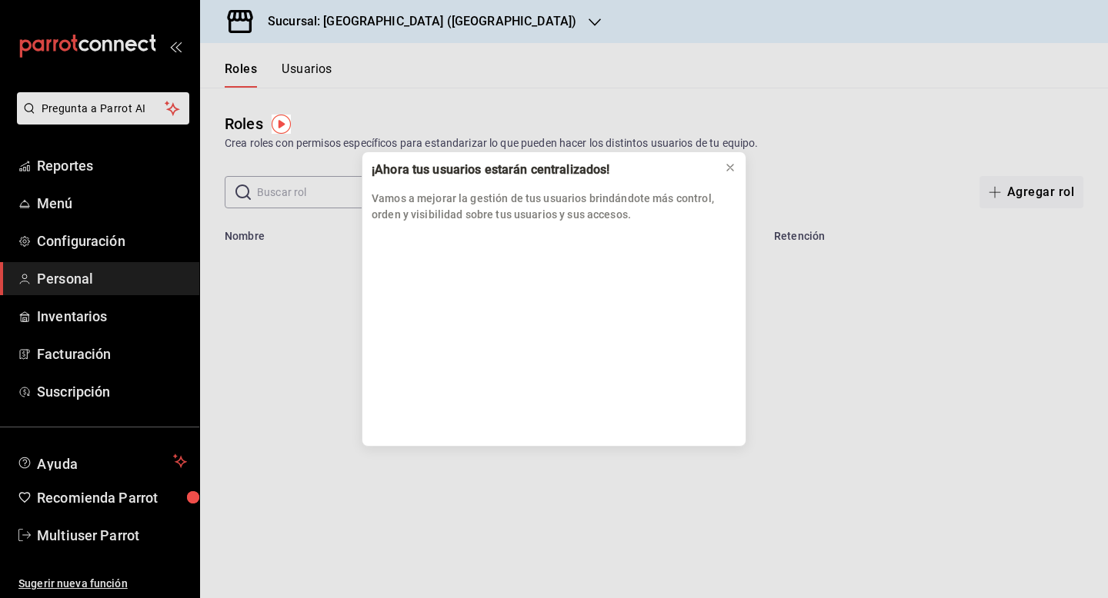
click at [313, 70] on div "¡Ahora tus usuarios estarán centralizados! Vamos a mejorar la gestión de tus us…" at bounding box center [554, 299] width 1108 height 598
click at [726, 166] on icon at bounding box center [730, 168] width 12 height 12
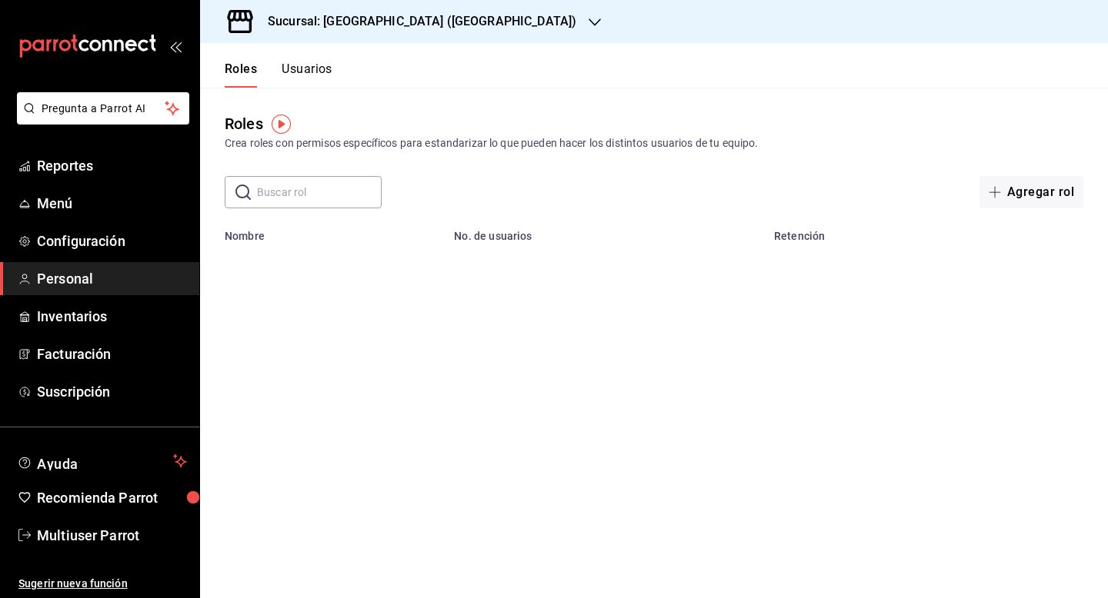
click at [291, 65] on button "Usuarios" at bounding box center [306, 75] width 51 height 26
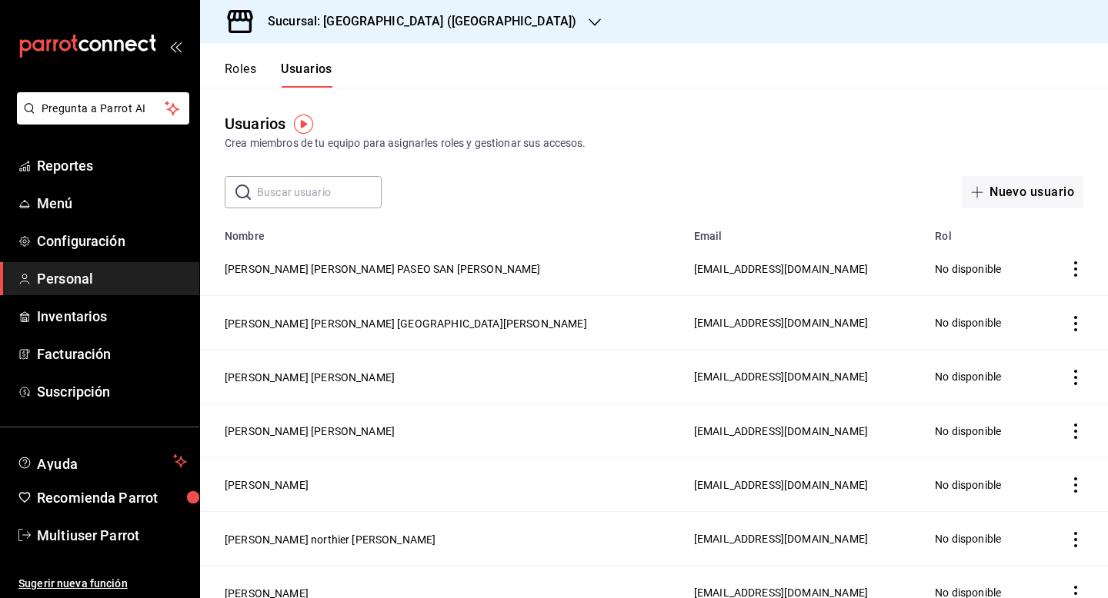
click at [307, 193] on input "text" at bounding box center [319, 192] width 125 height 31
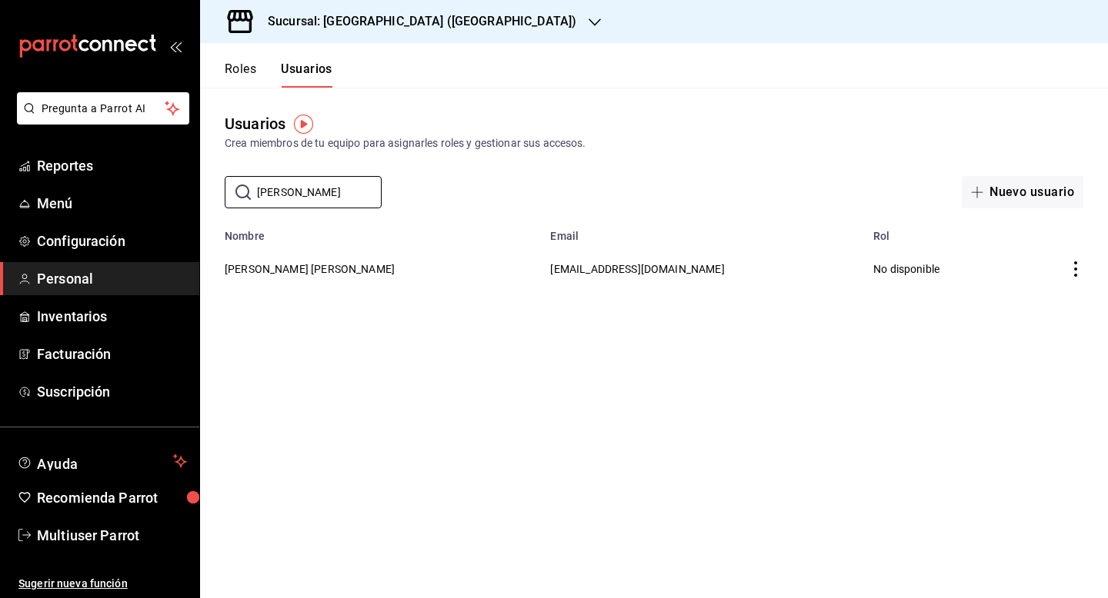
type input "[PERSON_NAME]"
click at [368, 28] on h3 "Sucursal: [GEOGRAPHIC_DATA] ([GEOGRAPHIC_DATA])" at bounding box center [415, 21] width 321 height 18
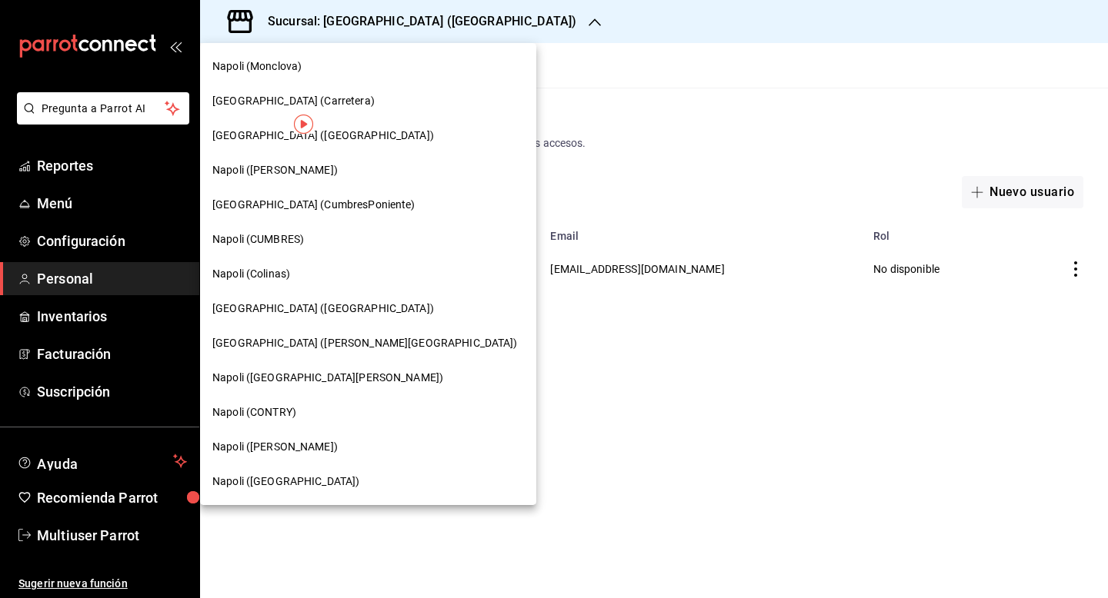
click at [364, 293] on div "[GEOGRAPHIC_DATA] ([GEOGRAPHIC_DATA])" at bounding box center [368, 308] width 336 height 35
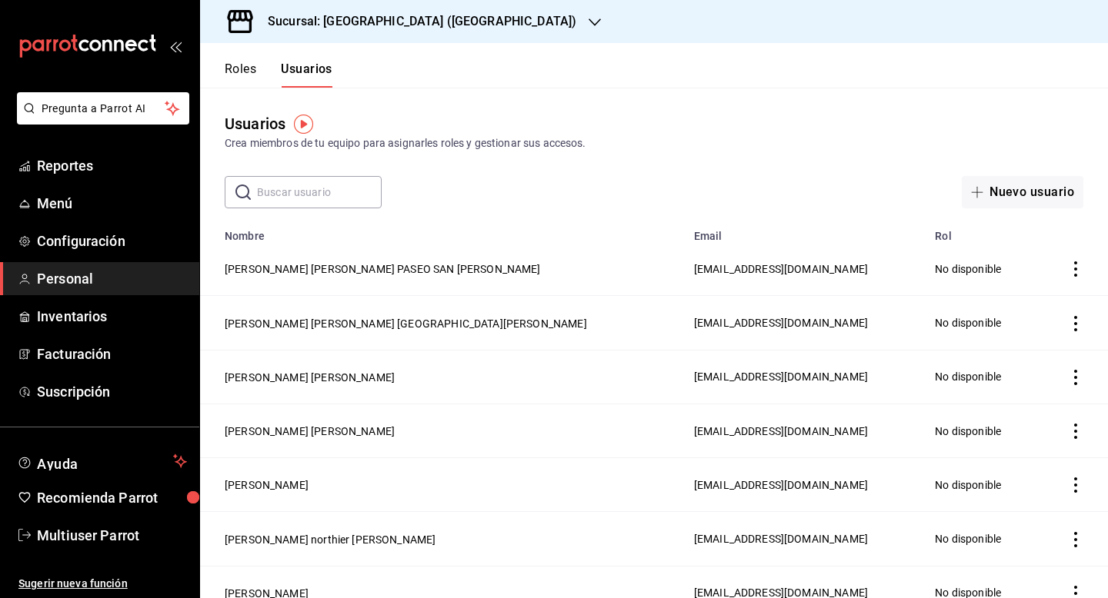
click at [338, 194] on input "text" at bounding box center [319, 192] width 125 height 31
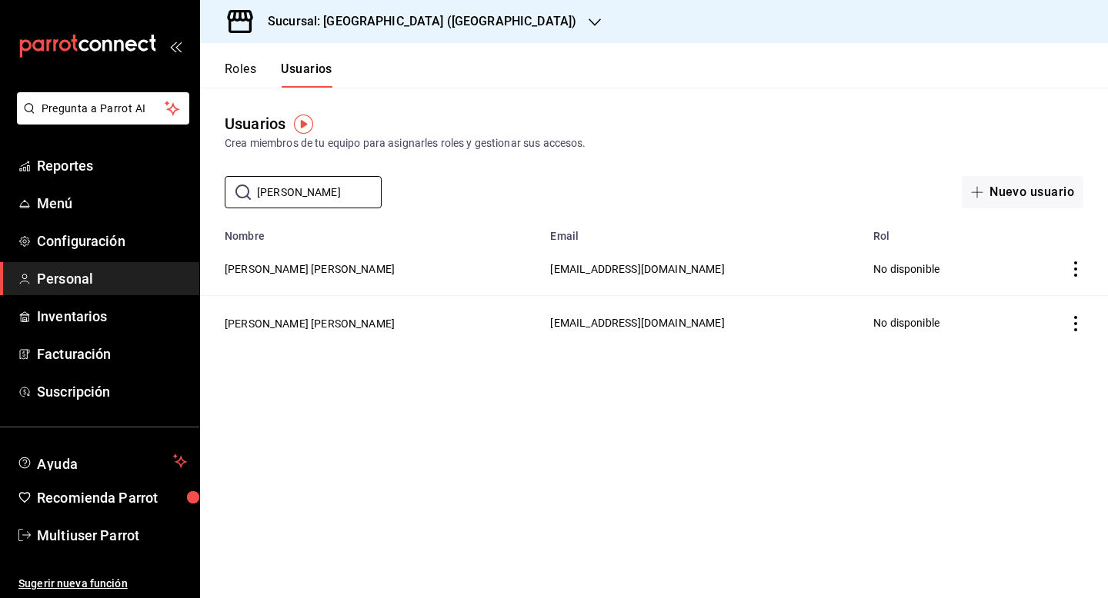
type input "[PERSON_NAME]"
drag, startPoint x: 441, startPoint y: 330, endPoint x: 578, endPoint y: 328, distance: 136.9
click at [578, 329] on tr "Juan Carlos Peña jcpc0430@gmail.com No disponible" at bounding box center [654, 323] width 908 height 54
copy span "[EMAIL_ADDRESS][DOMAIN_NAME]"
click at [106, 544] on span "Multiuser Parrot" at bounding box center [112, 535] width 150 height 21
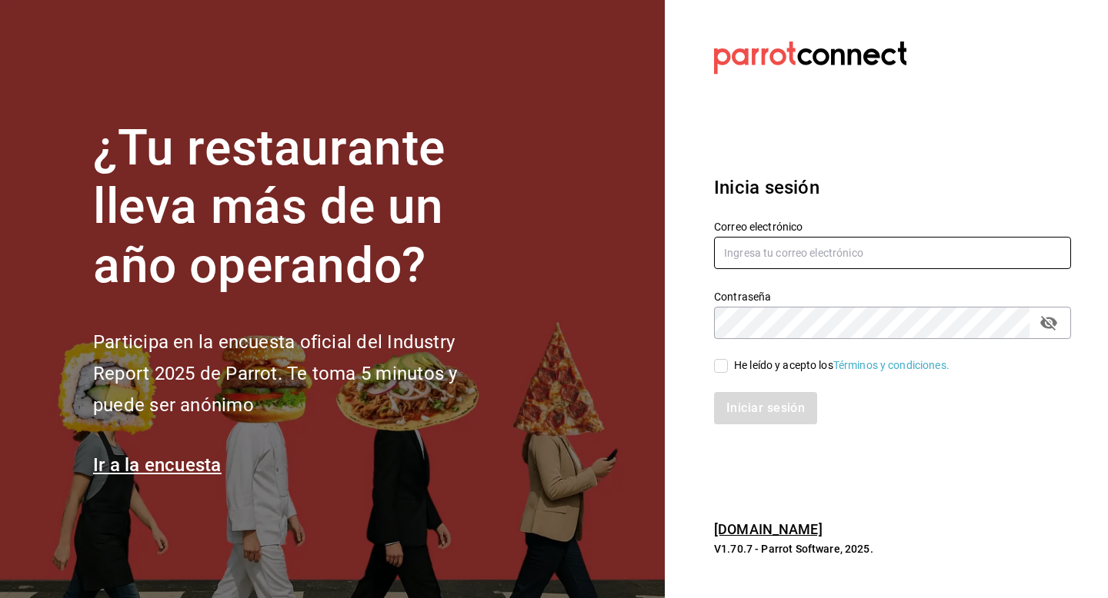
click at [745, 262] on input "text" at bounding box center [892, 253] width 357 height 32
type input "multiuser@papizzas.com"
drag, startPoint x: 722, startPoint y: 366, endPoint x: 722, endPoint y: 385, distance: 18.5
click at [722, 366] on input "He leído y acepto los Términos y condiciones." at bounding box center [721, 366] width 14 height 14
checkbox input "true"
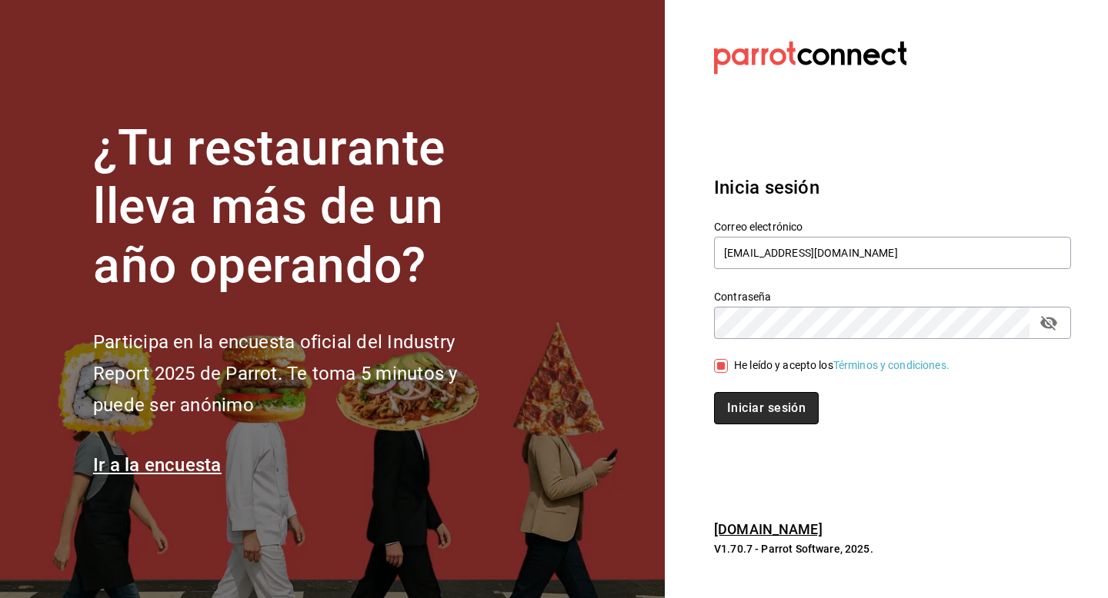
click at [722, 409] on button "Iniciar sesión" at bounding box center [766, 408] width 105 height 32
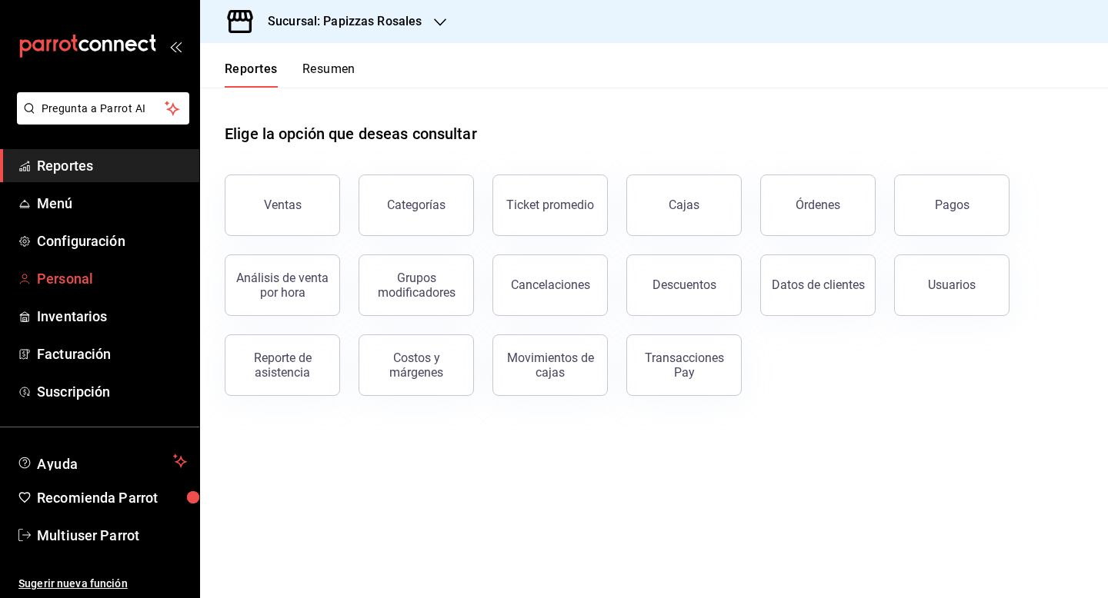
click at [92, 275] on span "Personal" at bounding box center [112, 278] width 150 height 21
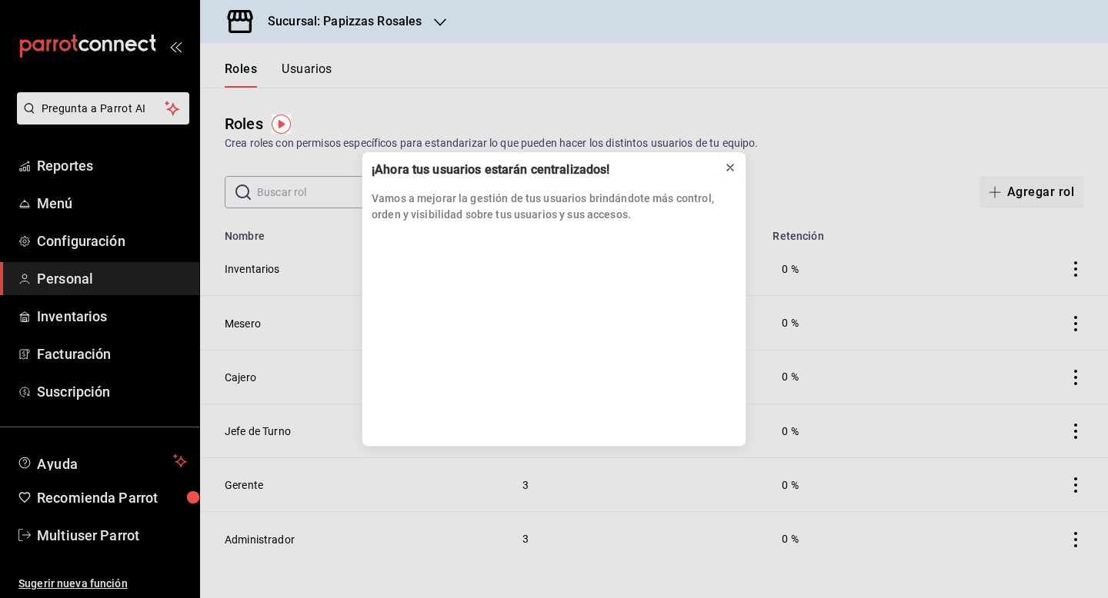
click at [731, 168] on icon at bounding box center [730, 168] width 6 height 6
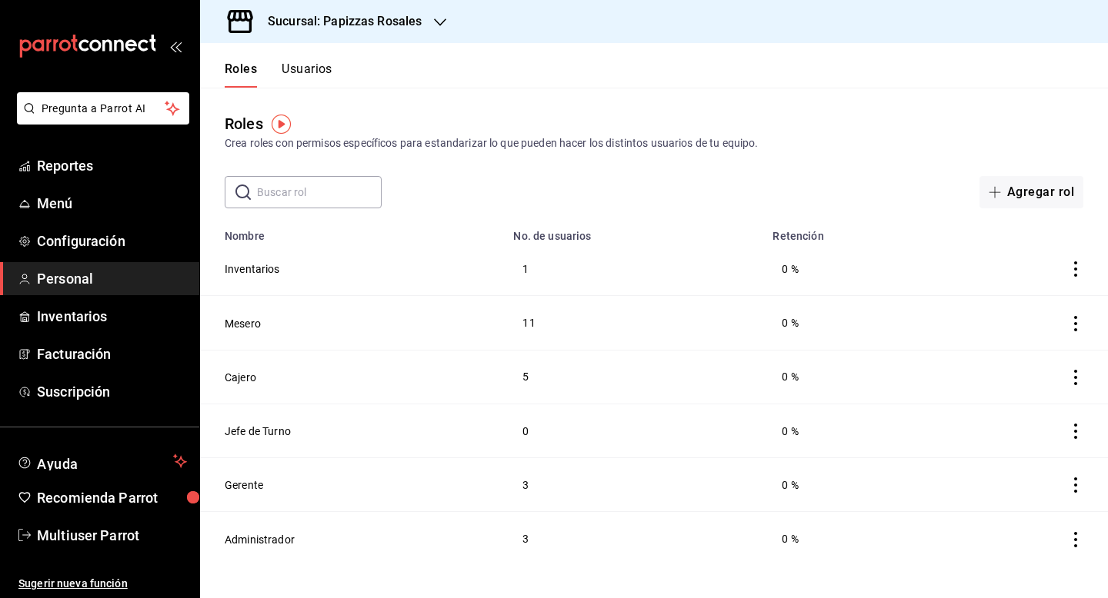
click at [308, 78] on button "Usuarios" at bounding box center [306, 75] width 51 height 26
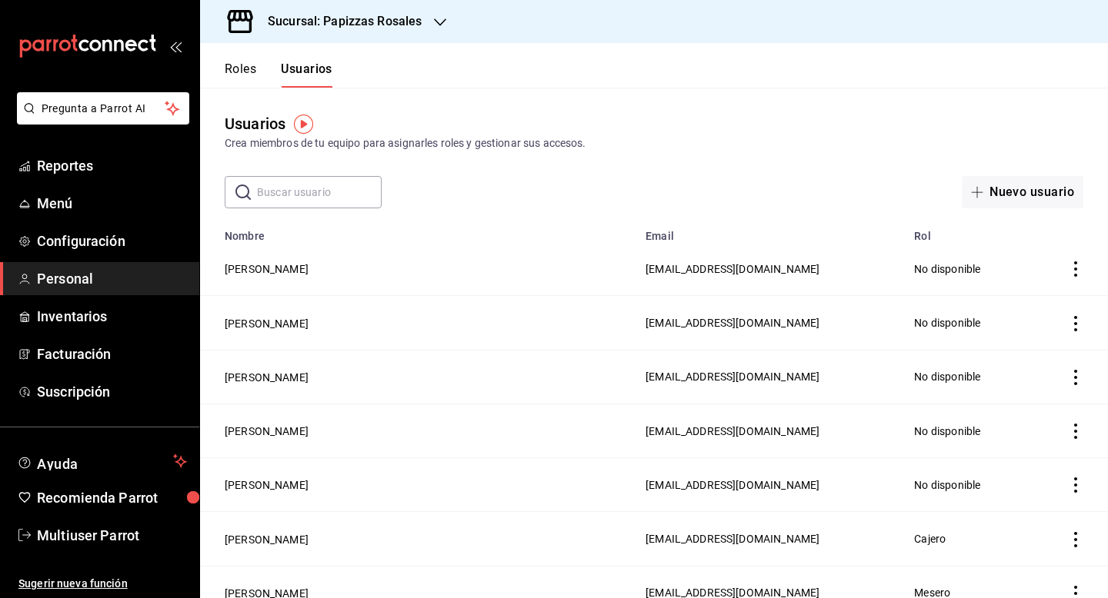
click at [309, 177] on input "text" at bounding box center [319, 192] width 125 height 31
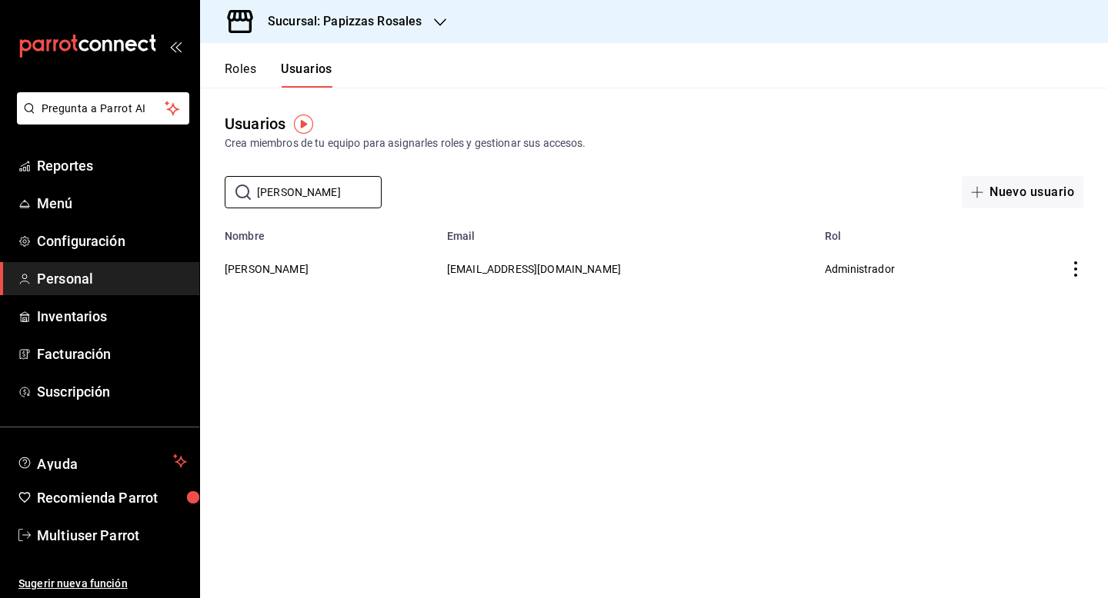
type input "[PERSON_NAME]"
drag, startPoint x: 509, startPoint y: 268, endPoint x: 659, endPoint y: 268, distance: 150.0
click at [659, 268] on tr "[PERSON_NAME] [EMAIL_ADDRESS][DOMAIN_NAME] Administrador" at bounding box center [654, 268] width 908 height 53
copy span "[EMAIL_ADDRESS][DOMAIN_NAME]"
click at [419, 32] on div "Sucursal: Papizzas Rosales" at bounding box center [332, 21] width 240 height 43
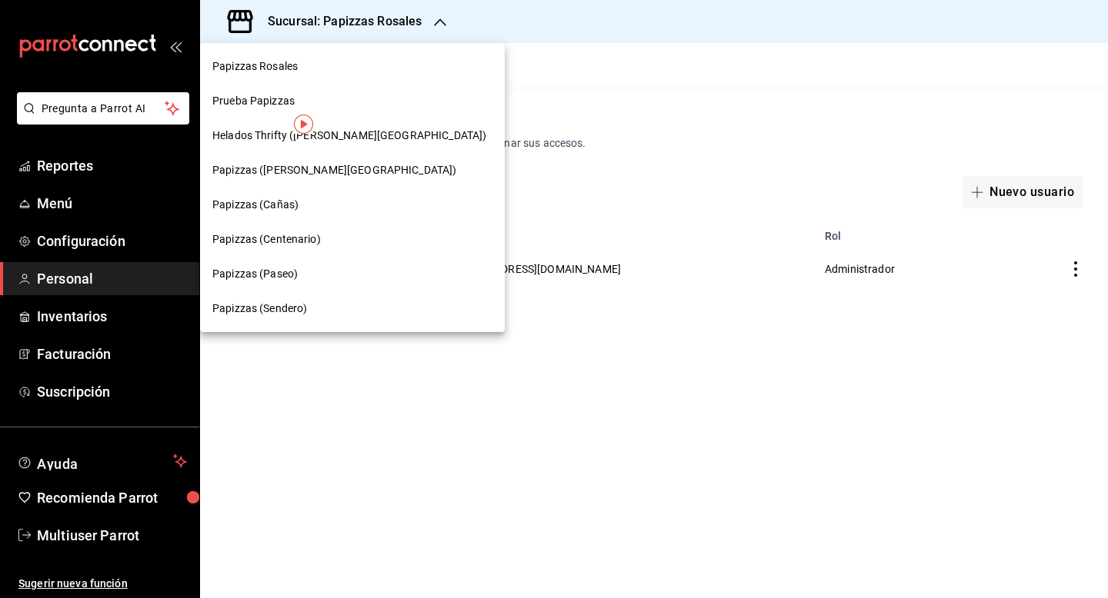
click at [127, 541] on div at bounding box center [554, 299] width 1108 height 598
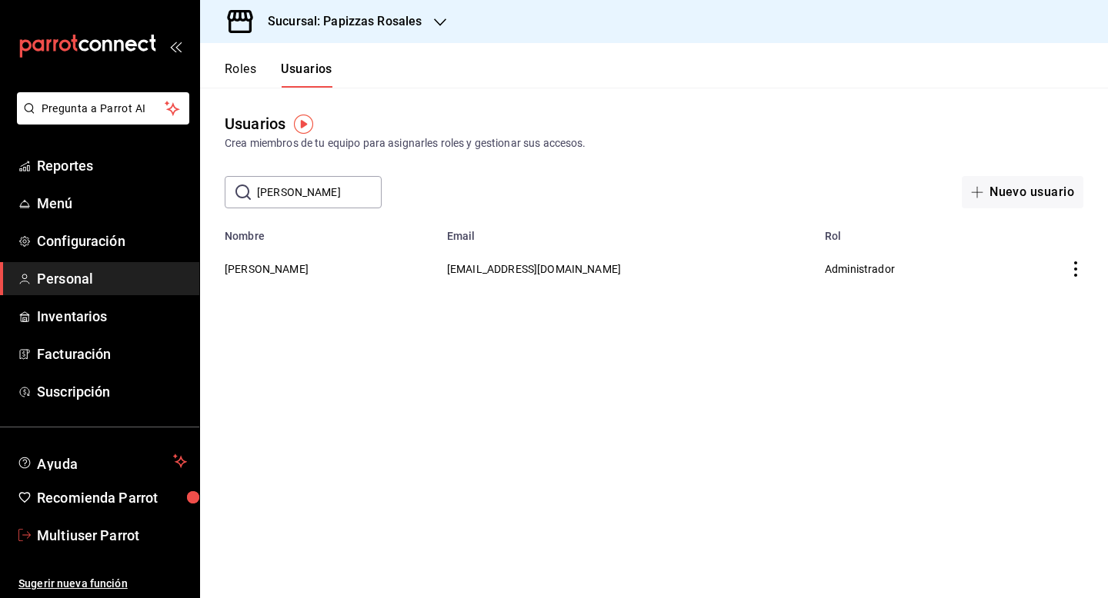
click at [122, 541] on span "Multiuser Parrot" at bounding box center [112, 535] width 150 height 21
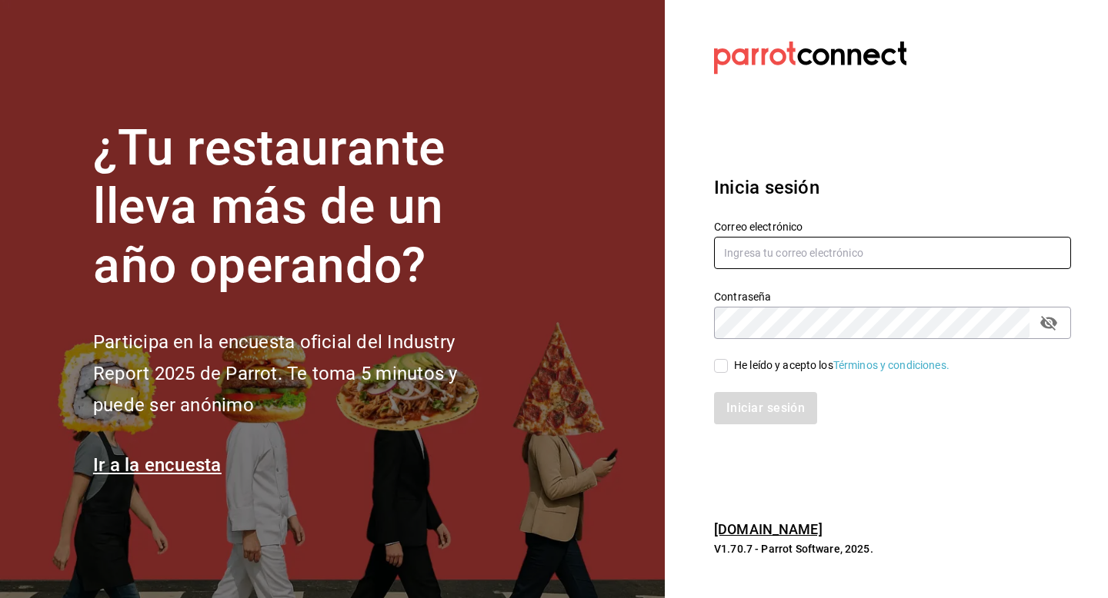
click at [741, 252] on input "text" at bounding box center [892, 253] width 357 height 32
type input "apapachohostal@cdmx.com"
click at [728, 366] on span "He leído y acepto los Términos y condiciones." at bounding box center [839, 366] width 222 height 16
click at [728, 366] on input "He leído y acepto los Términos y condiciones." at bounding box center [721, 366] width 14 height 14
checkbox input "true"
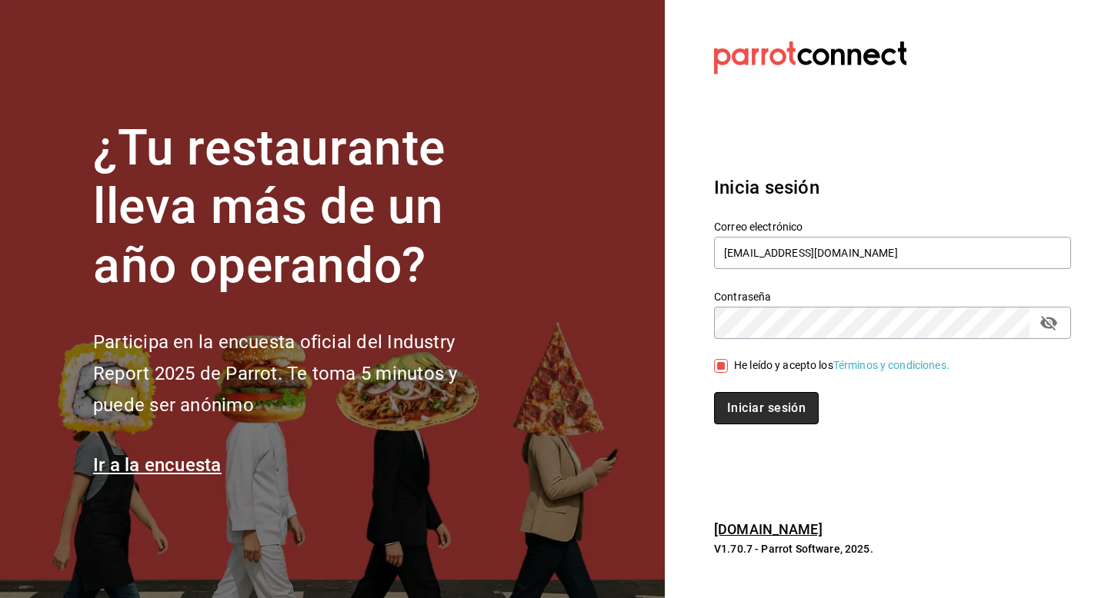
click at [728, 407] on button "Iniciar sesión" at bounding box center [766, 408] width 105 height 32
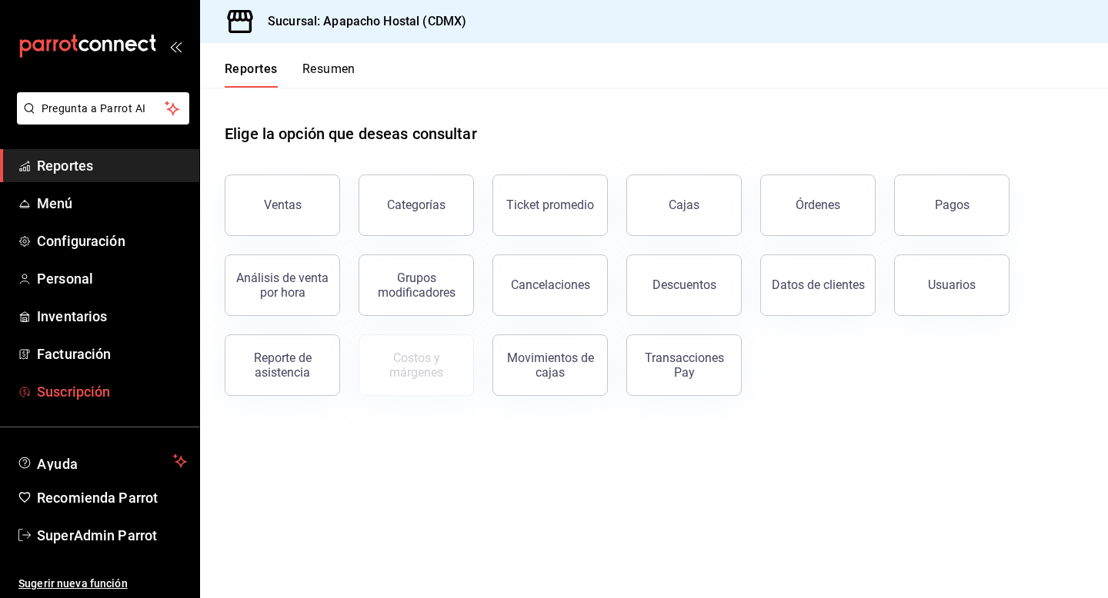
click at [83, 404] on link "Suscripción" at bounding box center [99, 391] width 199 height 33
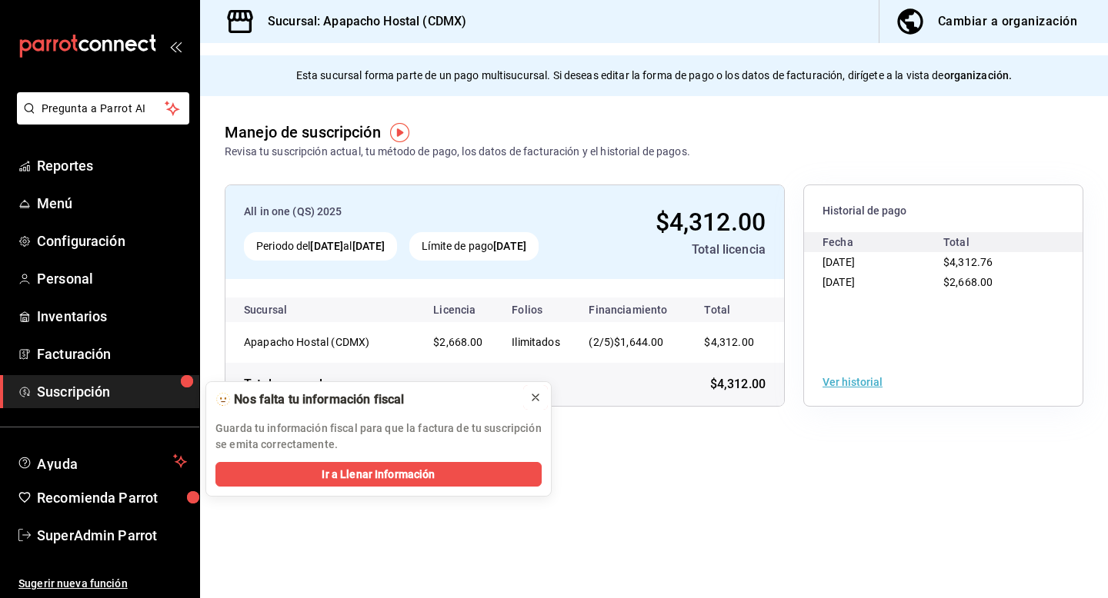
click at [534, 395] on icon at bounding box center [535, 398] width 6 height 6
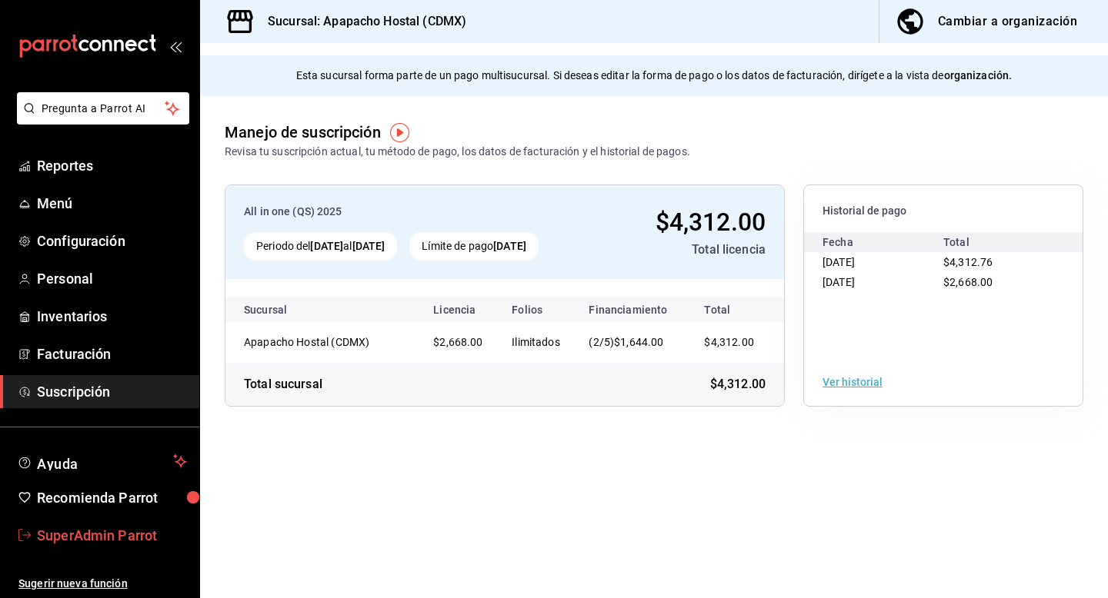
click at [125, 540] on span "SuperAdmin Parrot" at bounding box center [112, 535] width 150 height 21
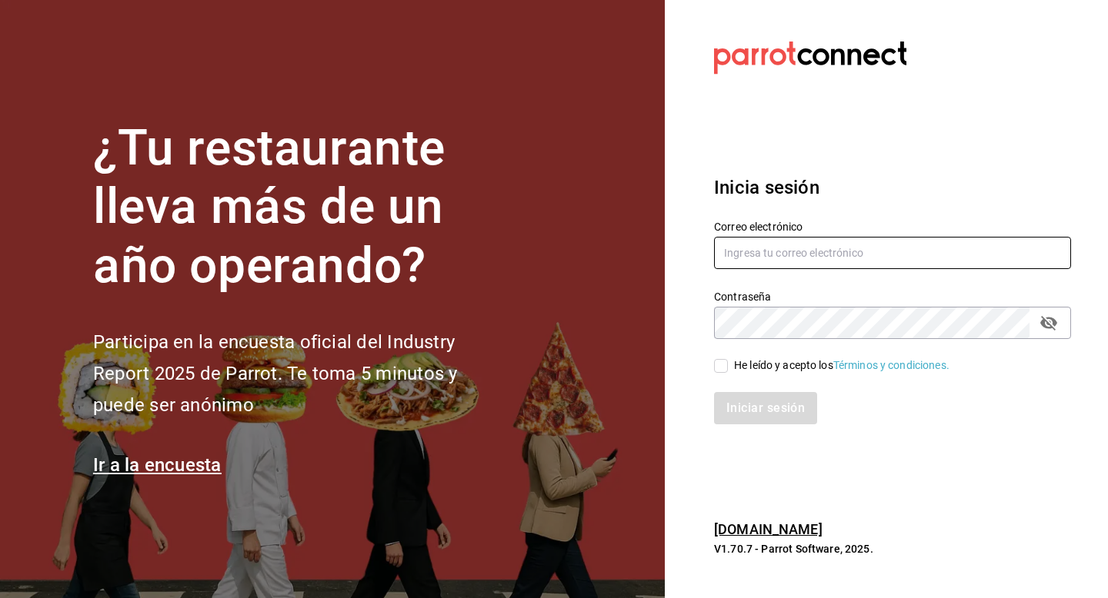
click at [778, 251] on input "text" at bounding box center [892, 253] width 357 height 32
type input "multiuser@papizzas.com"
click at [742, 371] on div "He leído y acepto los Términos y condiciones." at bounding box center [841, 366] width 215 height 16
click at [728, 371] on input "He leído y acepto los Términos y condiciones." at bounding box center [721, 366] width 14 height 14
checkbox input "true"
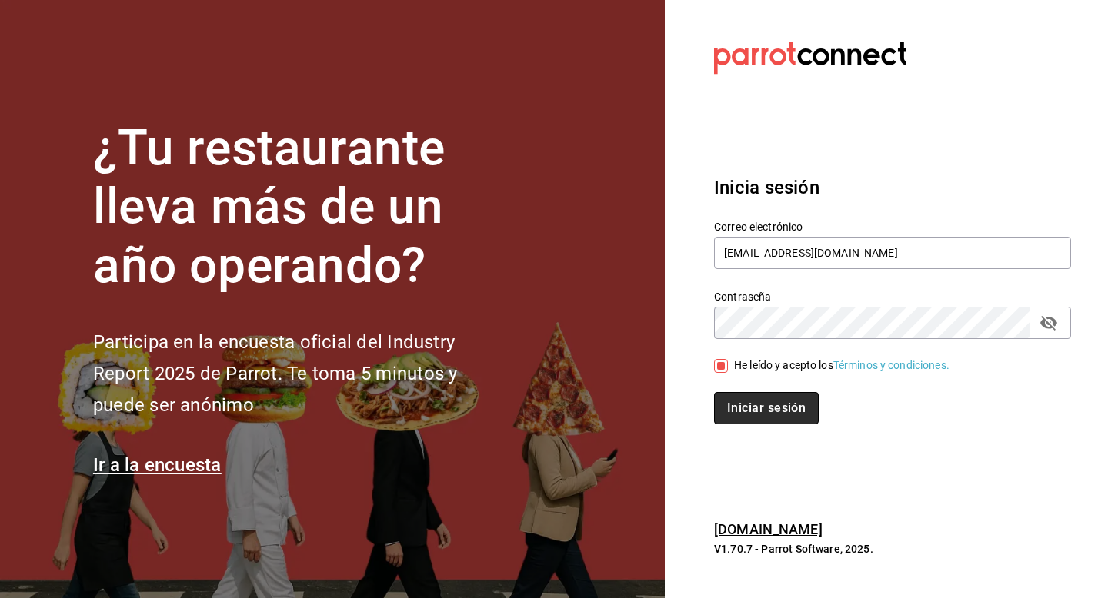
click at [742, 411] on button "Iniciar sesión" at bounding box center [766, 408] width 105 height 32
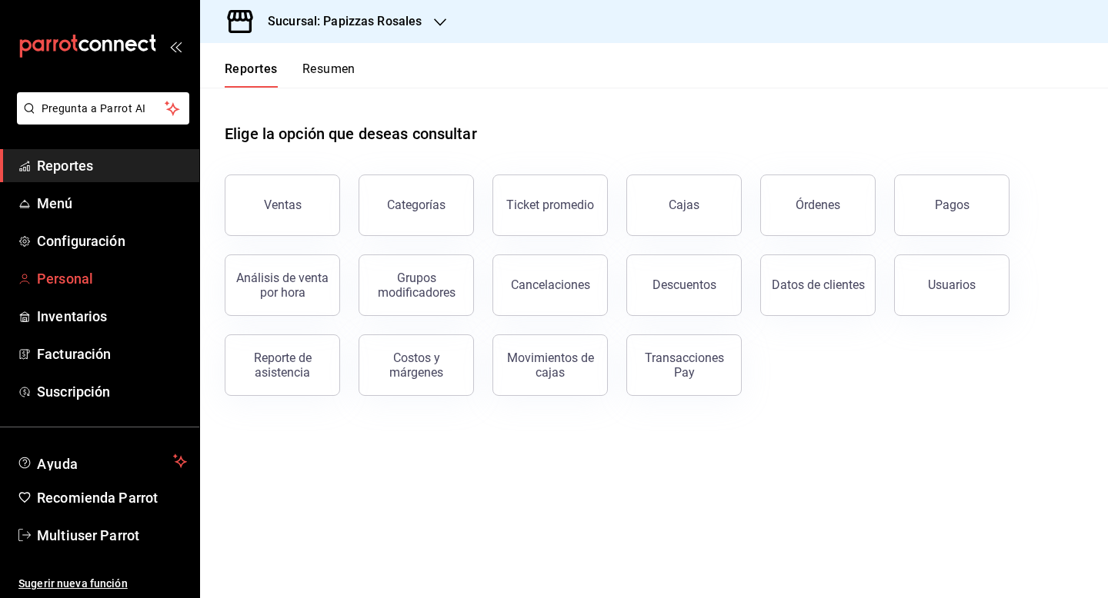
click at [64, 278] on span "Personal" at bounding box center [112, 278] width 150 height 21
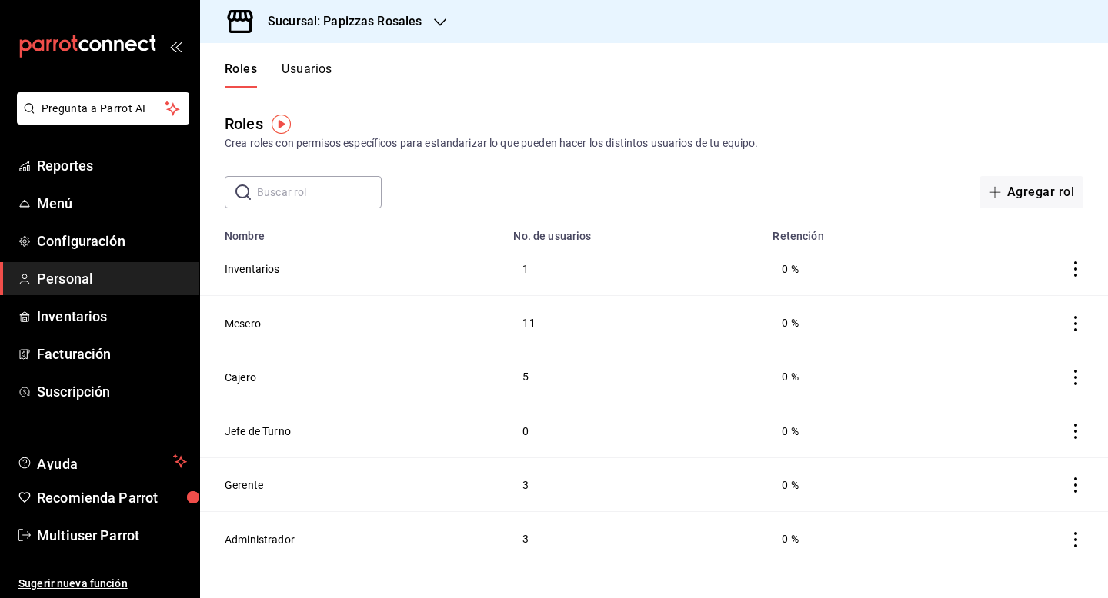
click at [305, 68] on button "Usuarios" at bounding box center [306, 75] width 51 height 26
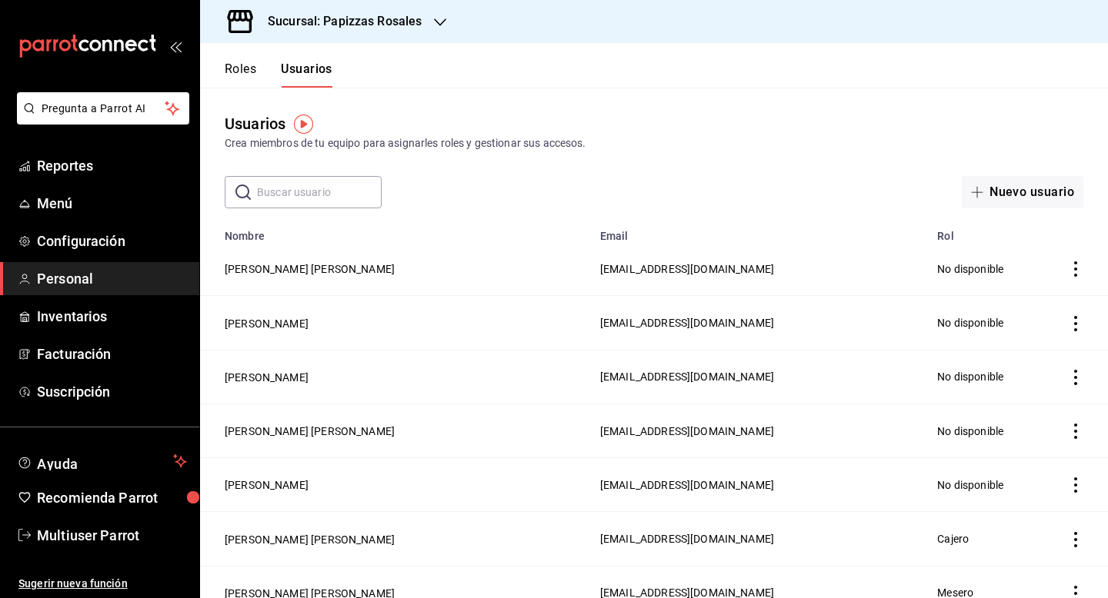
click at [317, 204] on input "text" at bounding box center [319, 192] width 125 height 31
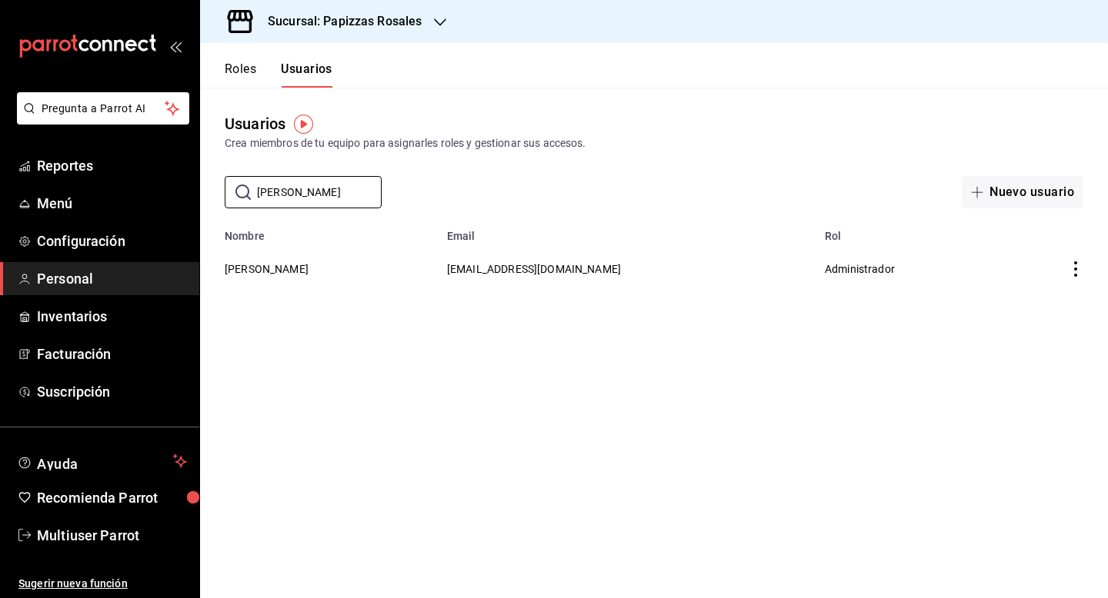
type input "juan pablo"
drag, startPoint x: 509, startPoint y: 267, endPoint x: 641, endPoint y: 270, distance: 131.6
click at [640, 270] on tr "Juan Pablo Rodriguez jp@papizzas.com.mx Administrador" at bounding box center [654, 268] width 908 height 53
copy span "jp@papizzas.com.mx"
click at [124, 538] on span "Multiuser Parrot" at bounding box center [112, 535] width 150 height 21
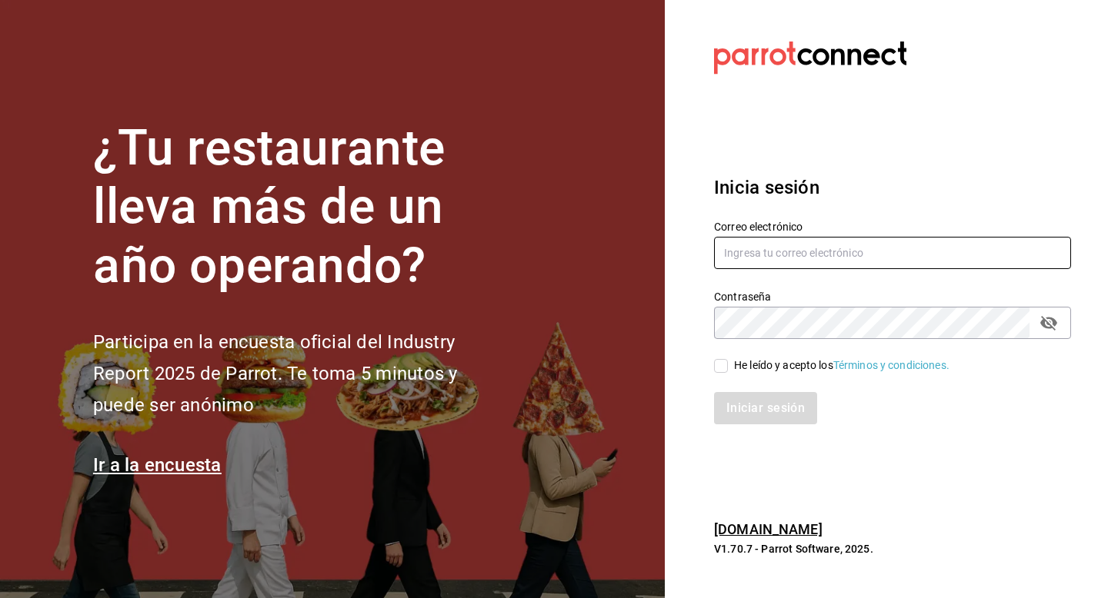
drag, startPoint x: 778, startPoint y: 257, endPoint x: 780, endPoint y: 246, distance: 11.0
click at [778, 257] on input "text" at bounding box center [892, 253] width 357 height 32
type input "multiuser@napolipizza.com"
click at [735, 364] on div "He leído y acepto los Términos y condiciones." at bounding box center [841, 366] width 215 height 16
click at [728, 364] on input "He leído y acepto los Términos y condiciones." at bounding box center [721, 366] width 14 height 14
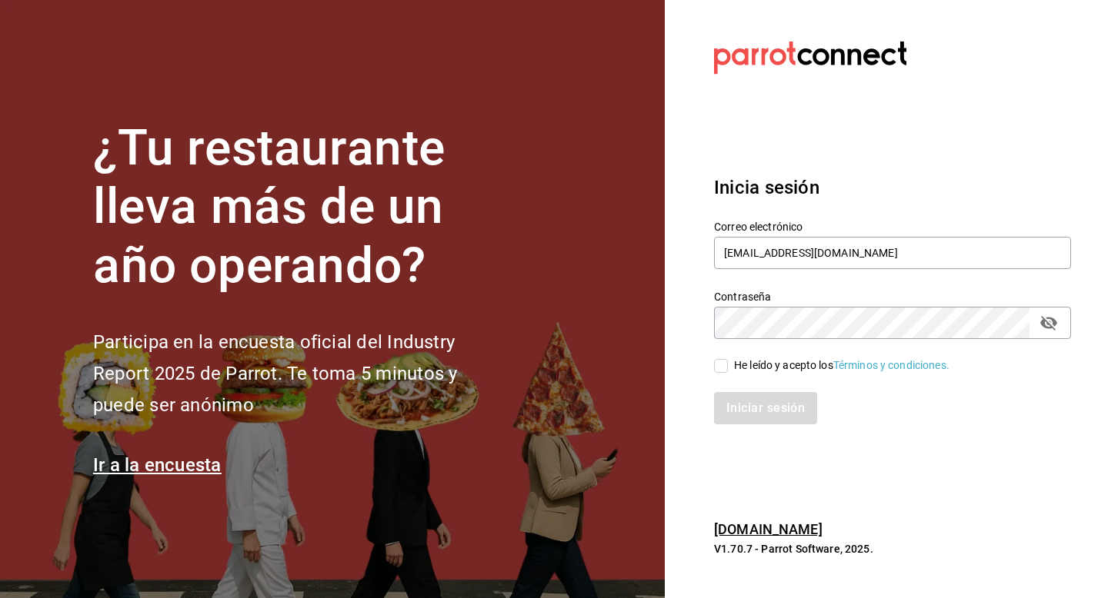
checkbox input "true"
click at [737, 404] on button "Iniciar sesión" at bounding box center [766, 408] width 105 height 32
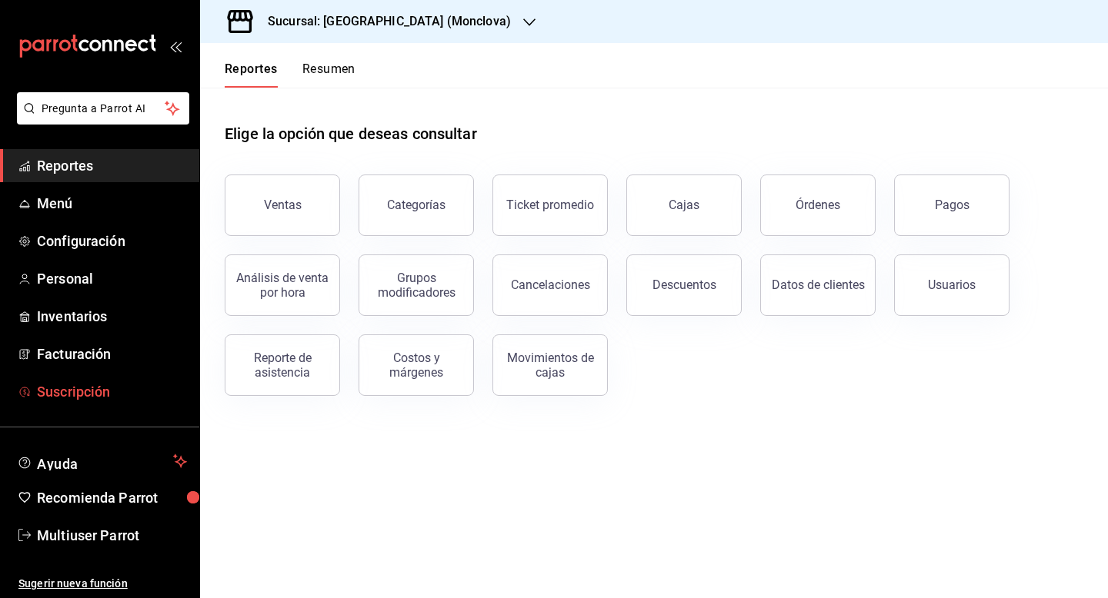
click at [92, 394] on span "Suscripción" at bounding box center [112, 391] width 150 height 21
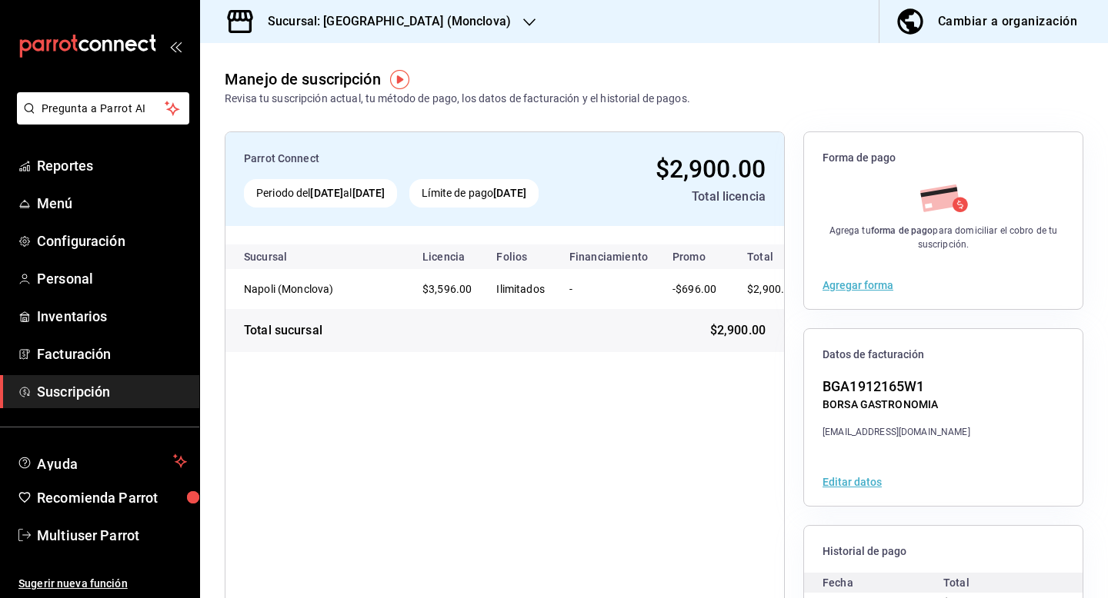
click at [345, 44] on div "Manejo de suscripción Revisa tu suscripción actual, tu método de pago, los dato…" at bounding box center [654, 75] width 908 height 64
click at [345, 32] on div "Sucursal: [GEOGRAPHIC_DATA] (Monclova)" at bounding box center [376, 21] width 329 height 43
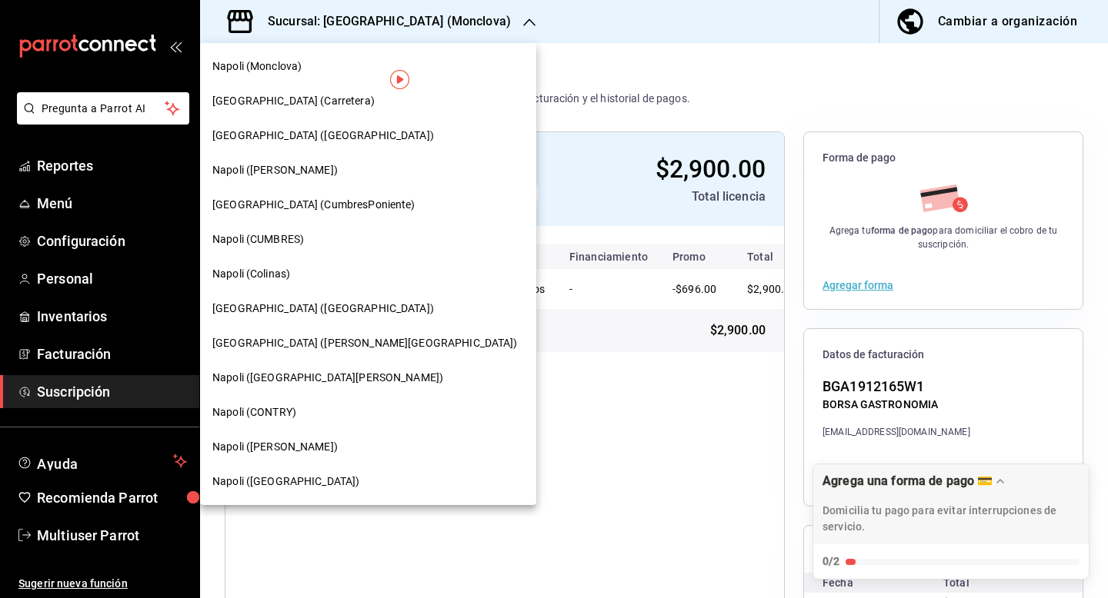
click at [290, 481] on span "Napoli ([GEOGRAPHIC_DATA])" at bounding box center [285, 482] width 147 height 16
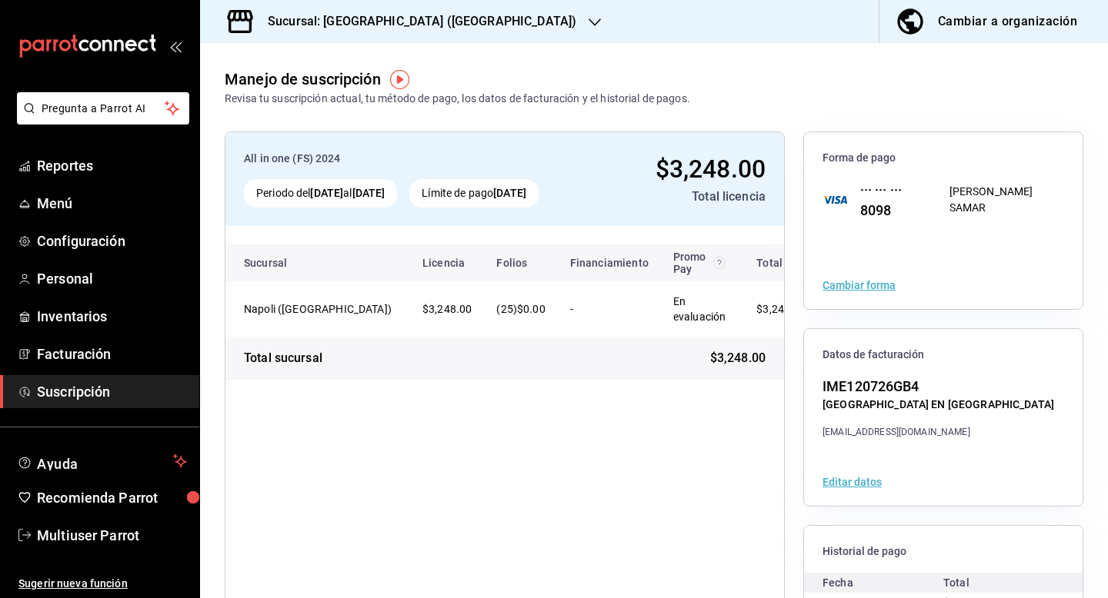
click at [348, 31] on div "Sucursal: [GEOGRAPHIC_DATA] ([GEOGRAPHIC_DATA])" at bounding box center [409, 21] width 395 height 43
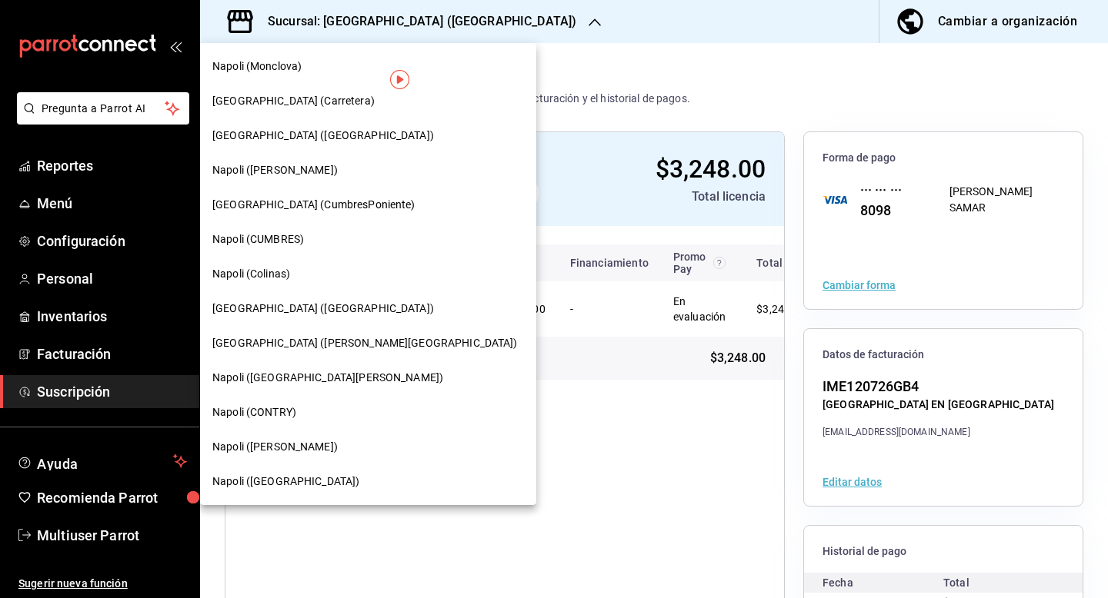
click at [310, 345] on span "[GEOGRAPHIC_DATA] ([PERSON_NAME][GEOGRAPHIC_DATA])" at bounding box center [364, 343] width 305 height 16
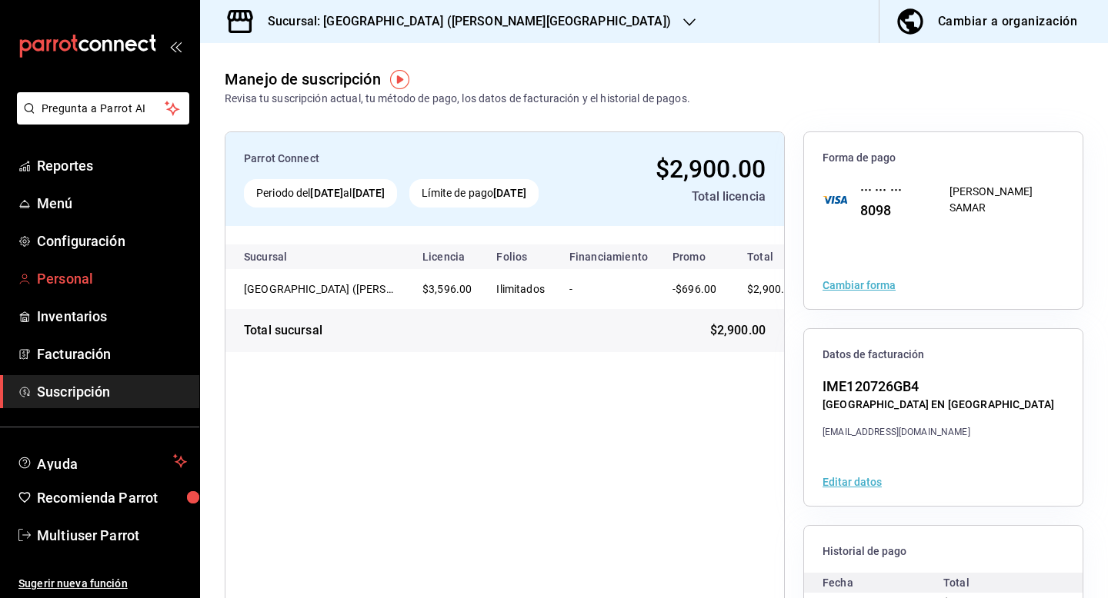
click at [87, 283] on span "Personal" at bounding box center [112, 278] width 150 height 21
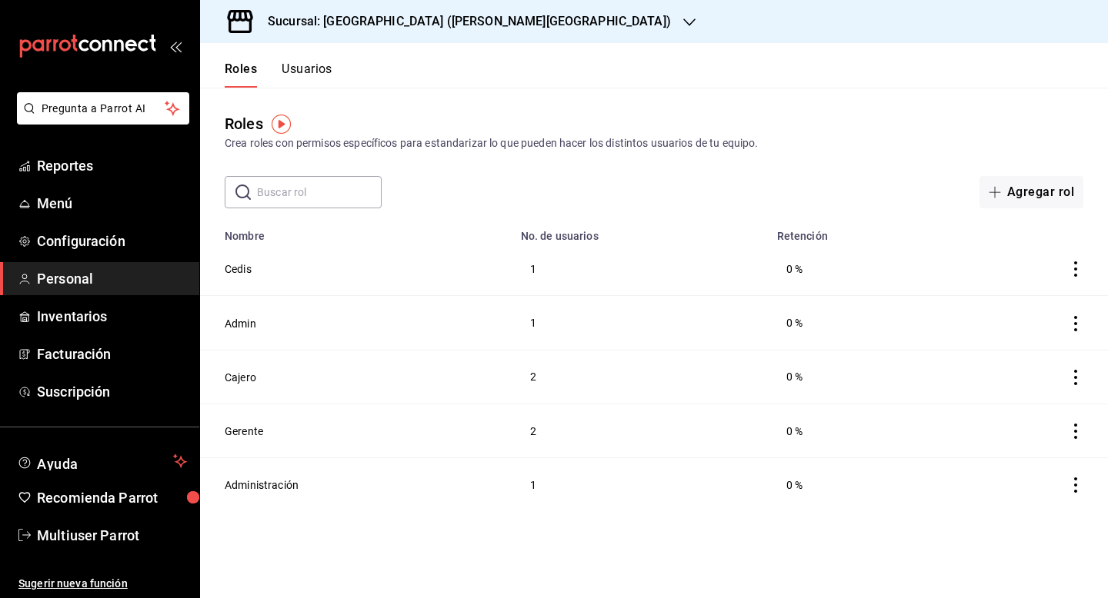
click at [293, 72] on button "Usuarios" at bounding box center [306, 75] width 51 height 26
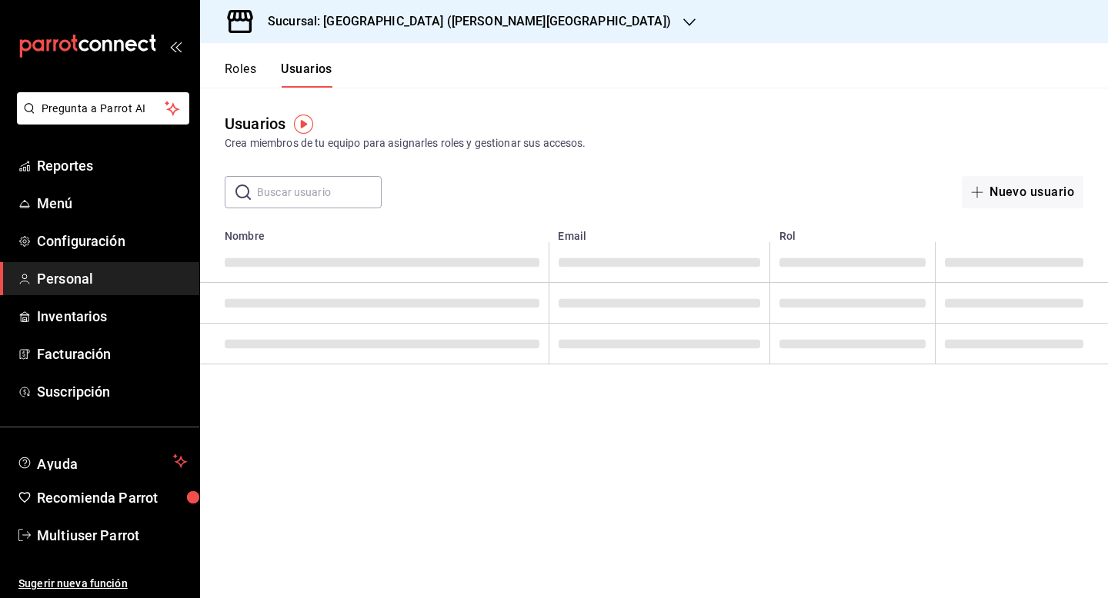
click at [300, 197] on input "text" at bounding box center [319, 192] width 125 height 31
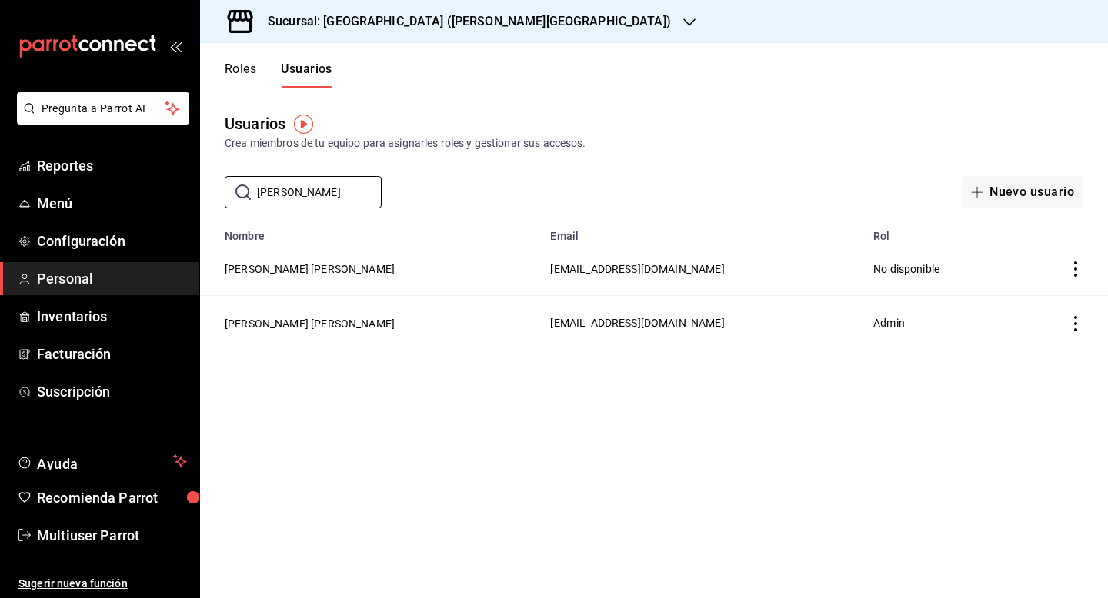
type input "[PERSON_NAME]"
click at [550, 327] on span "[EMAIL_ADDRESS][DOMAIN_NAME]" at bounding box center [637, 323] width 174 height 12
copy span "[EMAIL_ADDRESS][DOMAIN_NAME]"
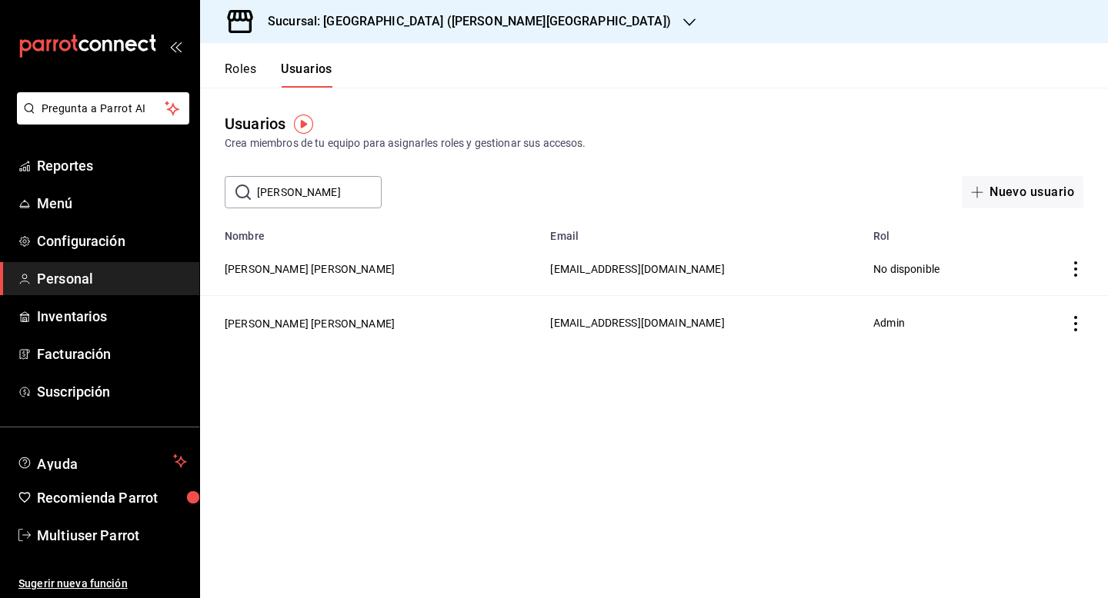
click at [552, 342] on td "[EMAIL_ADDRESS][DOMAIN_NAME]" at bounding box center [702, 323] width 323 height 54
click at [548, 329] on td "[EMAIL_ADDRESS][DOMAIN_NAME]" at bounding box center [702, 323] width 323 height 54
click at [550, 325] on span "[EMAIL_ADDRESS][DOMAIN_NAME]" at bounding box center [637, 323] width 174 height 12
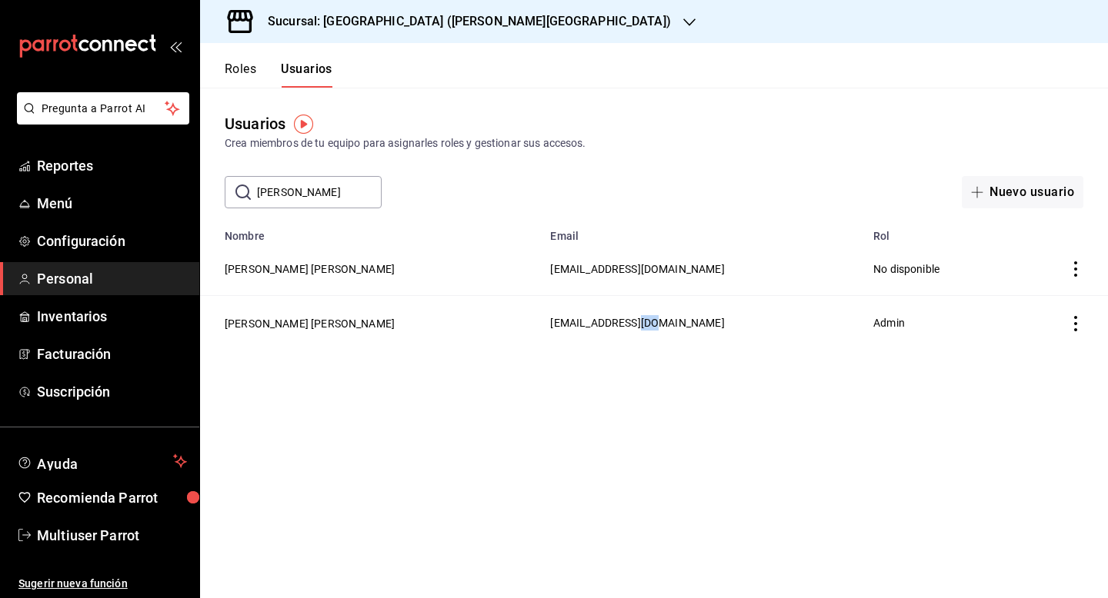
click at [570, 321] on span "[EMAIL_ADDRESS][DOMAIN_NAME]" at bounding box center [637, 323] width 174 height 12
drag, startPoint x: 570, startPoint y: 321, endPoint x: 468, endPoint y: 321, distance: 102.3
click at [550, 321] on span "[EMAIL_ADDRESS][DOMAIN_NAME]" at bounding box center [637, 323] width 174 height 12
copy span "[EMAIL_ADDRESS][DOMAIN_NAME]"
